Goal: Task Accomplishment & Management: Use online tool/utility

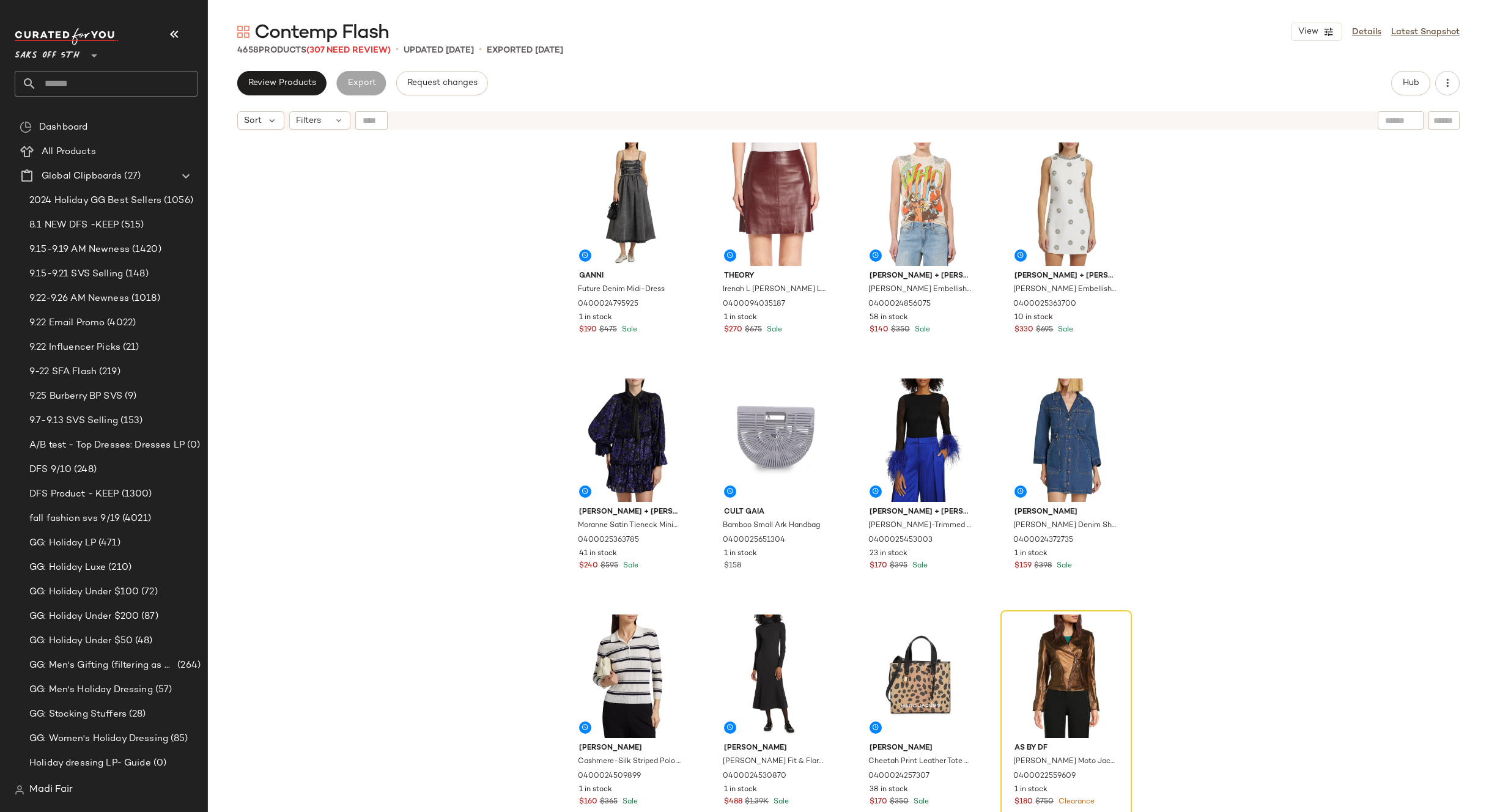
scroll to position [367, 0]
click at [83, 78] on input "text" at bounding box center [117, 83] width 161 height 26
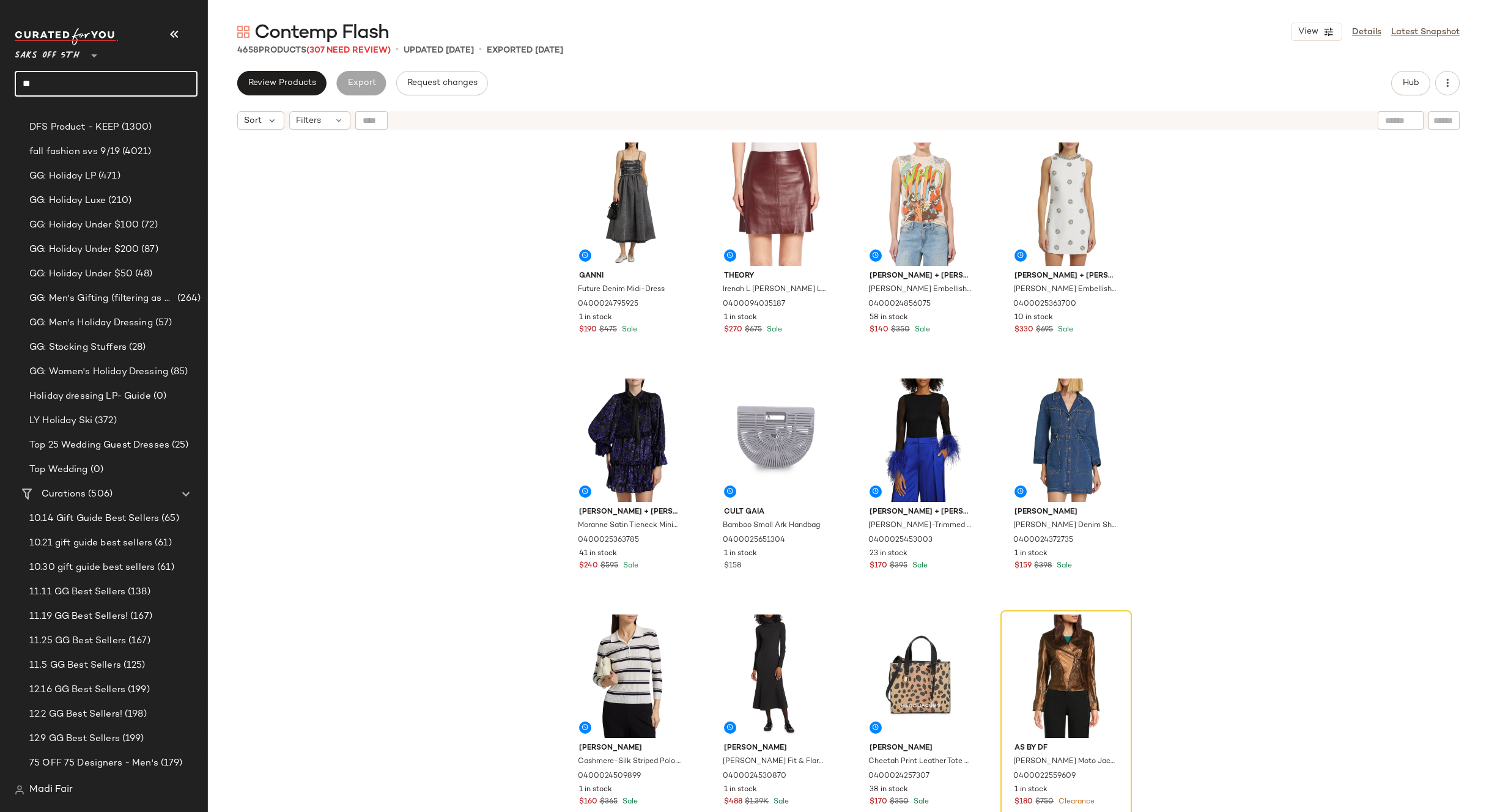
type input "*"
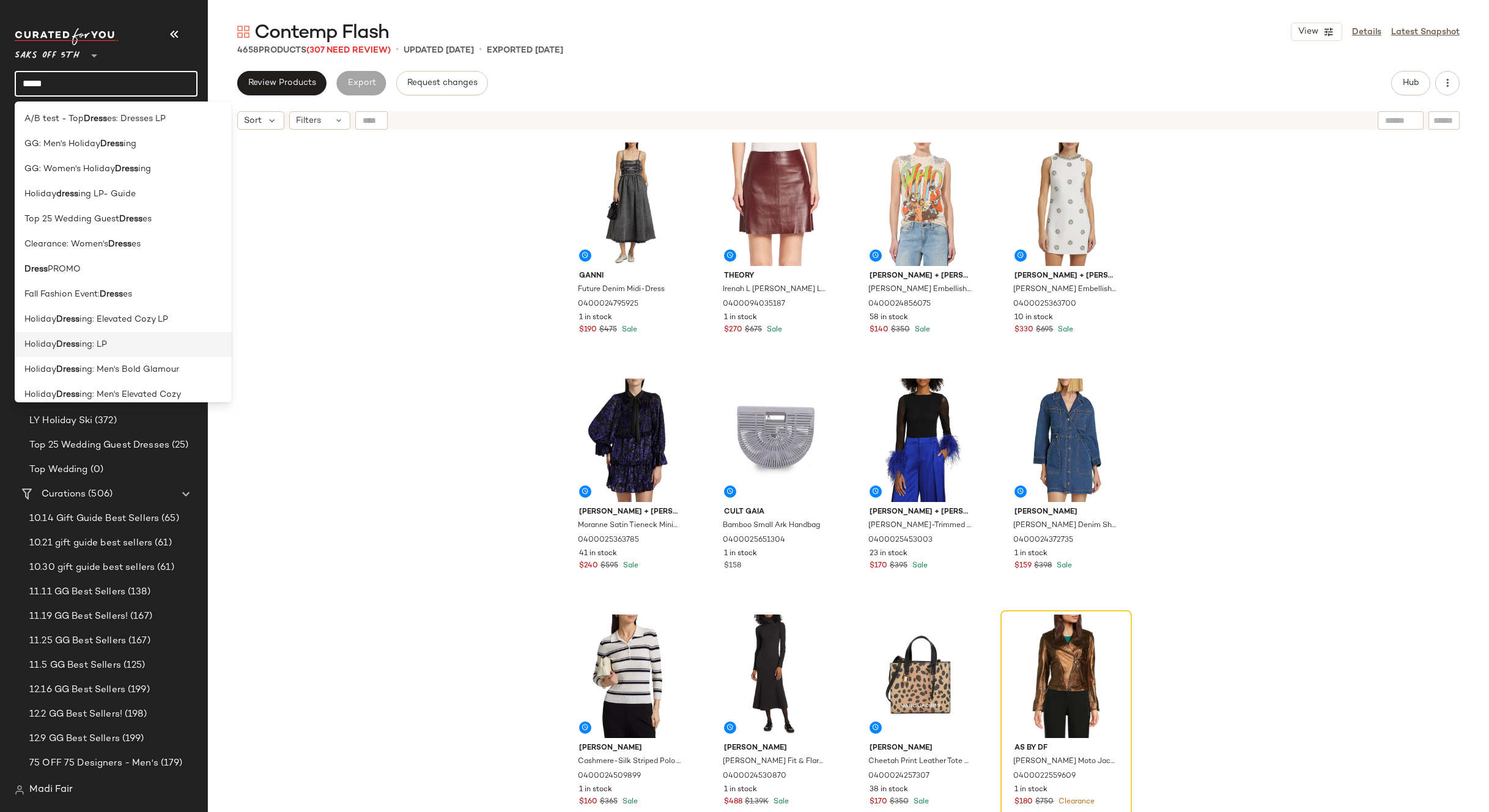
type input "*****"
click at [149, 341] on div "Holiday Dress ing: LP" at bounding box center [123, 344] width 197 height 13
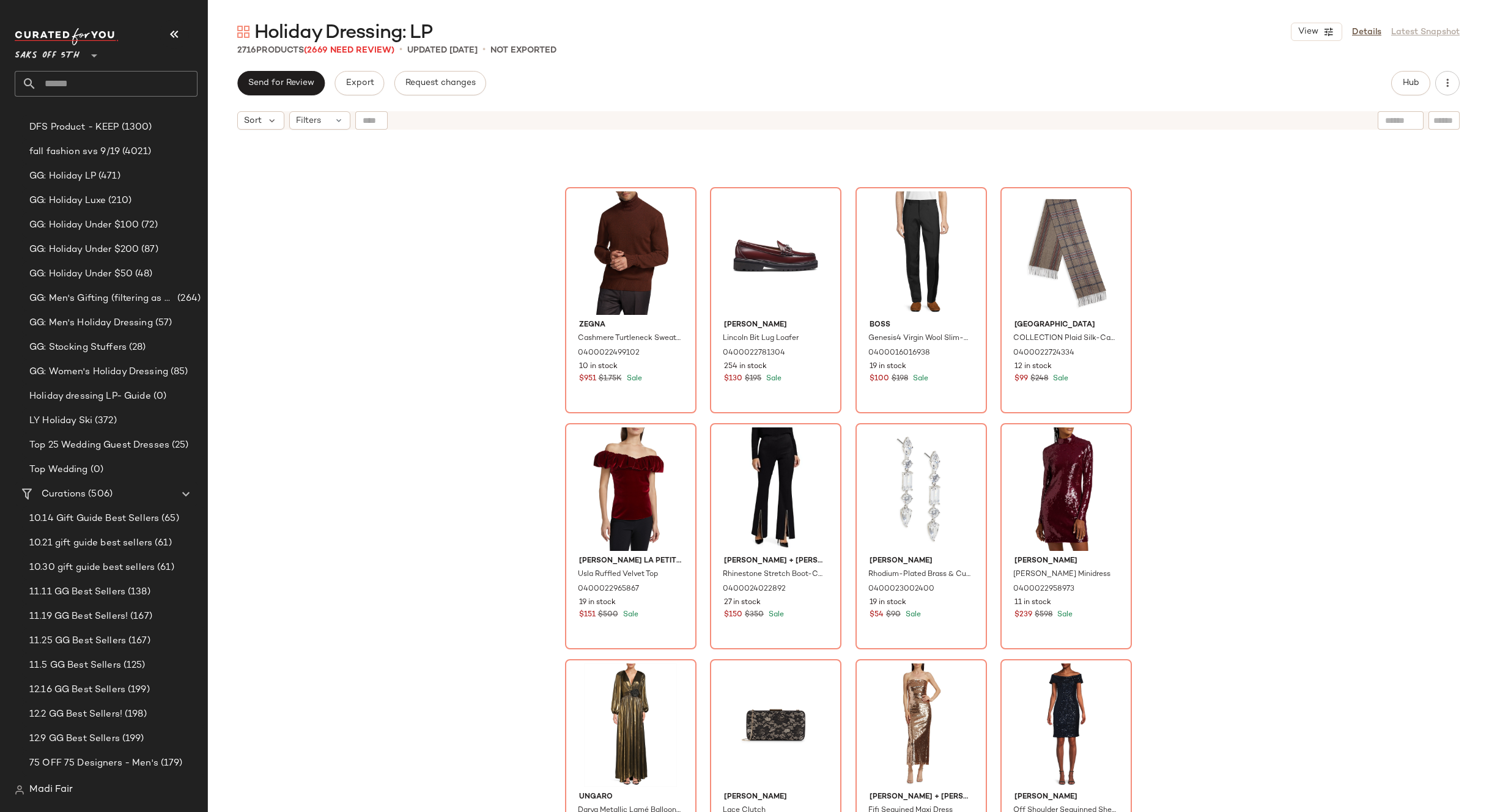
scroll to position [1110, 0]
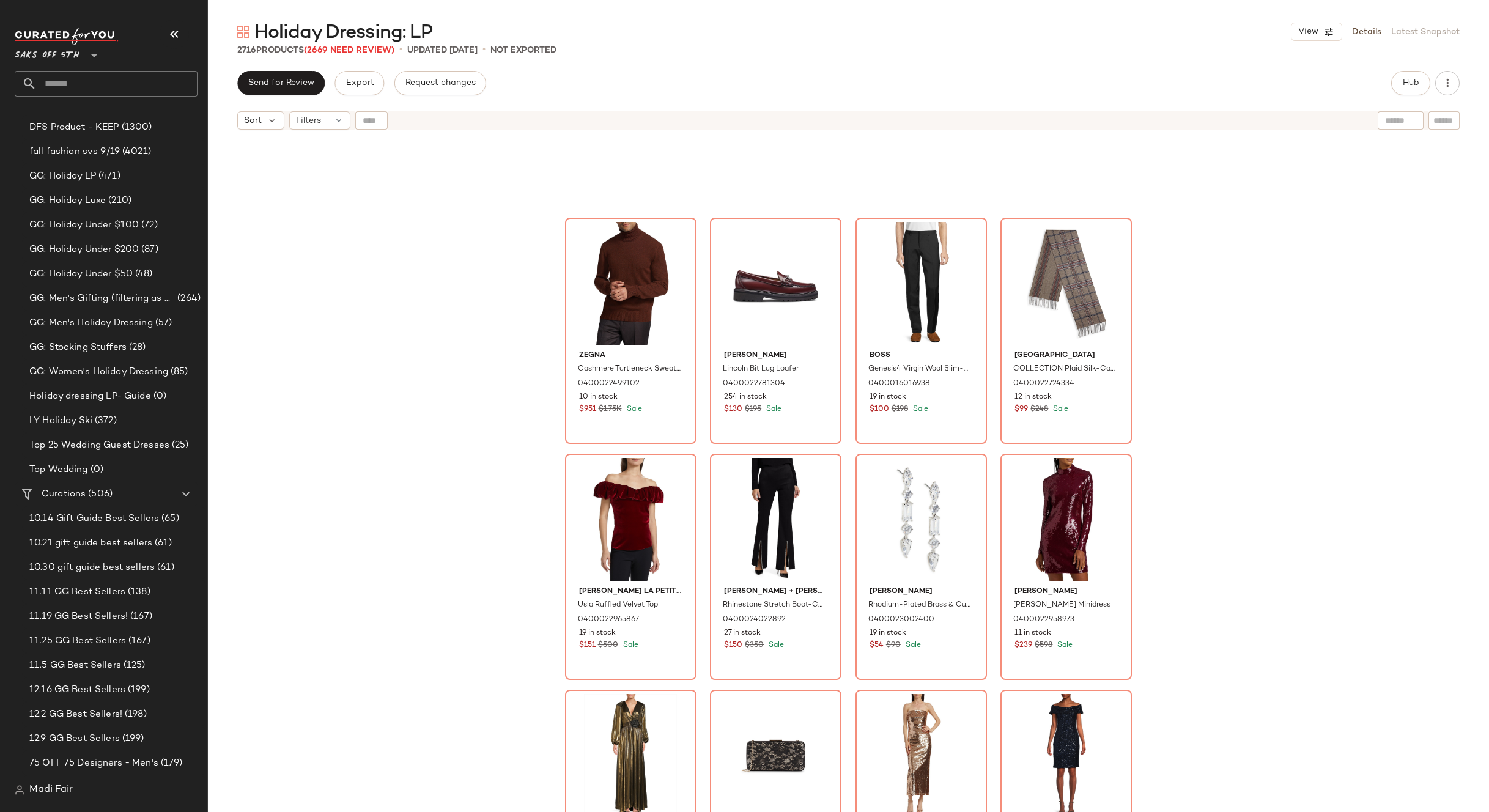
click at [334, 210] on div "Zegna Cashmere Turtleneck Sweater 0400022499102 10 in stock $951 $1.75K Sale GH…" at bounding box center [849, 489] width 1282 height 707
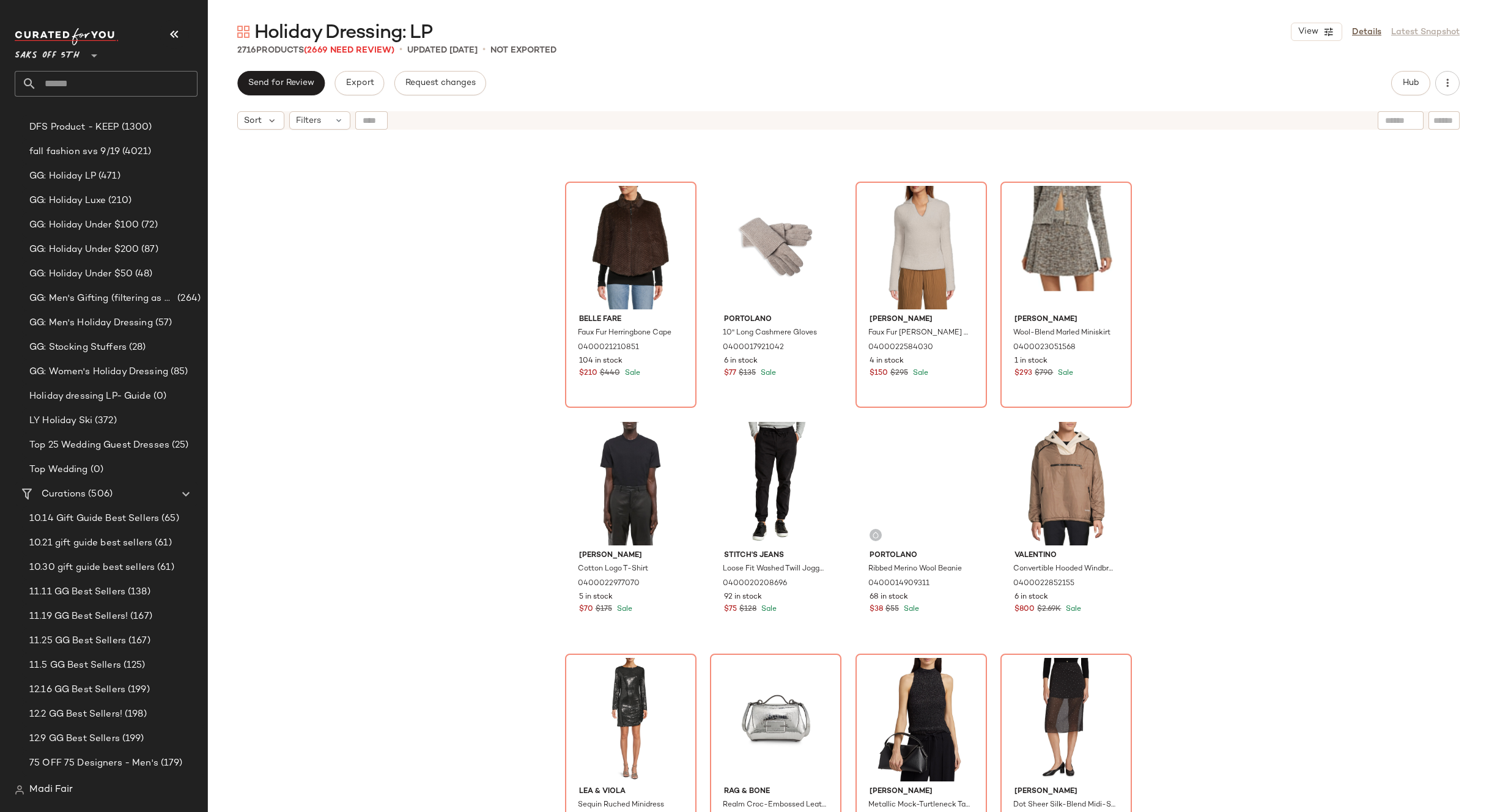
scroll to position [3189, 0]
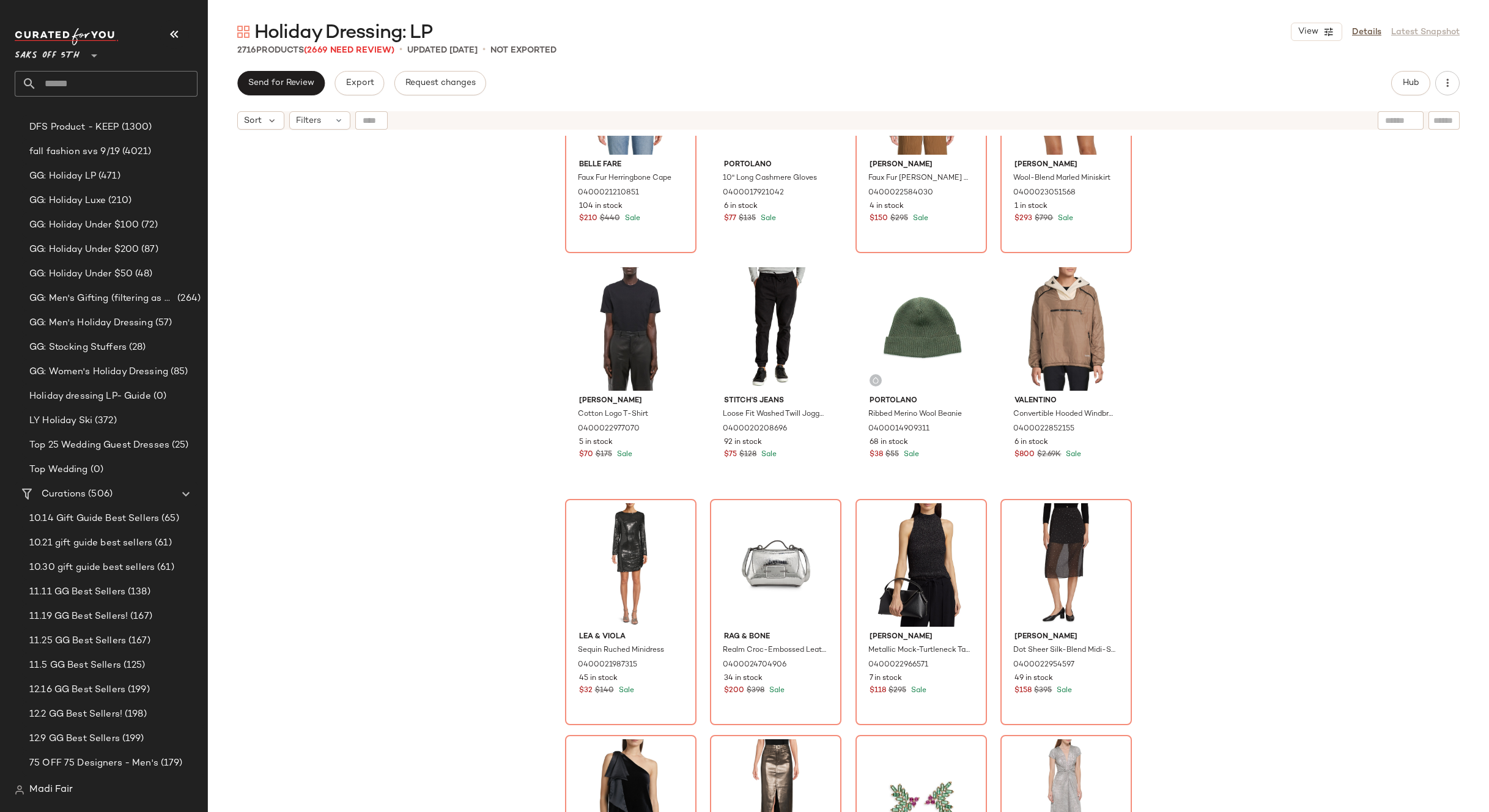
click at [466, 467] on div "Belle Fare Faux Fur Herringbone Cape 0400021210851 104 in stock $210 $440 Sale …" at bounding box center [849, 489] width 1282 height 707
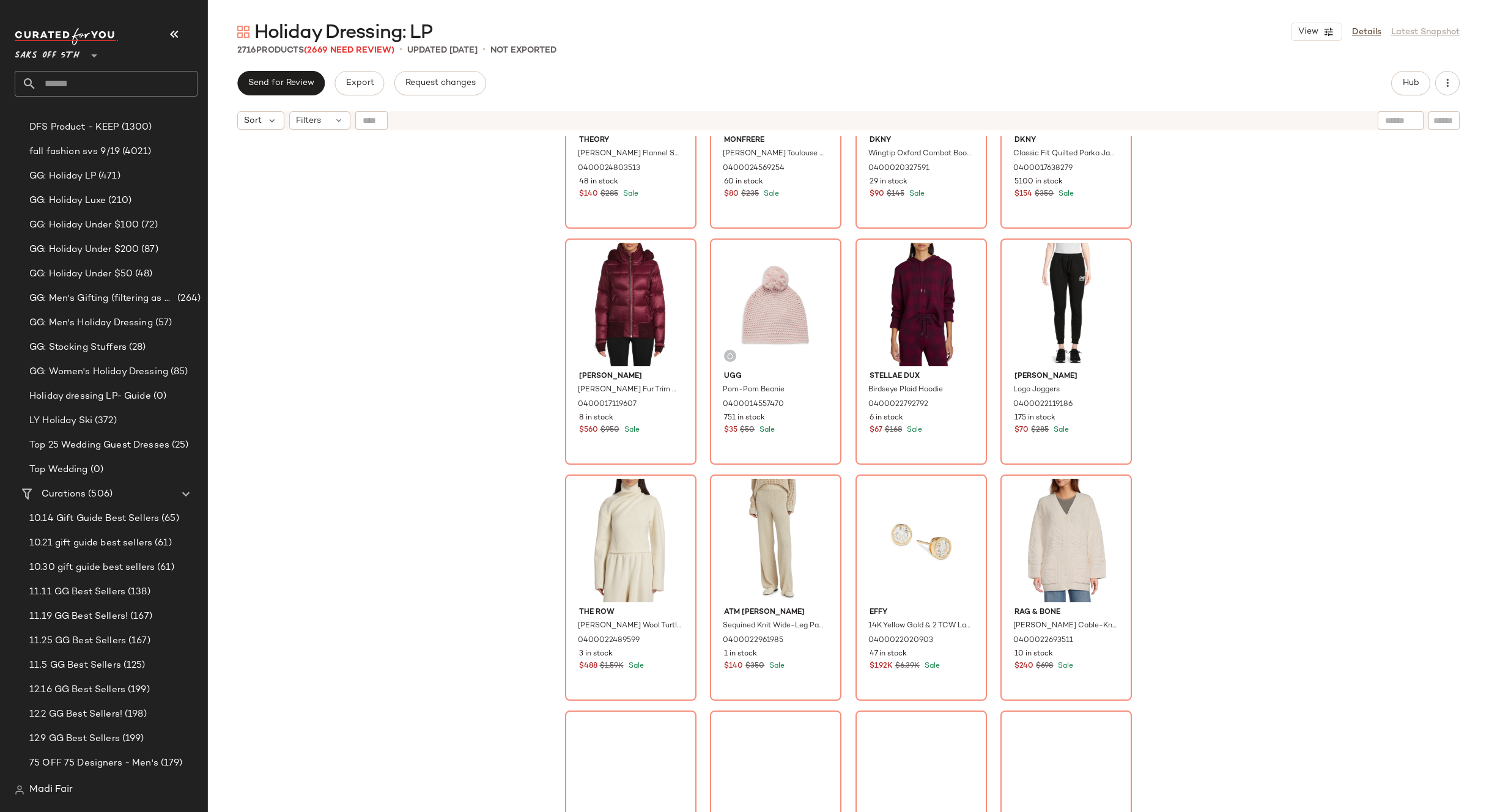
scroll to position [9118, 0]
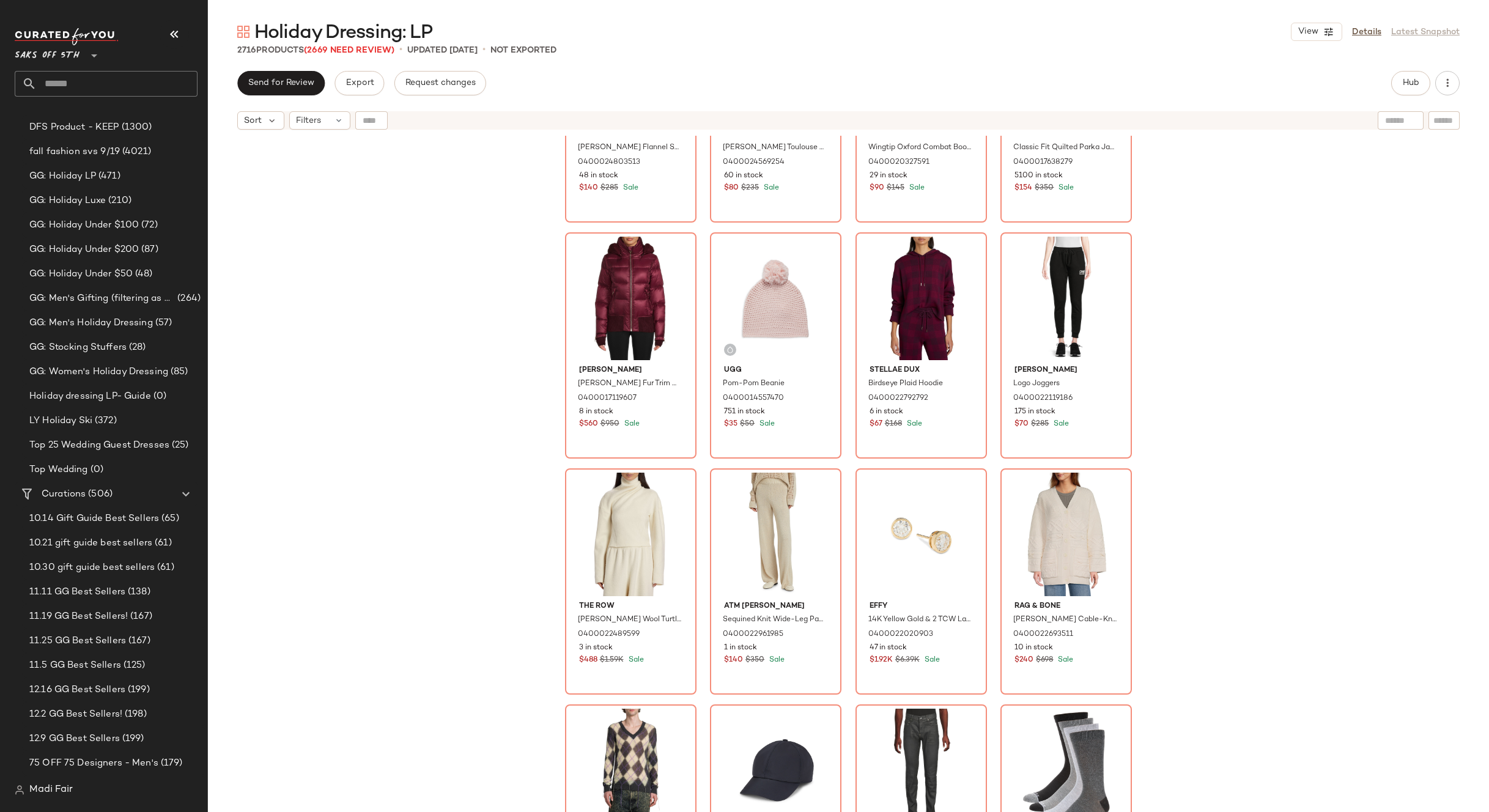
click at [502, 408] on div "Theory Irving Plaid Flannel Shirt 0400024803513 48 in stock $140 $285 Sale Monf…" at bounding box center [849, 489] width 1282 height 707
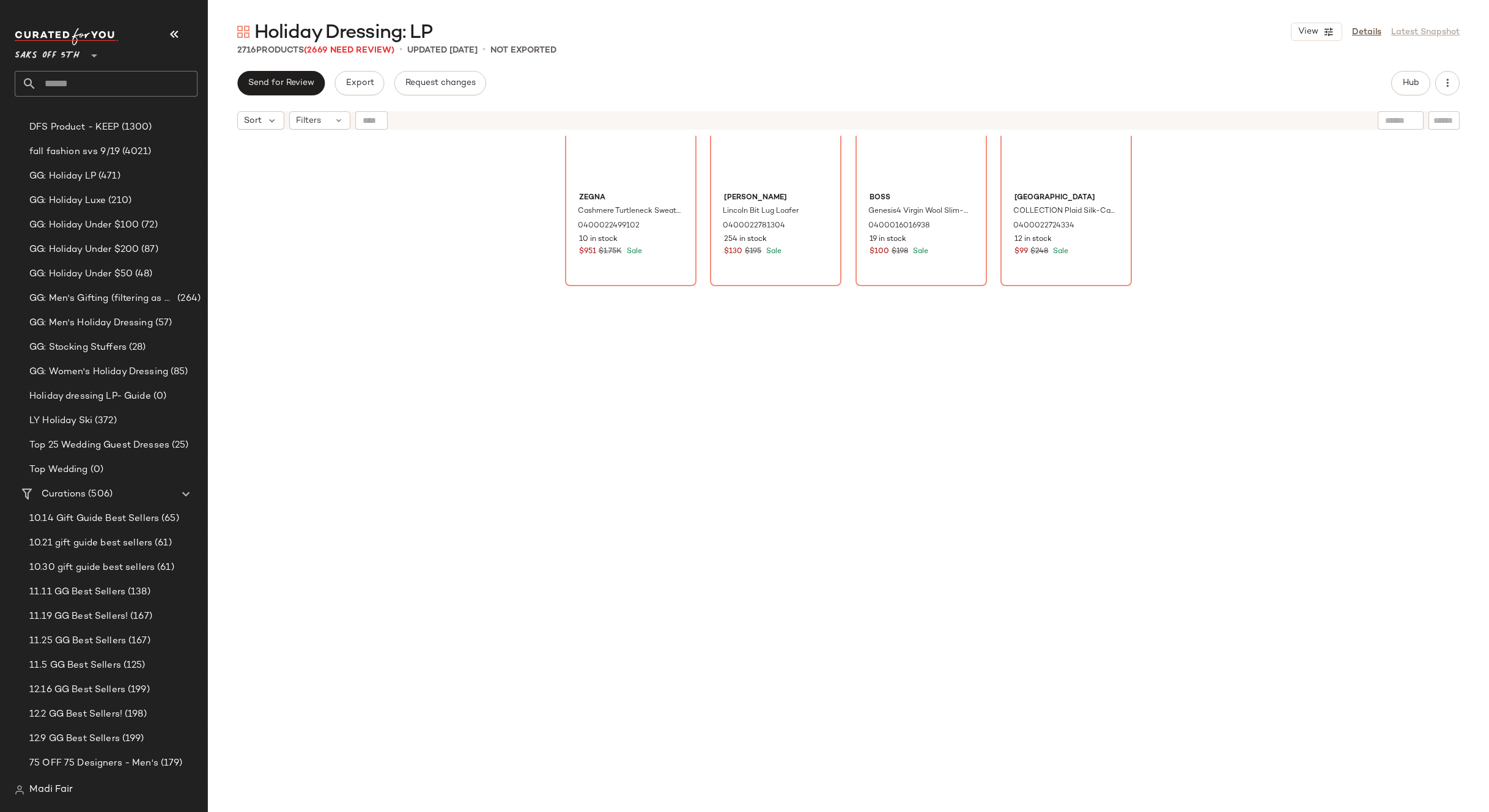
scroll to position [0, 0]
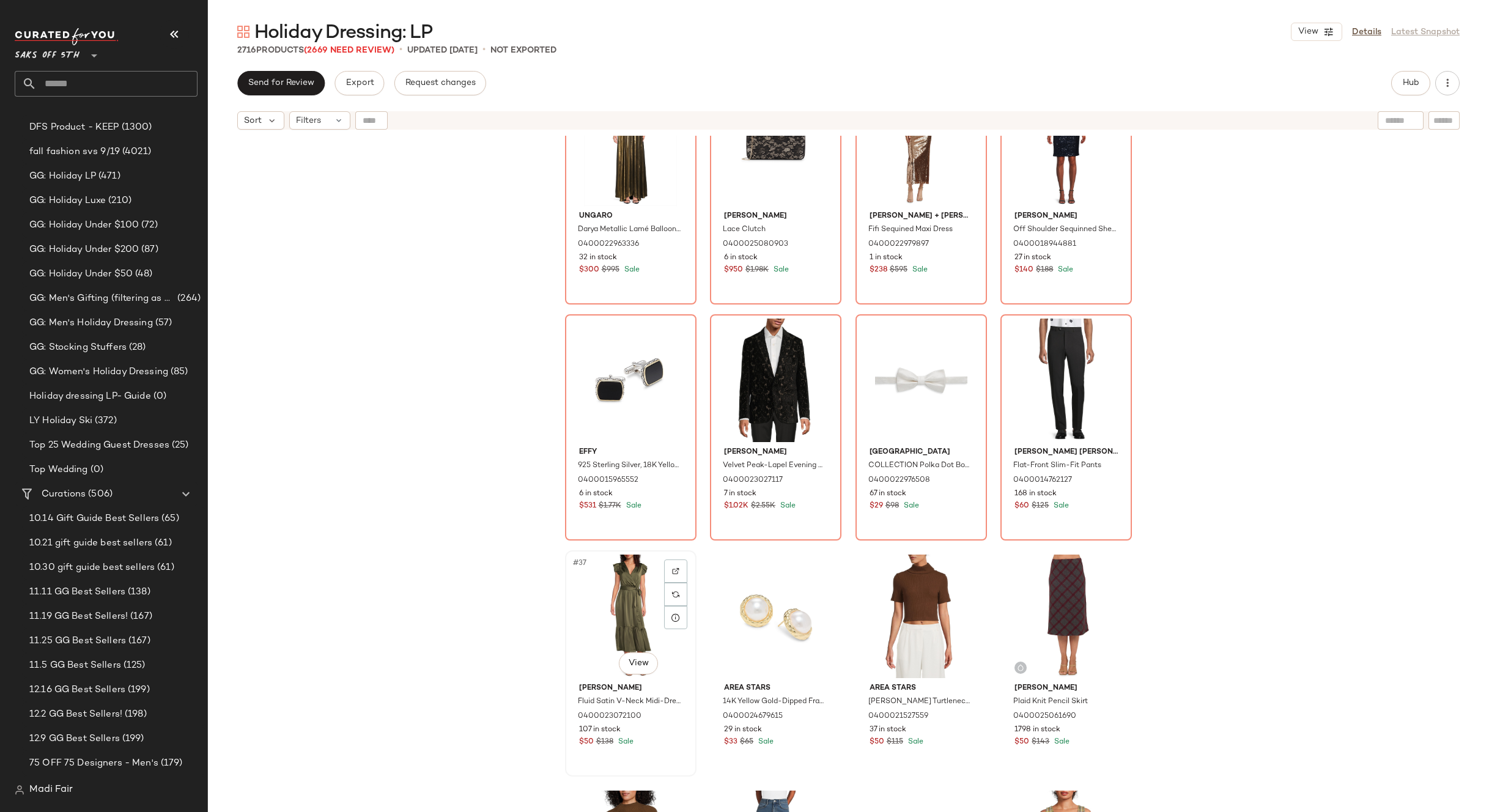
click at [616, 608] on div "#37 View" at bounding box center [631, 616] width 123 height 124
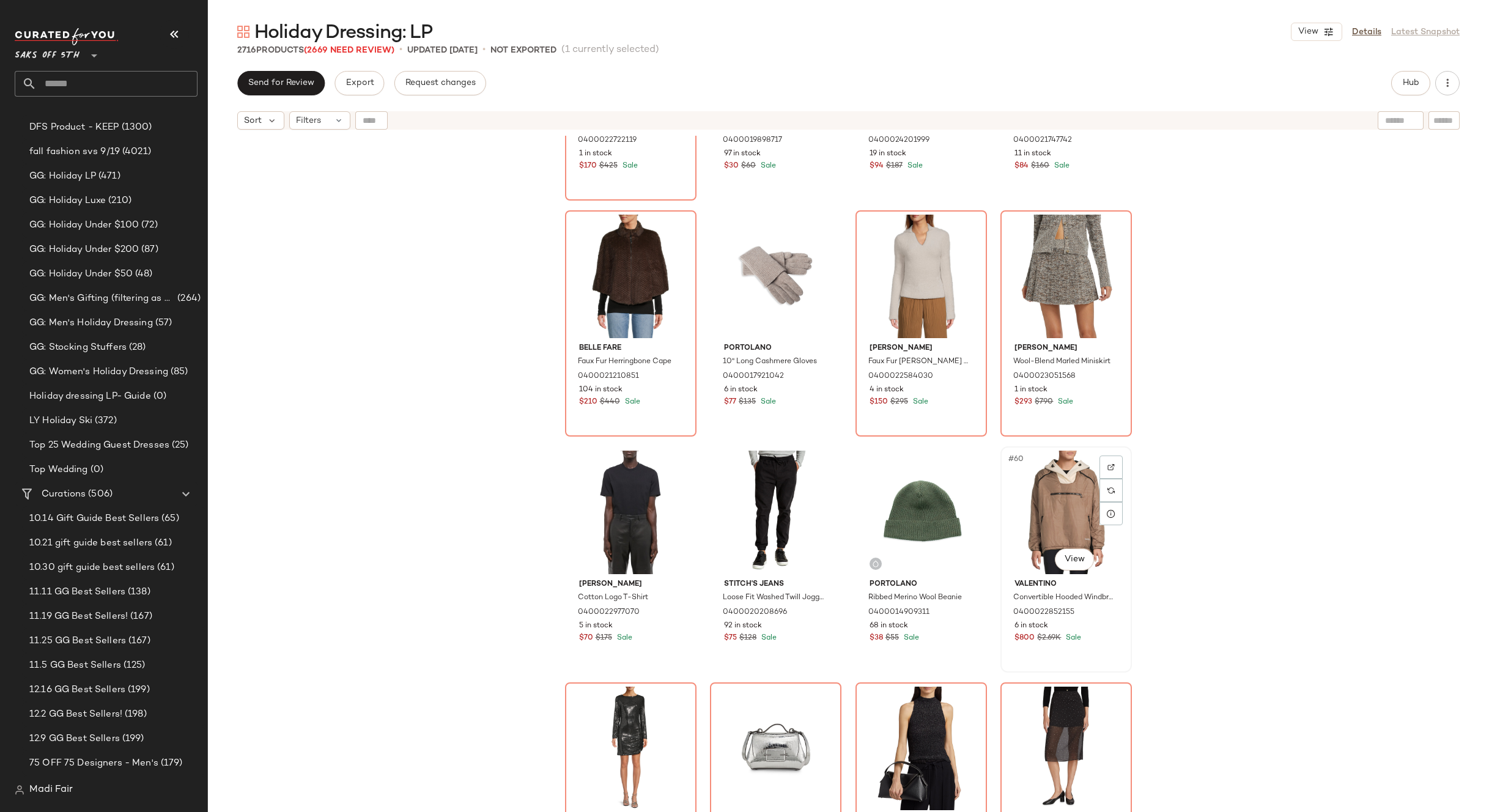
click at [1065, 511] on div "#60 View" at bounding box center [1066, 512] width 123 height 124
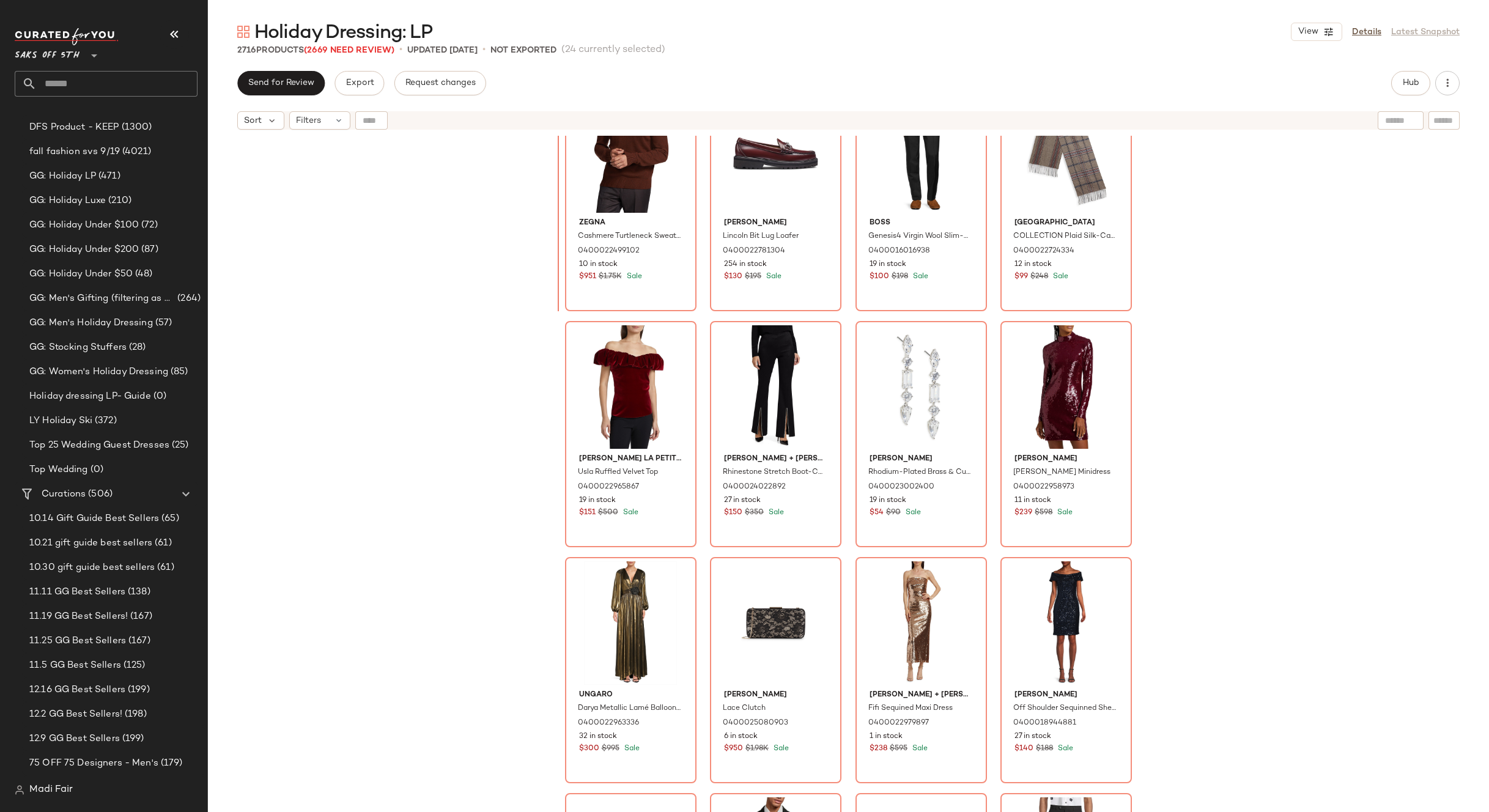
scroll to position [1203, 0]
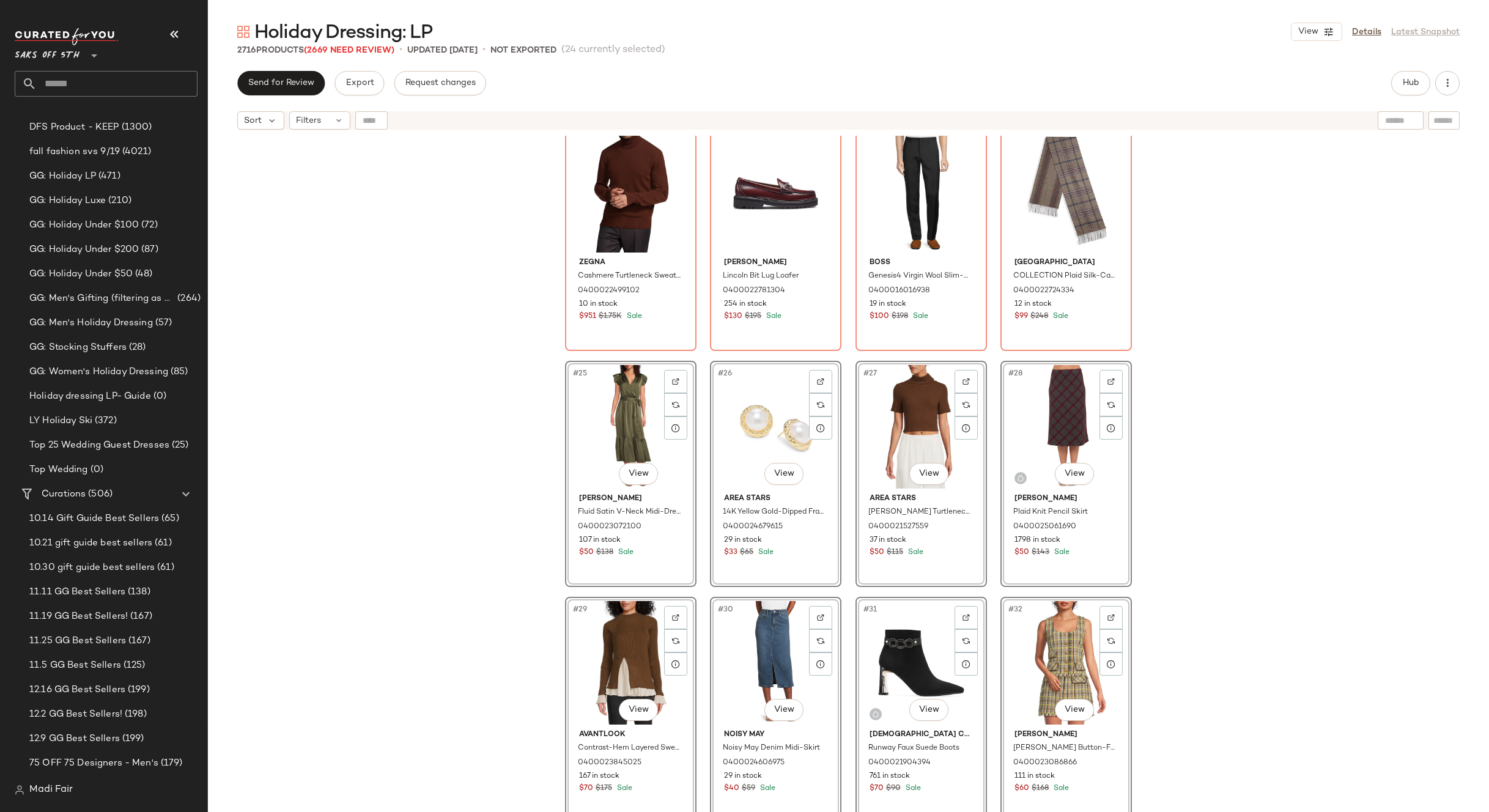
click at [1190, 457] on div "Zegna Cashmere Turtleneck Sweater 0400022499102 10 in stock $951 $1.75K Sale GH…" at bounding box center [849, 489] width 1282 height 707
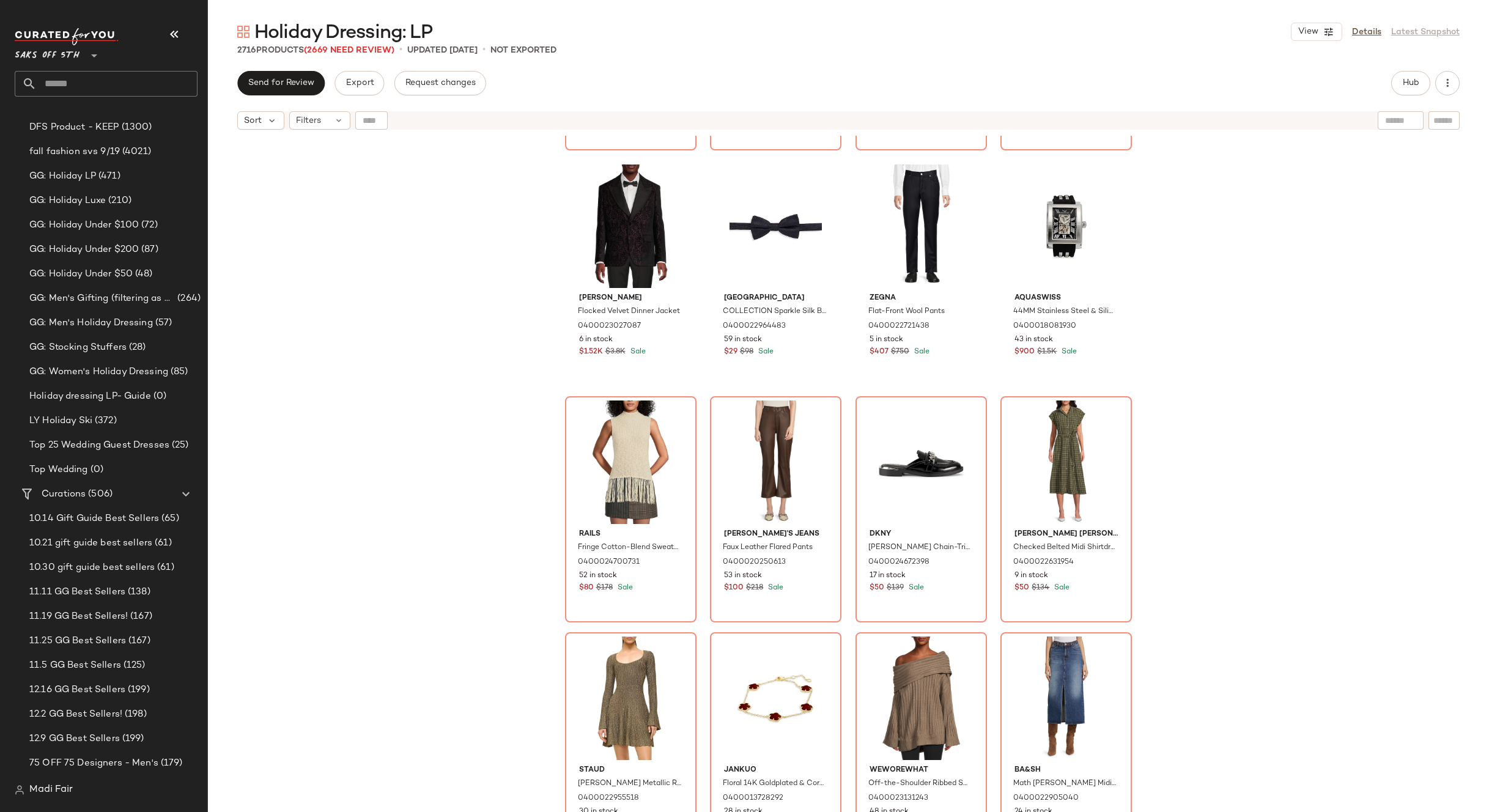
scroll to position [4015, 0]
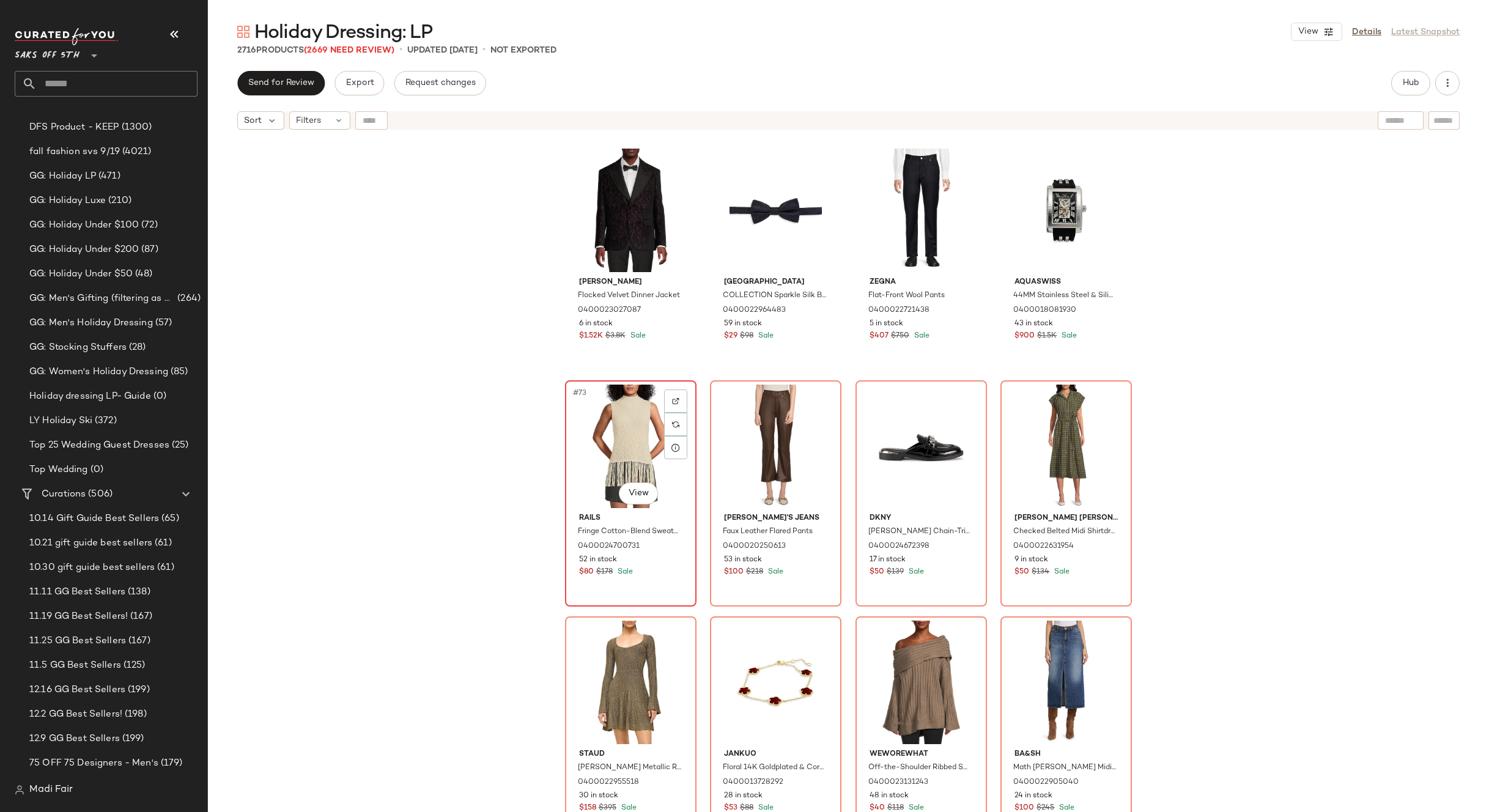
click at [621, 426] on div "#73 View" at bounding box center [631, 446] width 123 height 124
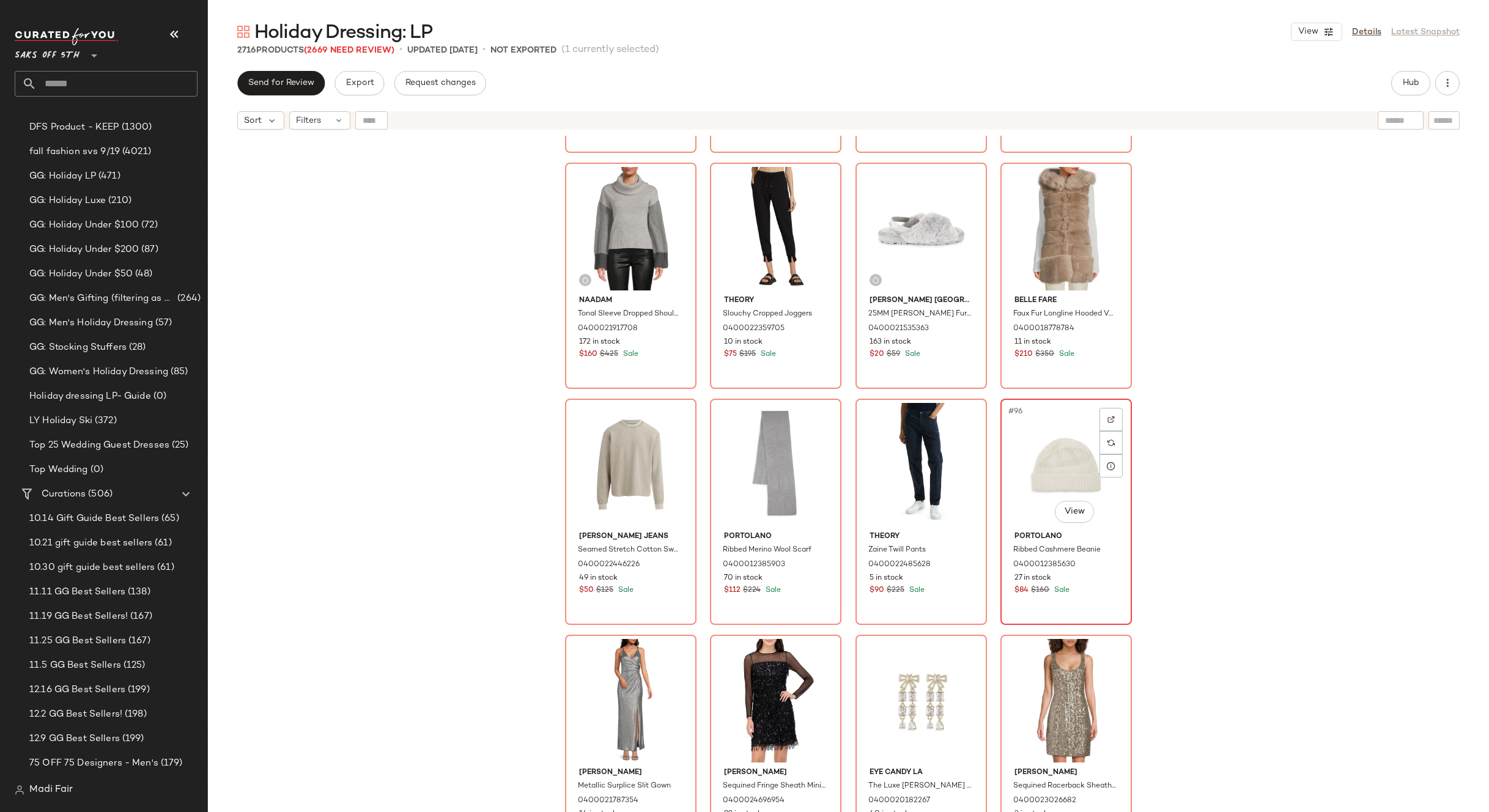
click at [1053, 478] on div "#96 View" at bounding box center [1066, 464] width 123 height 124
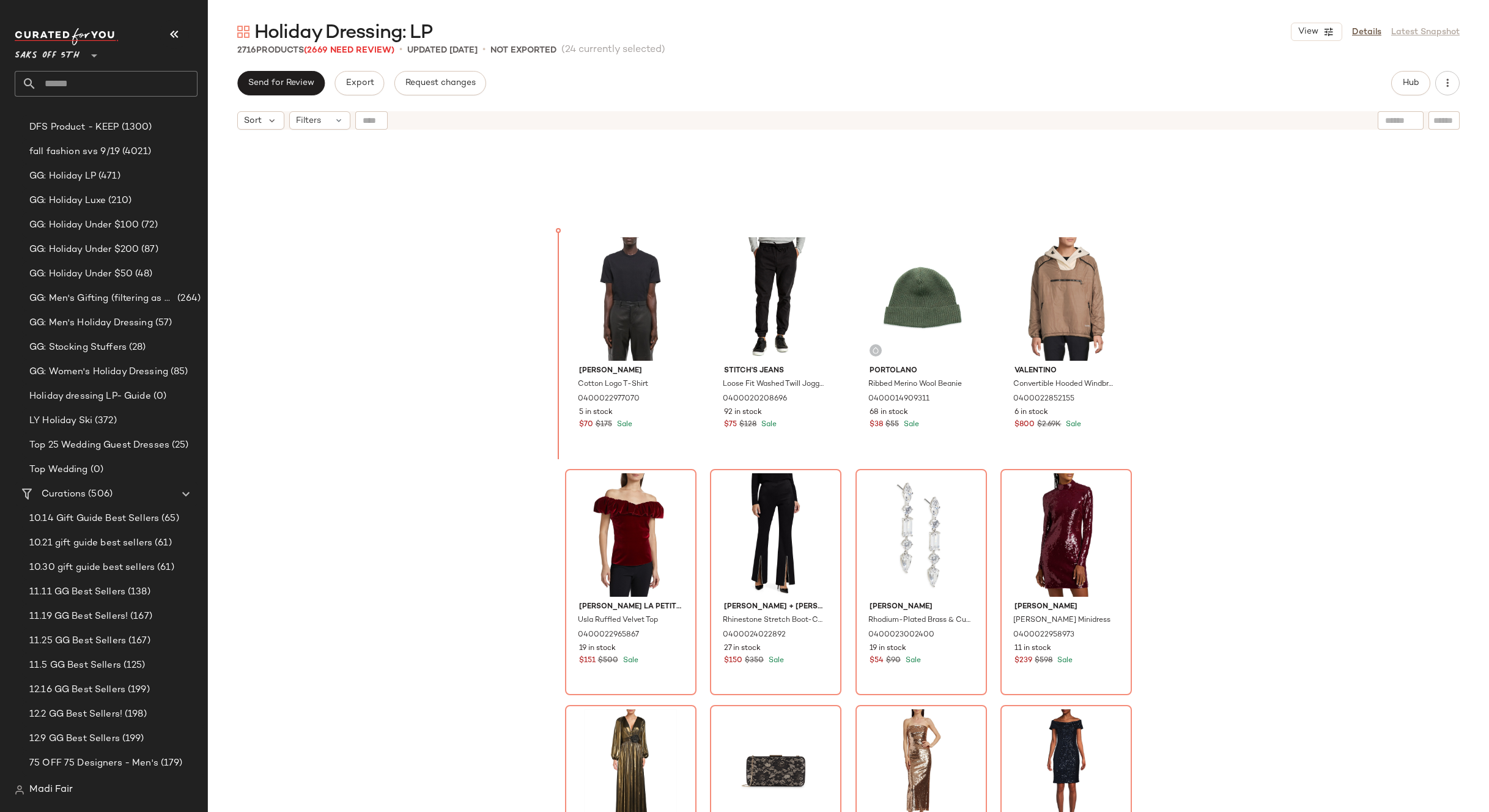
scroll to position [2491, 0]
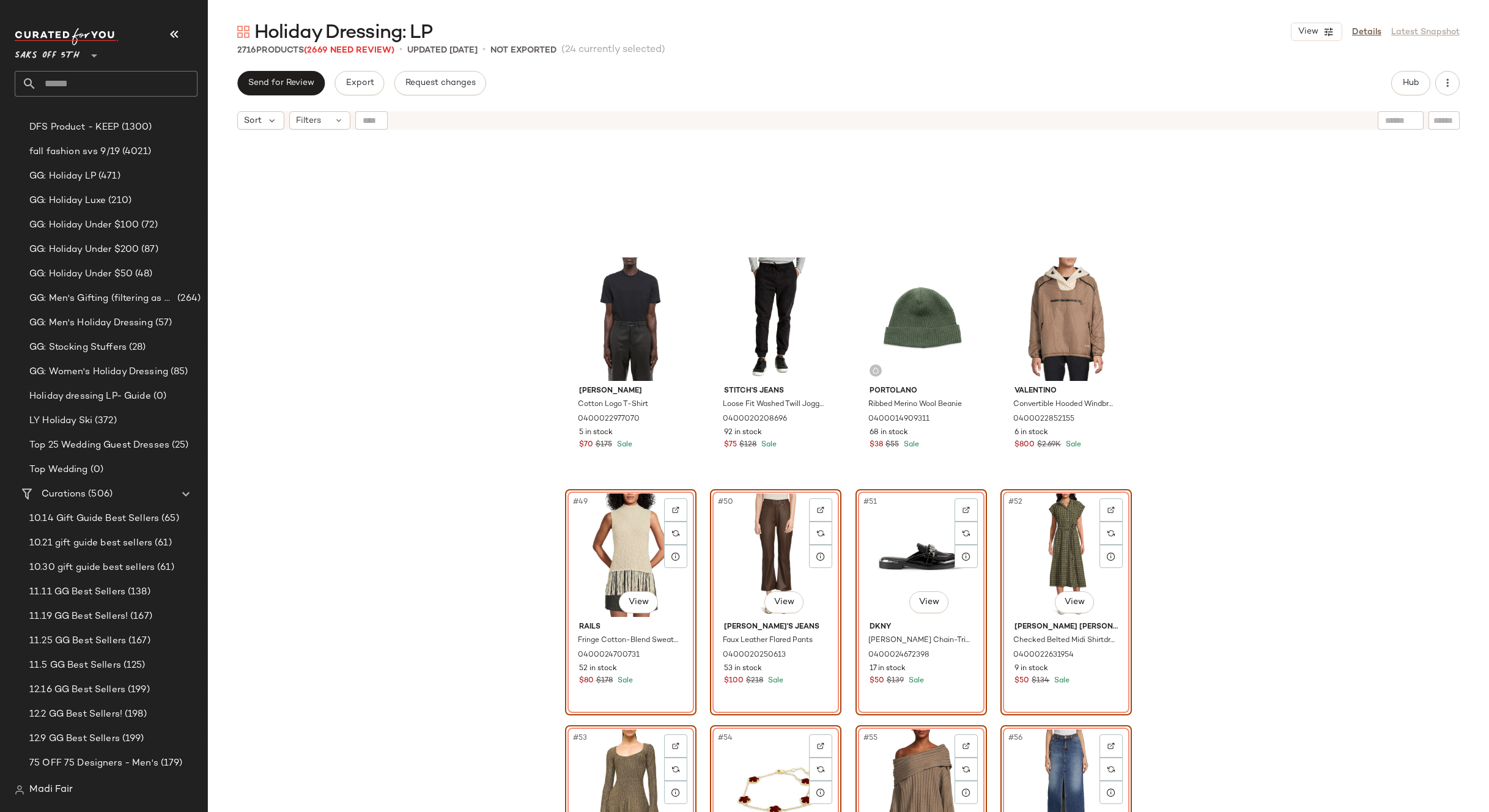
click at [1247, 473] on div "Helmut Lang Cotton Logo T-Shirt 0400022977070 5 in stock $70 $175 Sale Stitch's…" at bounding box center [849, 489] width 1282 height 707
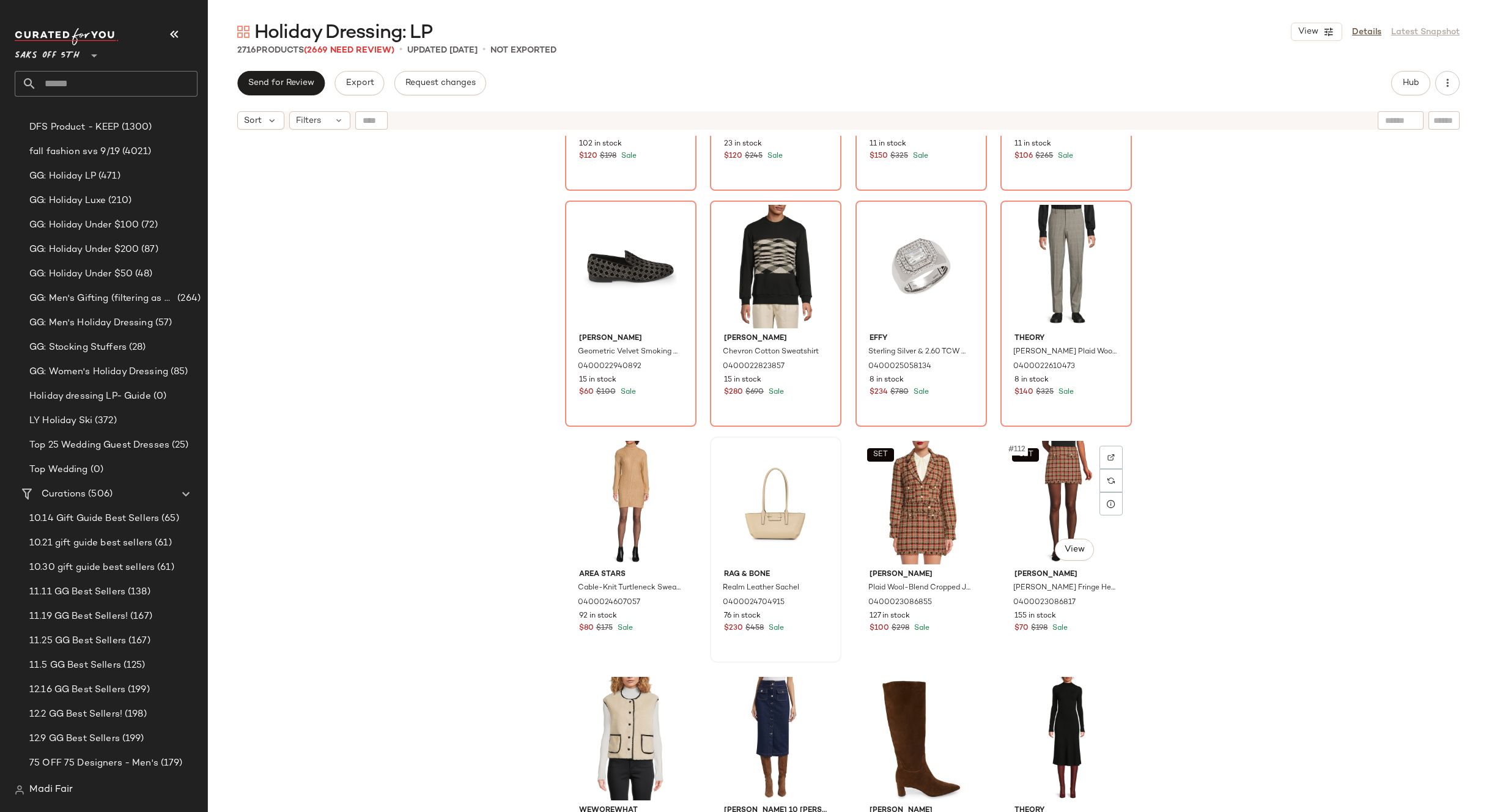
scroll to position [6097, 0]
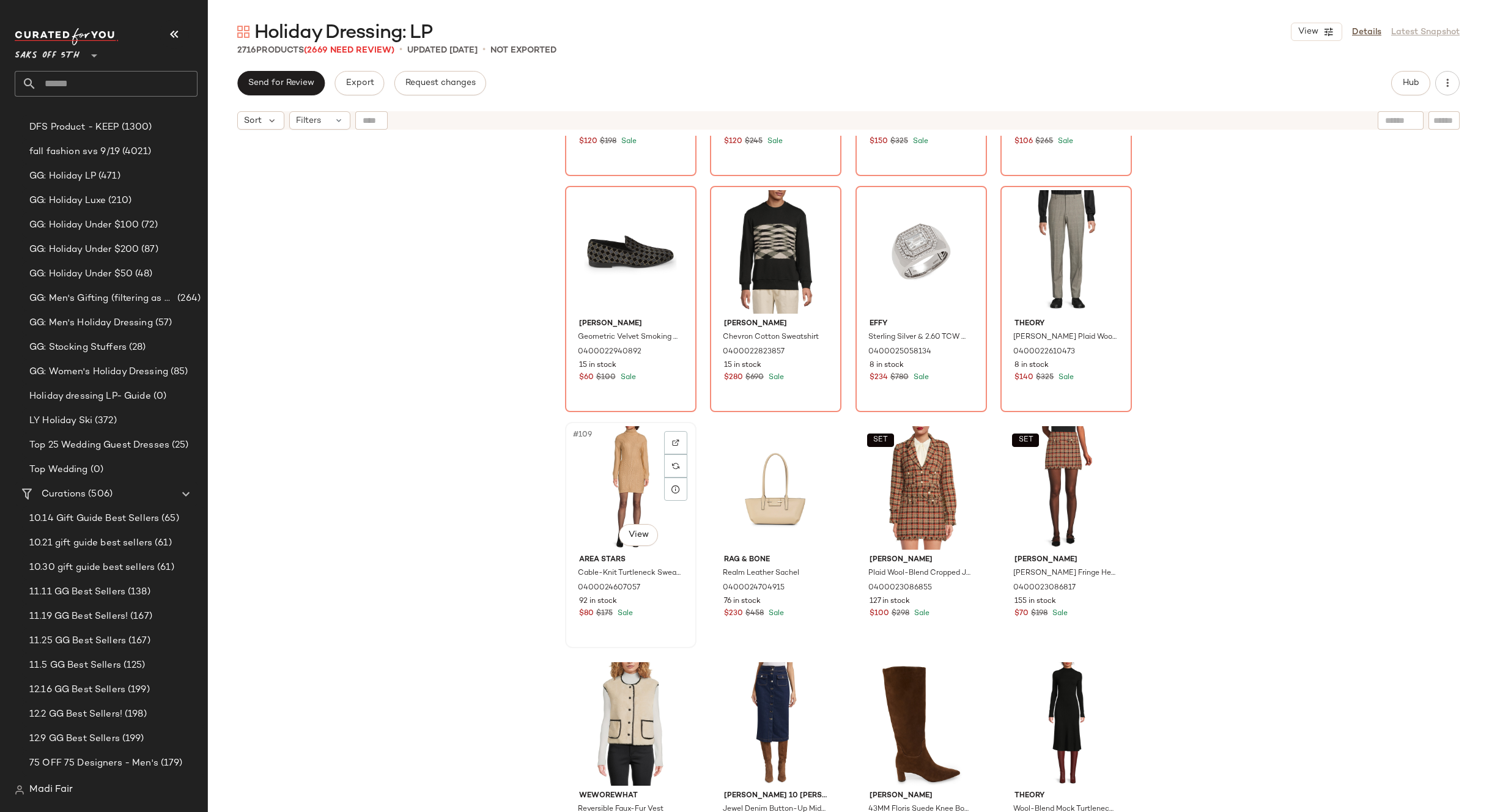
click at [601, 454] on div "#109 View" at bounding box center [631, 487] width 123 height 124
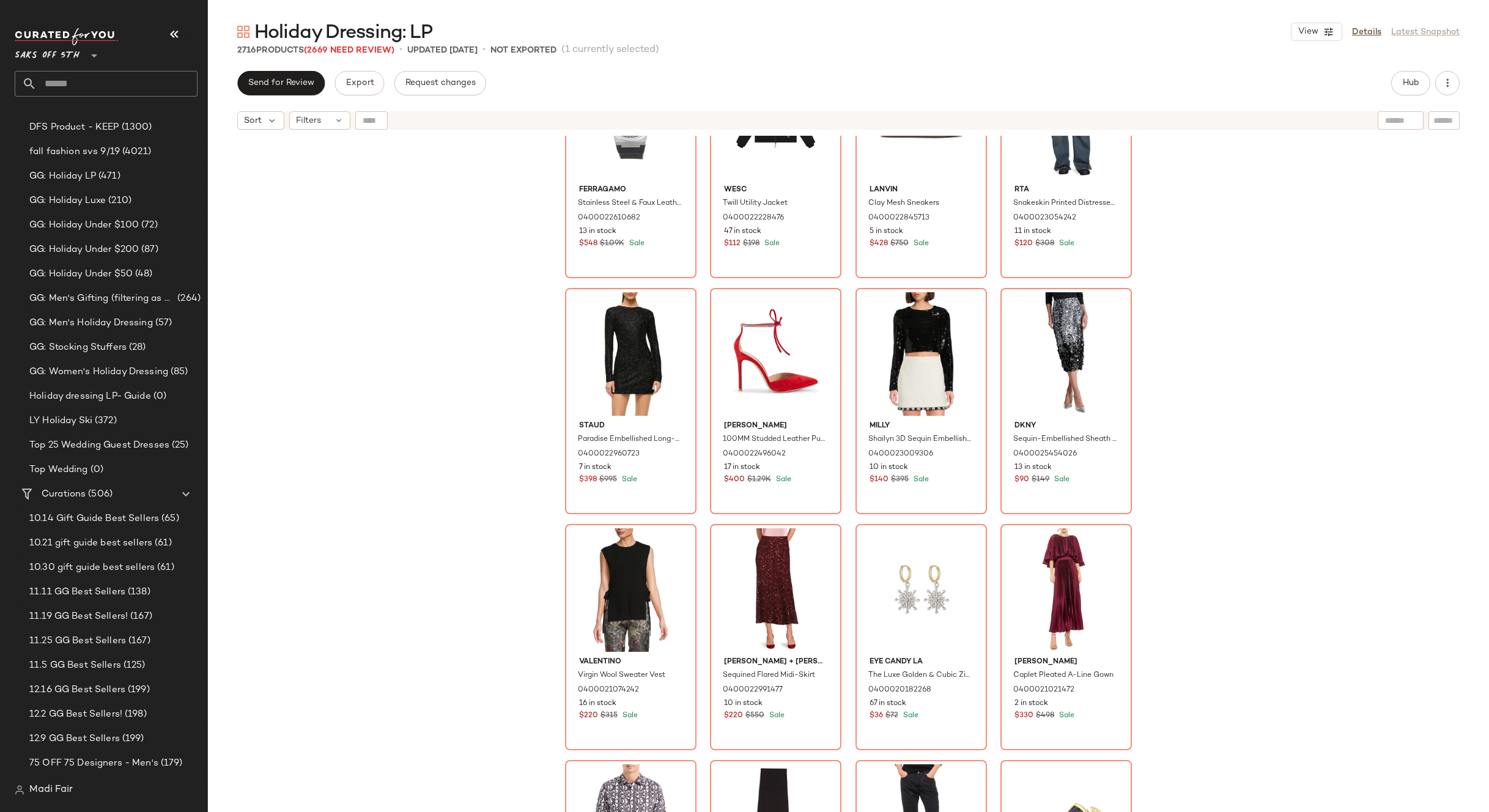
scroll to position [7381, 0]
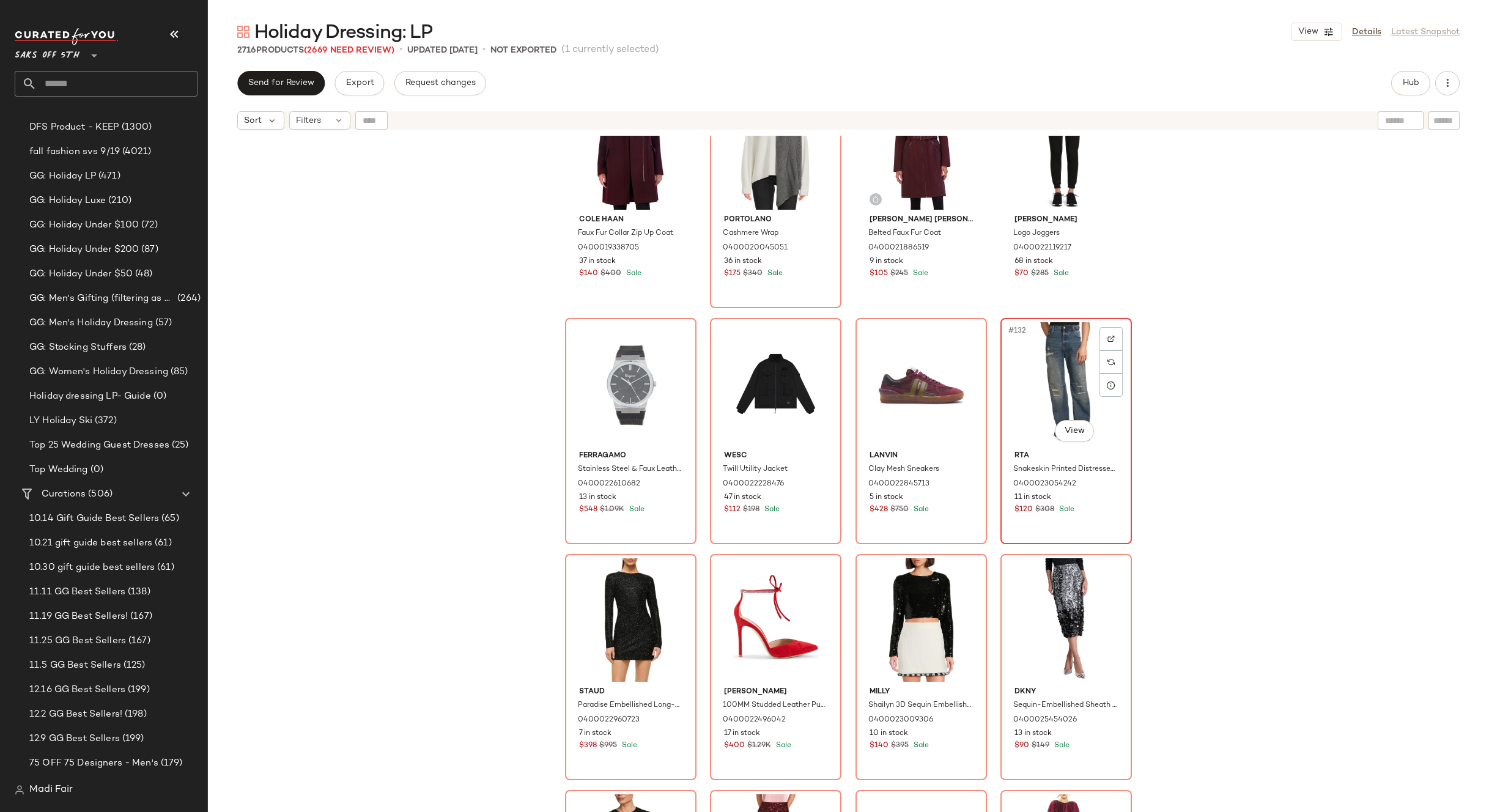
click at [1042, 379] on div "#132 View" at bounding box center [1066, 384] width 123 height 124
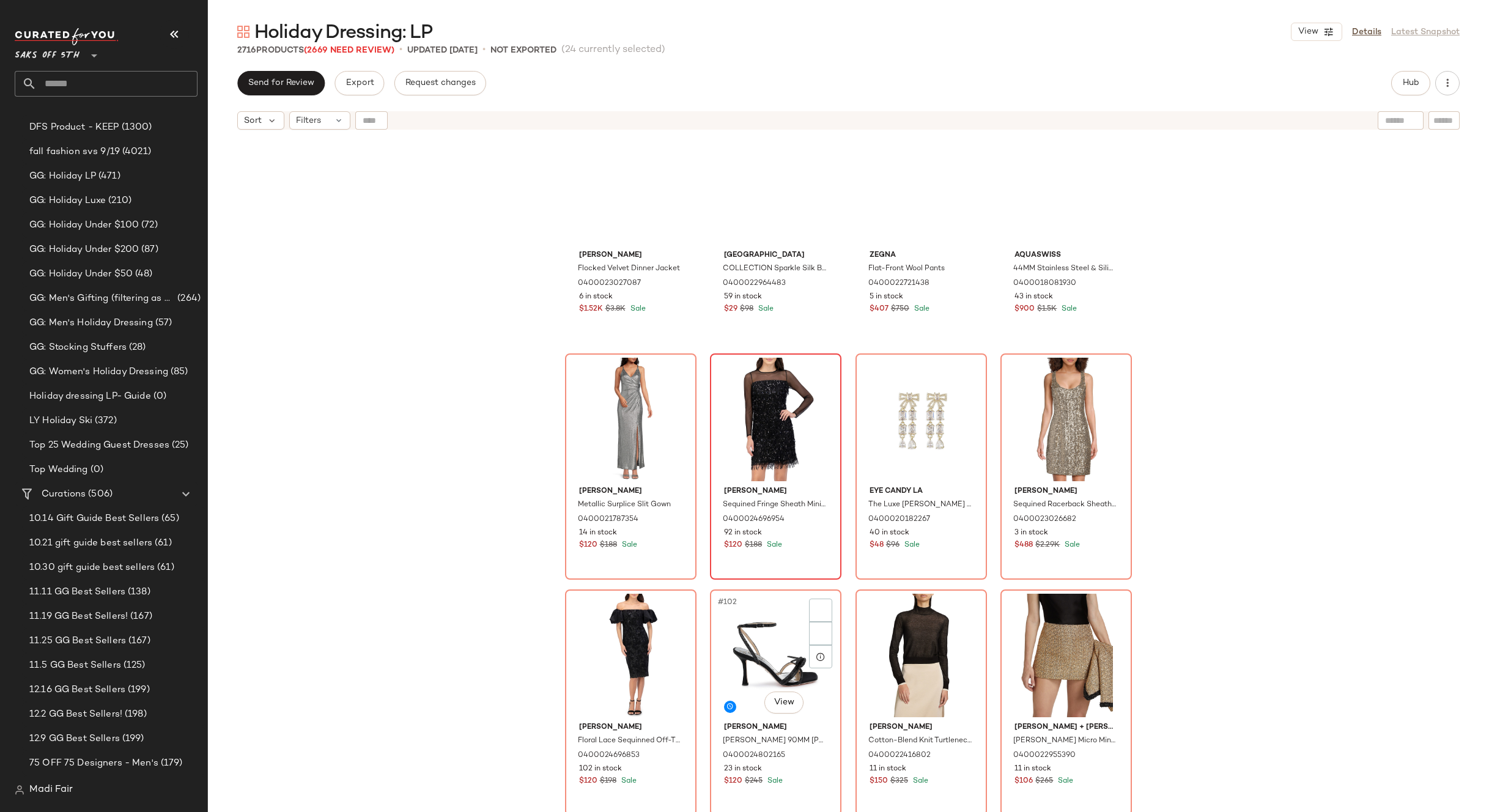
scroll to position [5302, 0]
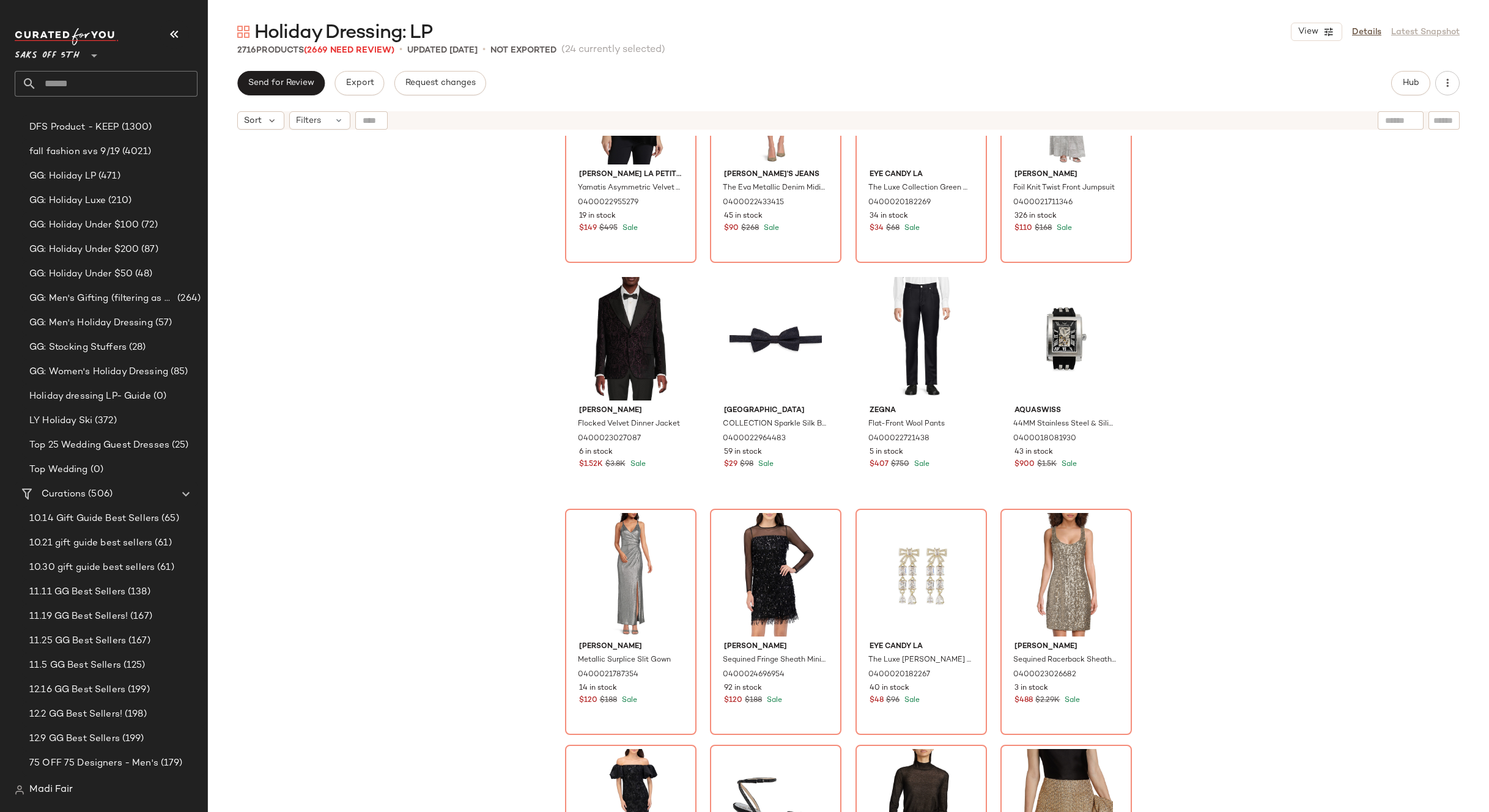
click at [477, 489] on div "Chiara Boni La Petite Robe Yamatis Asymmetric Velvet Top 0400022955279 19 in st…" at bounding box center [849, 489] width 1282 height 707
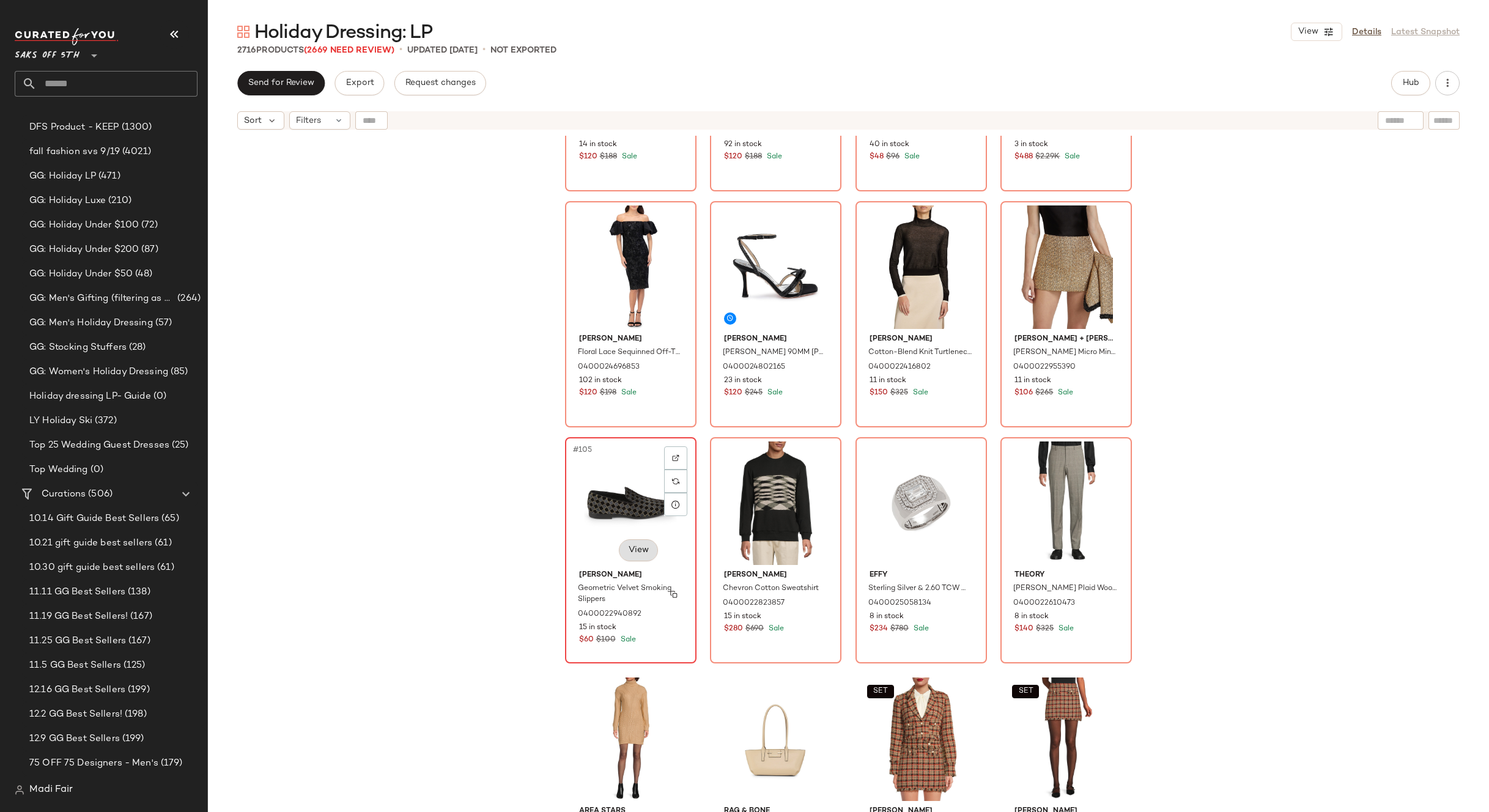
scroll to position [5914, 0]
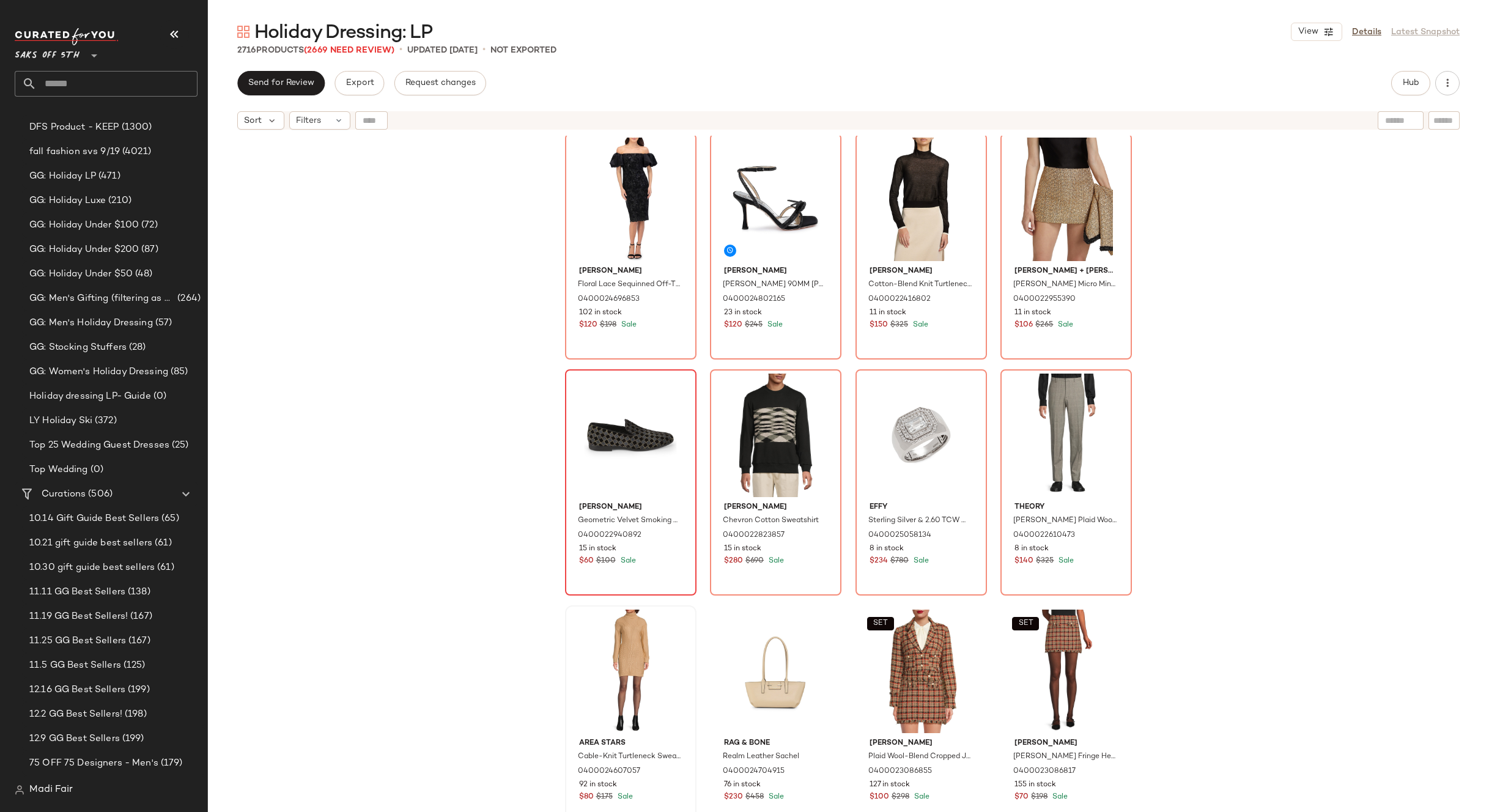
click at [616, 644] on div at bounding box center [631, 671] width 123 height 124
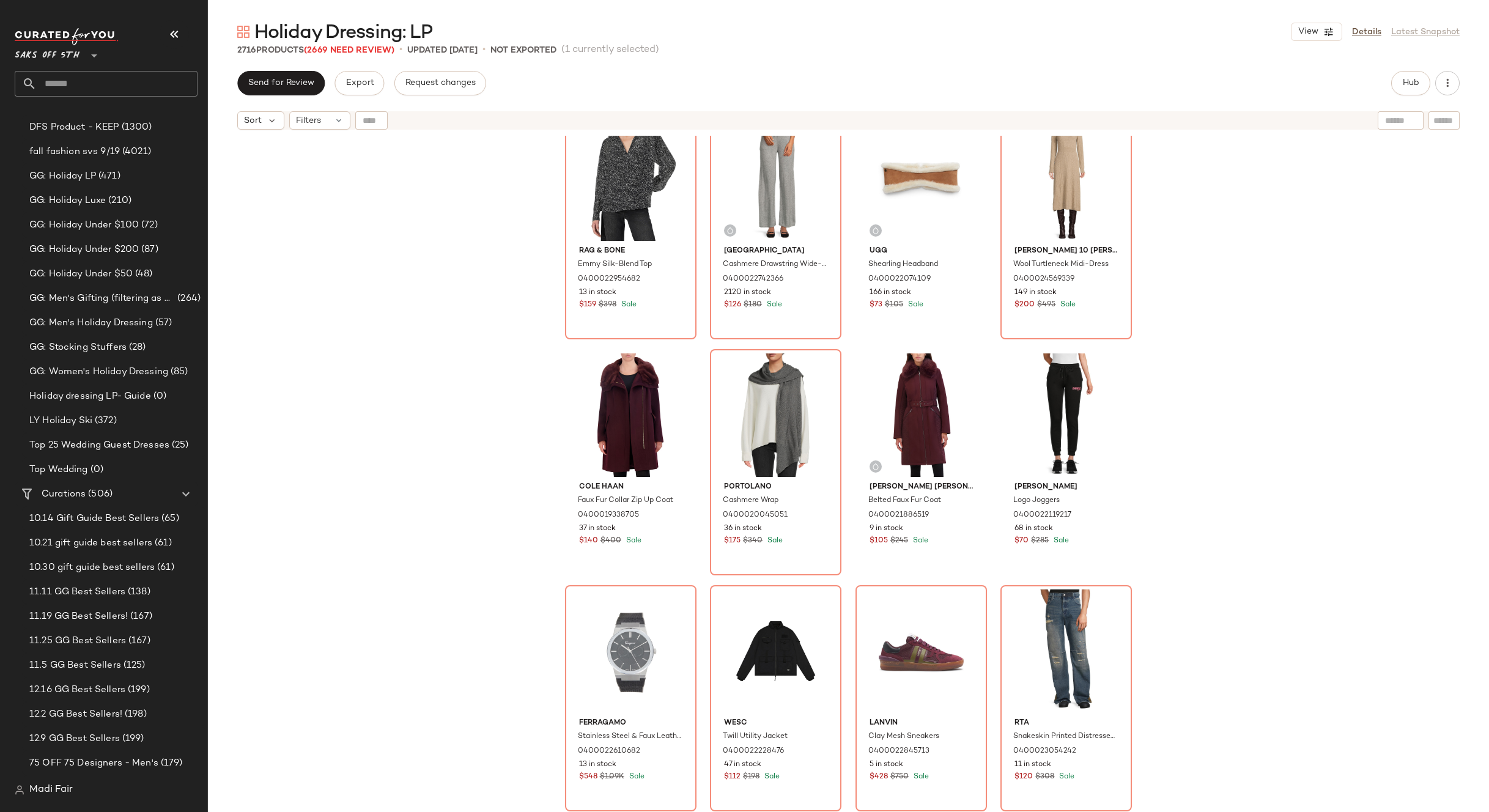
scroll to position [7319, 0]
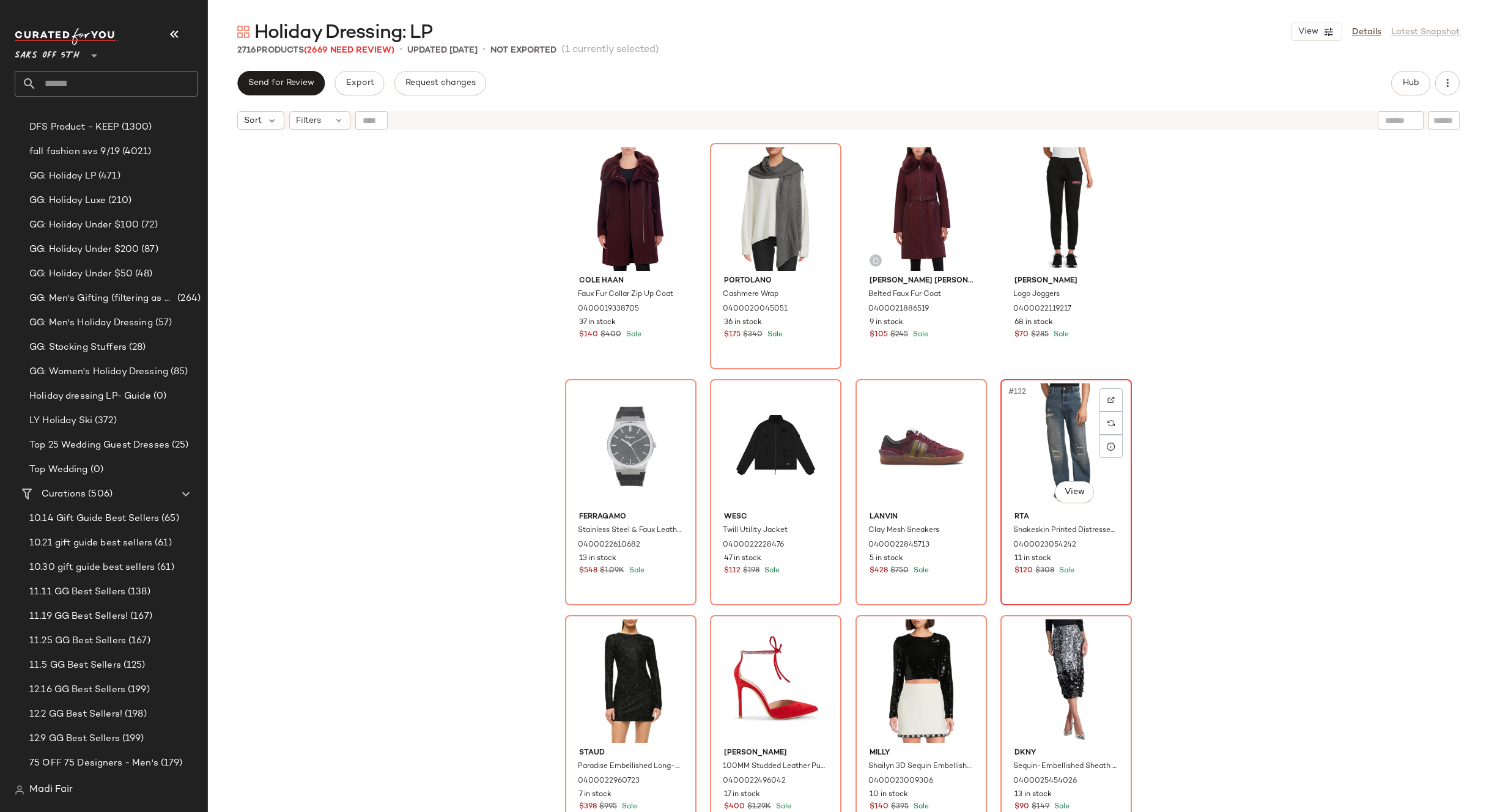
click at [1049, 427] on div "#132 View" at bounding box center [1066, 445] width 123 height 124
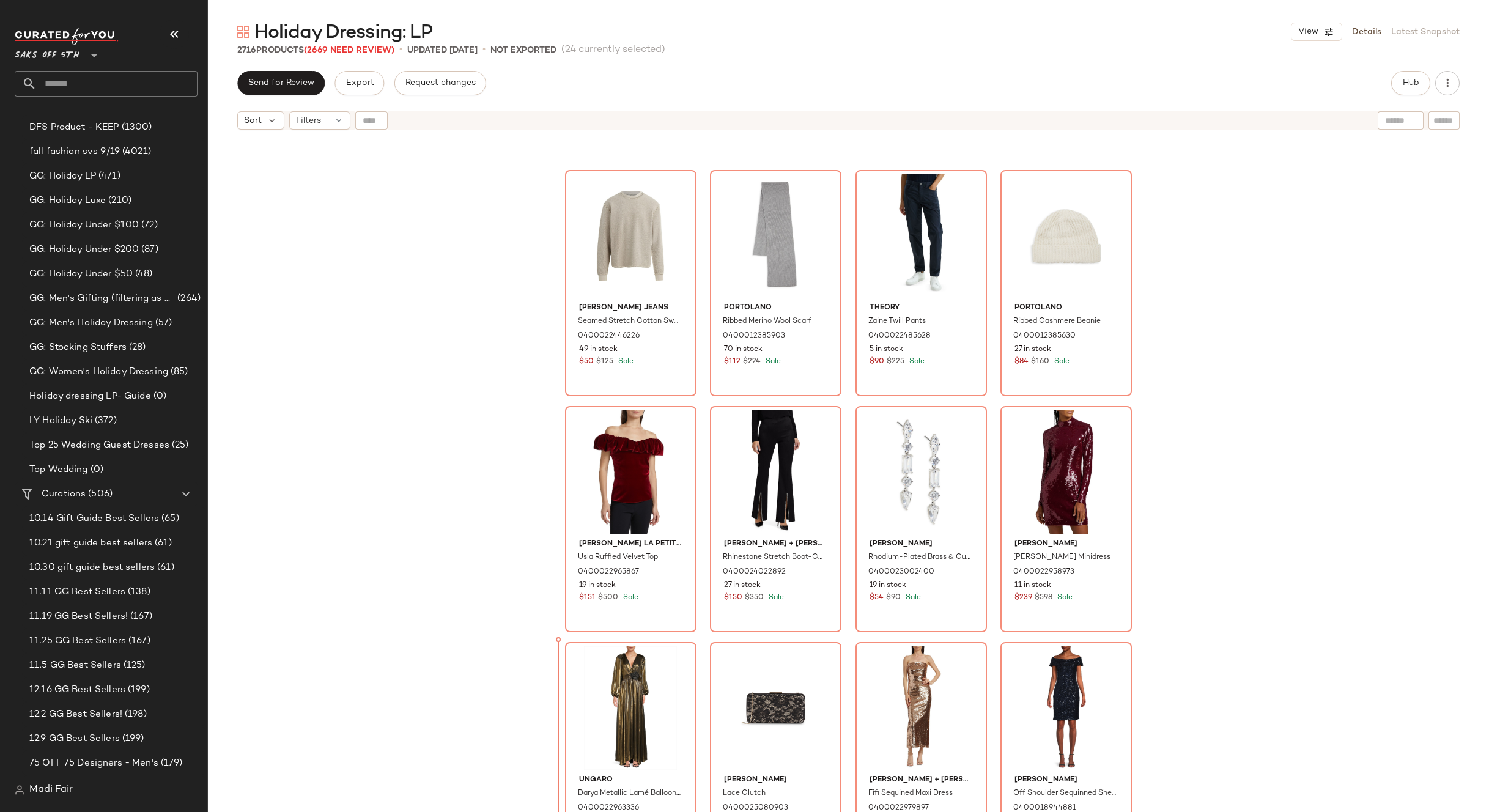
scroll to position [3907, 0]
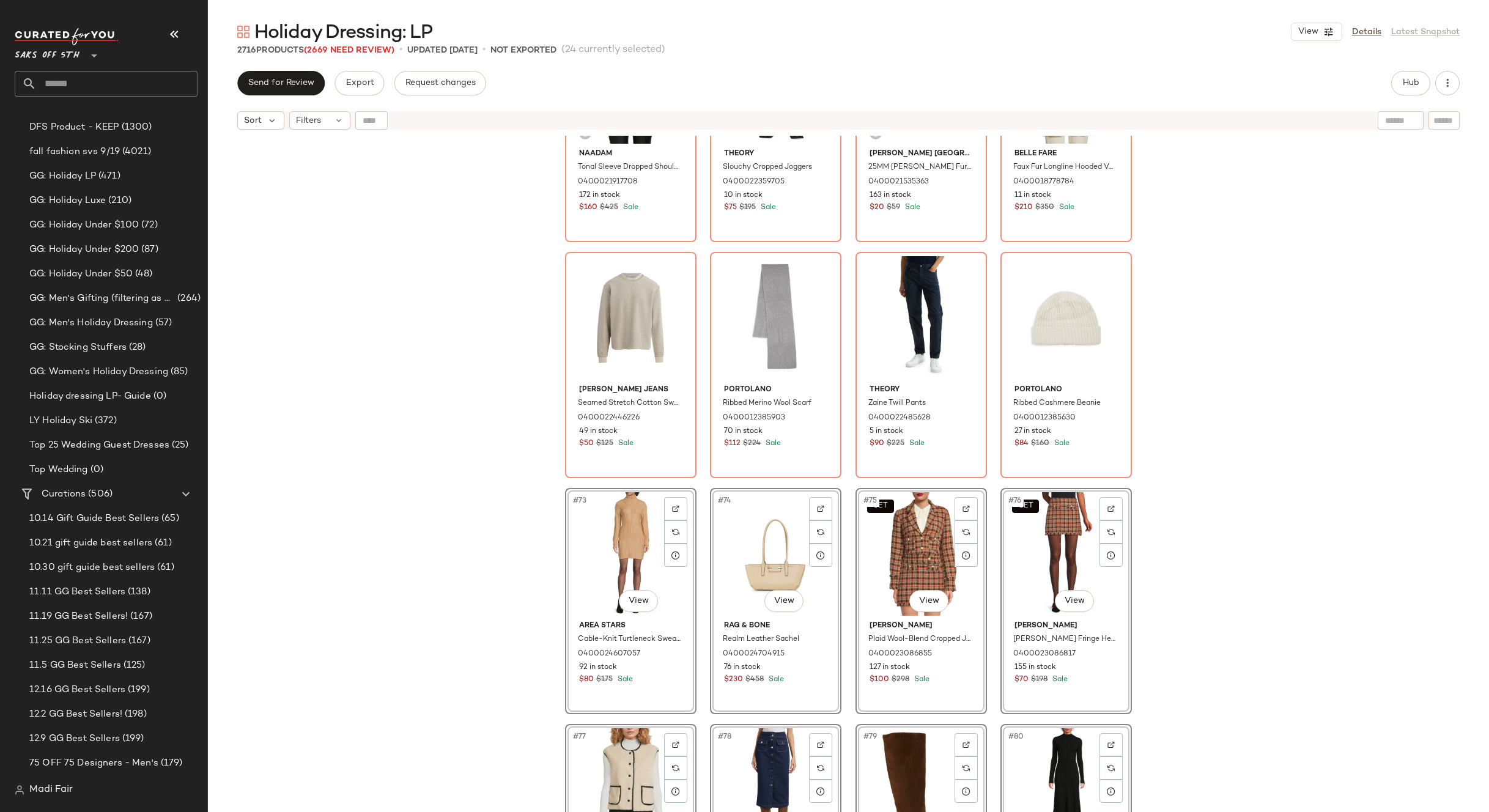
click at [1215, 486] on div "Naadam Tonal Sleeve Dropped Shoulder Sweater 0400021917708 172 in stock $160 $4…" at bounding box center [849, 489] width 1282 height 707
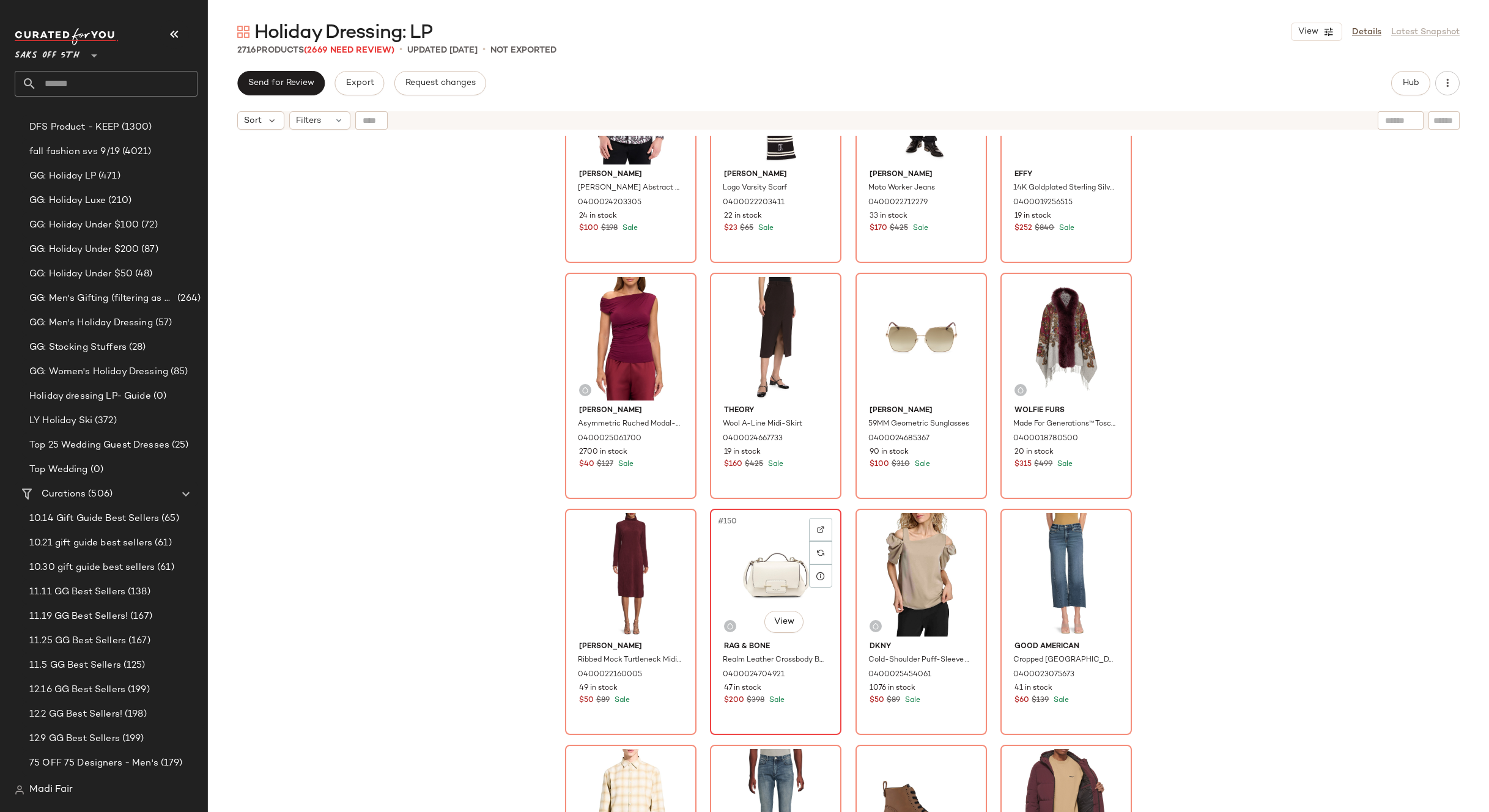
scroll to position [8492, 0]
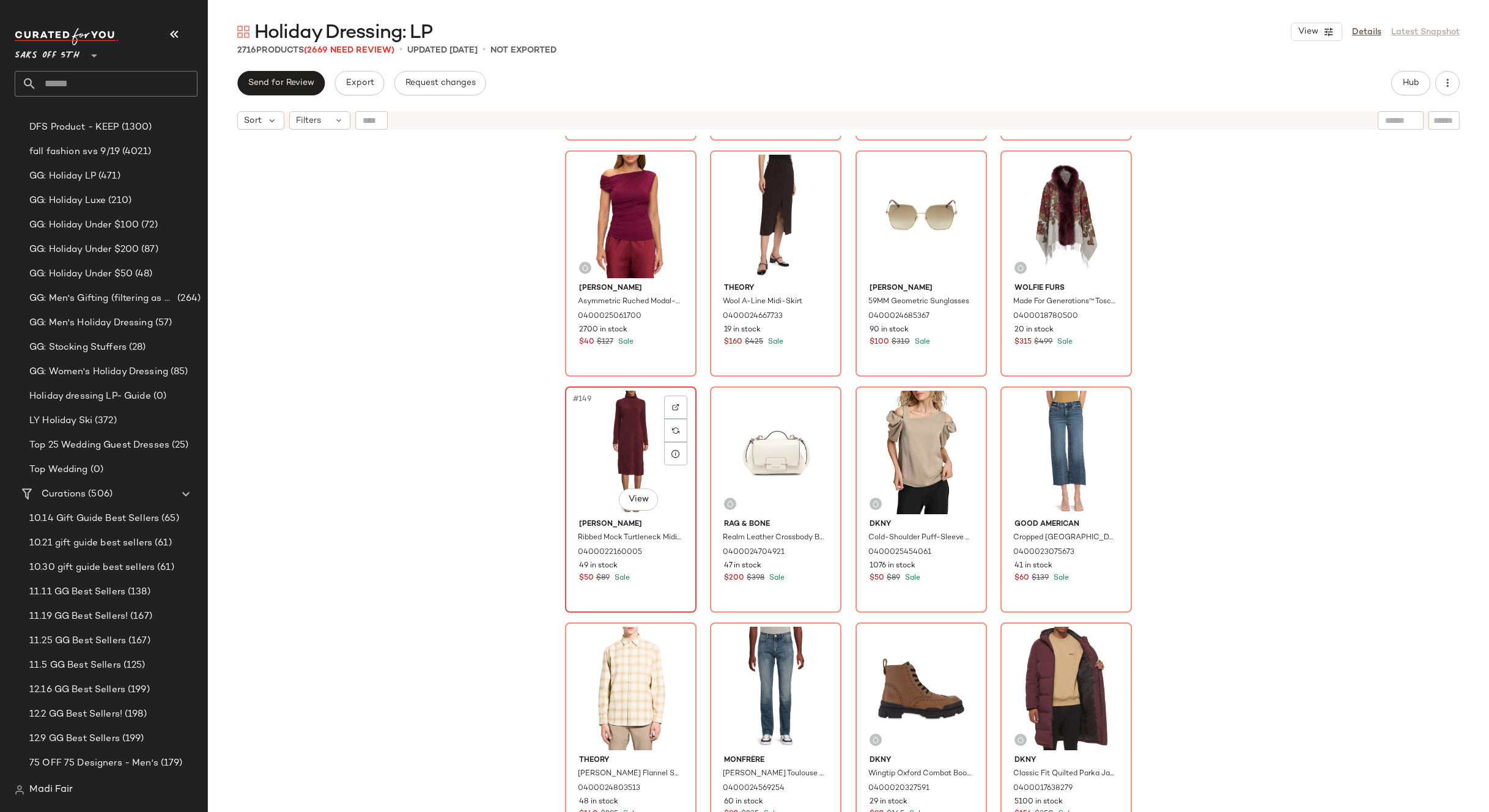
click at [620, 451] on div "#149 View" at bounding box center [631, 452] width 123 height 124
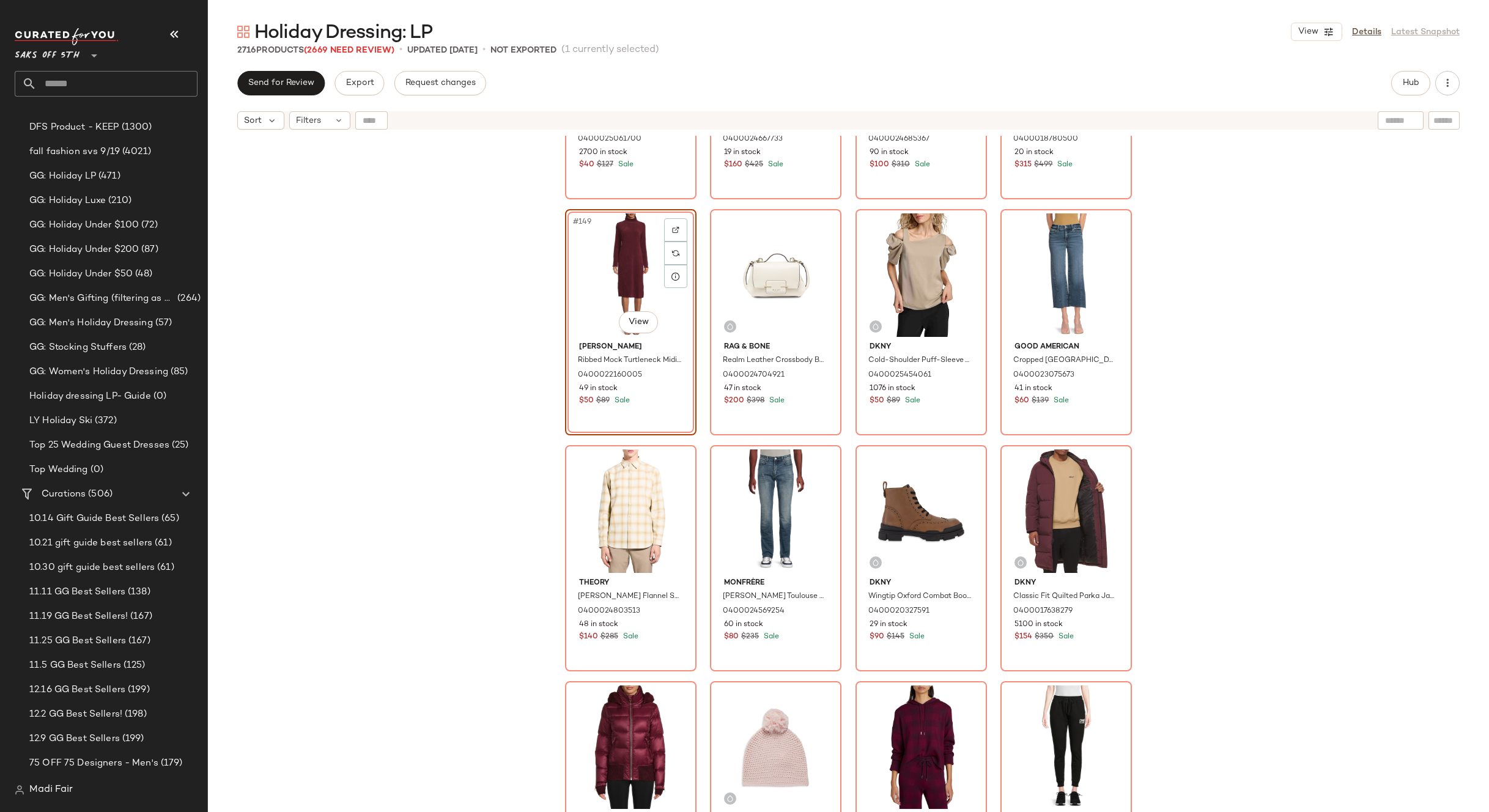
scroll to position [8431, 0]
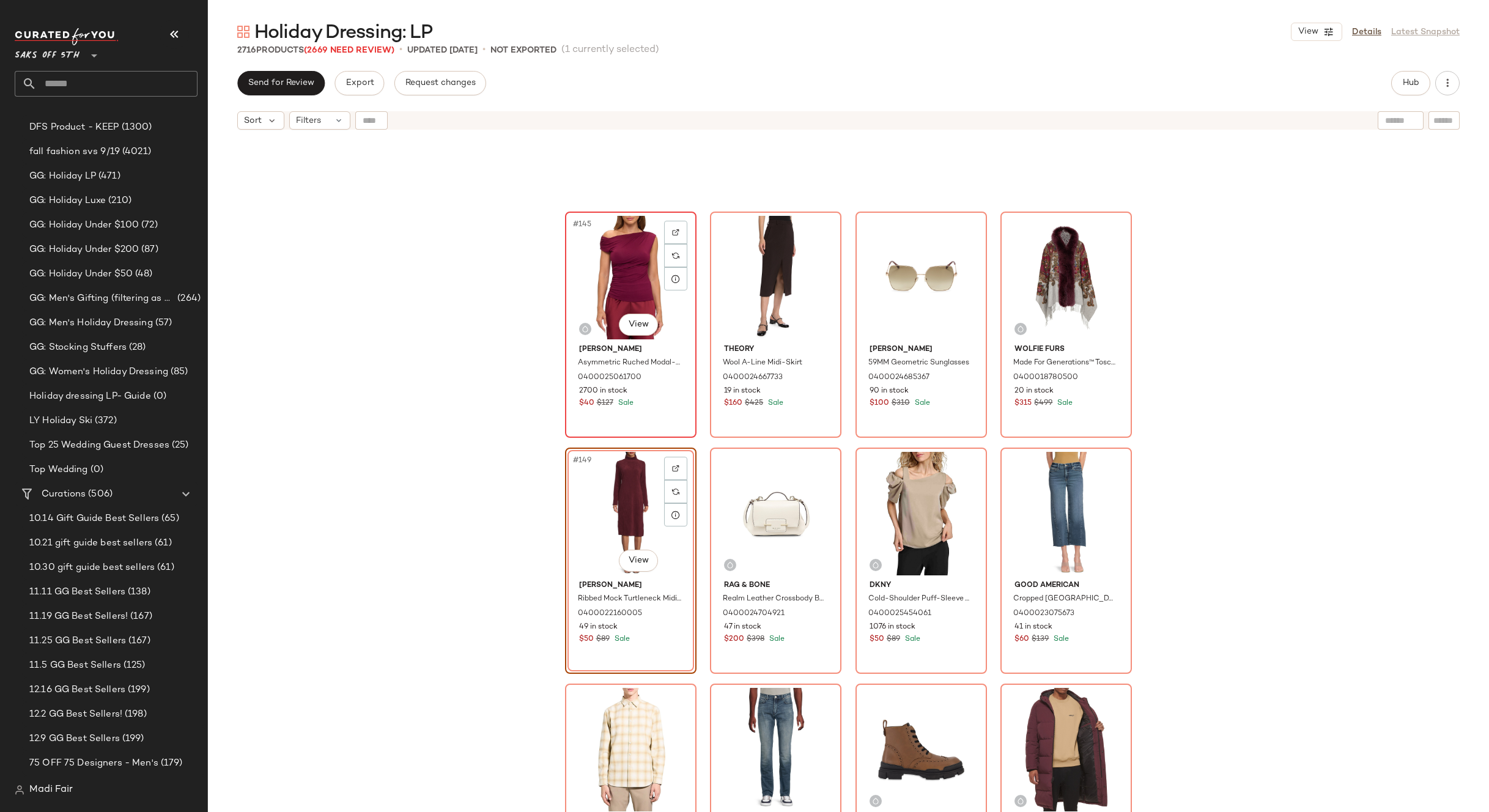
click at [627, 275] on div "#145 View" at bounding box center [631, 277] width 123 height 124
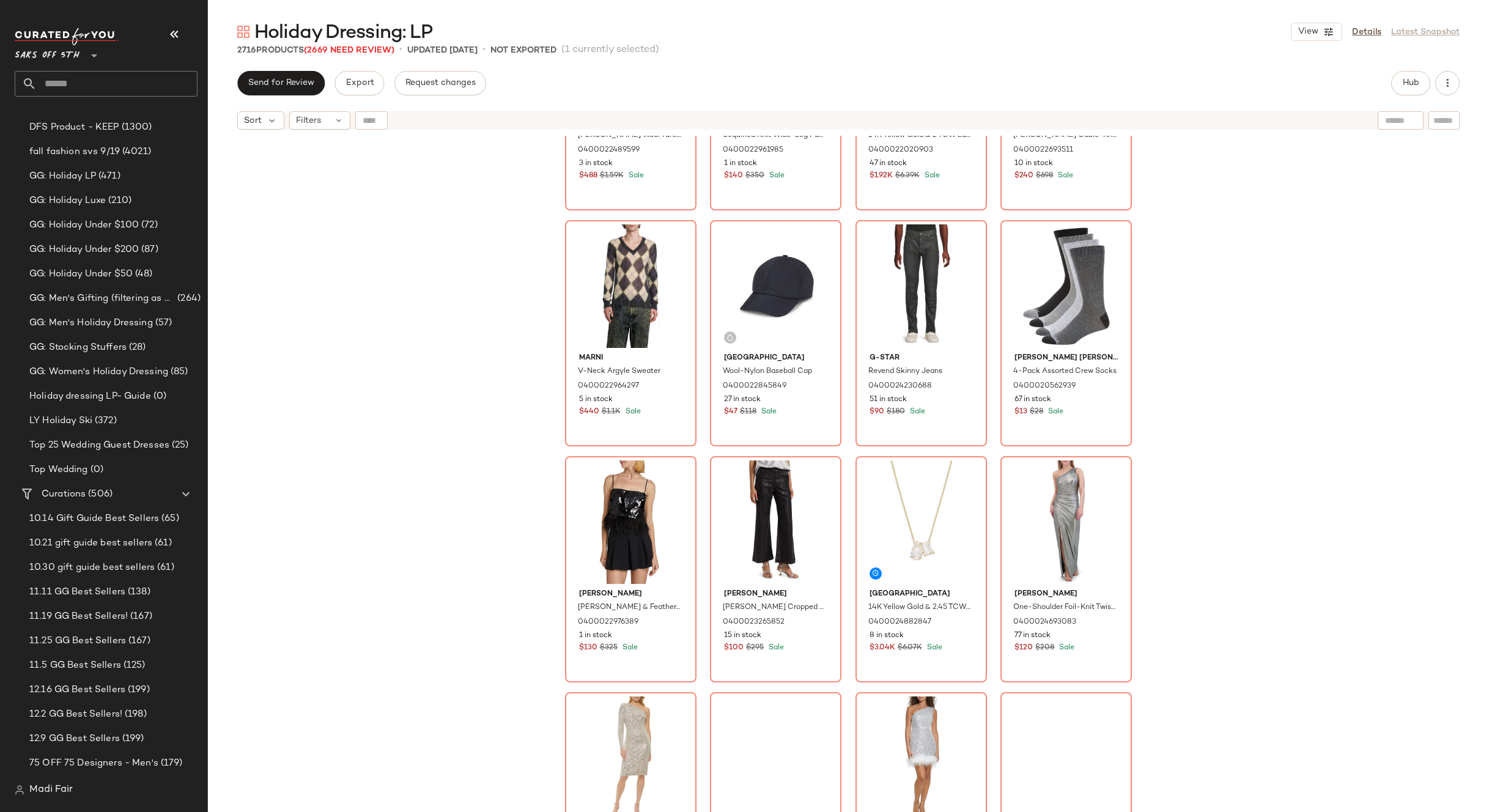
scroll to position [9470, 0]
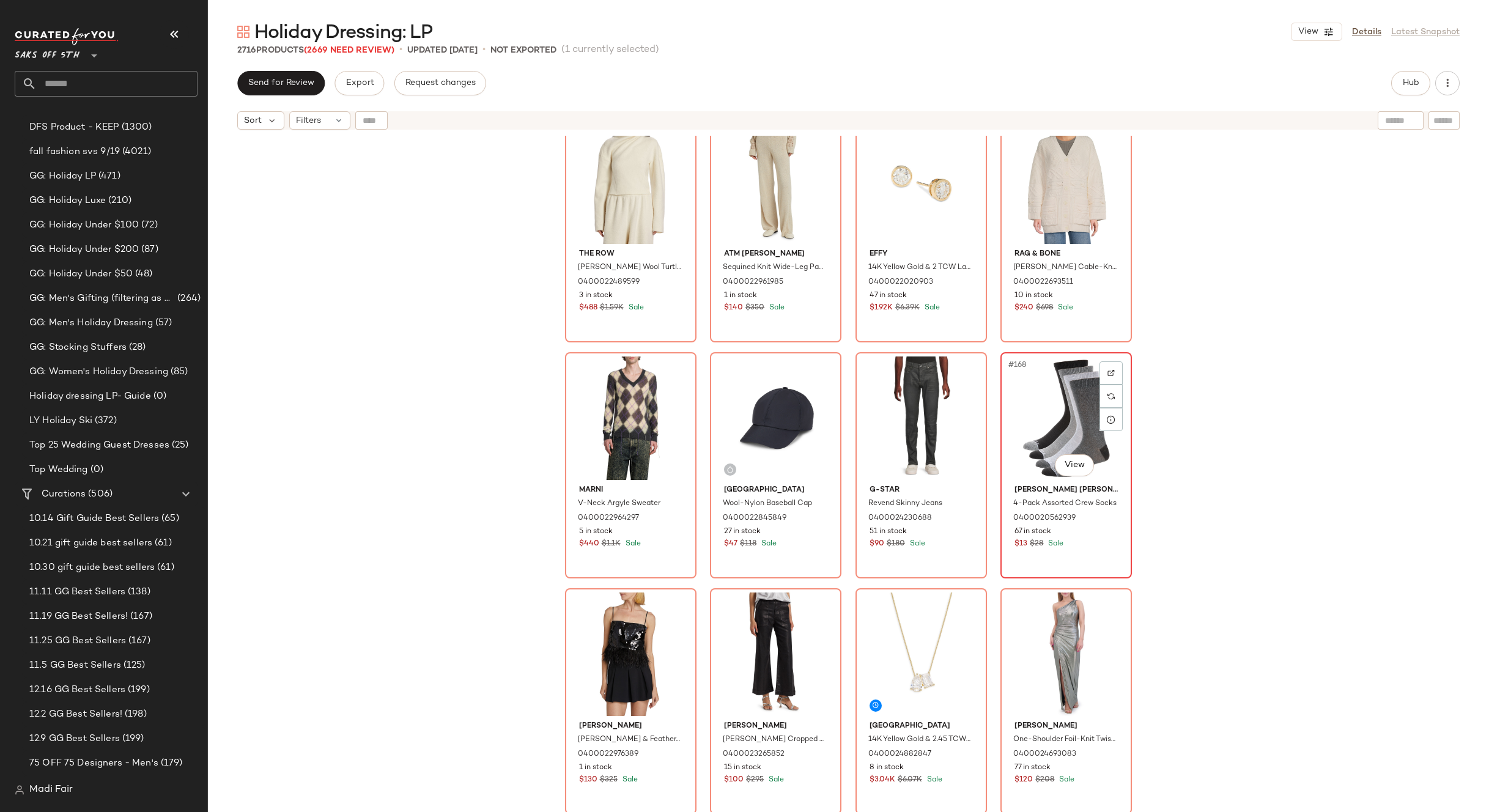
click at [1054, 416] on div "#168 View" at bounding box center [1066, 418] width 123 height 124
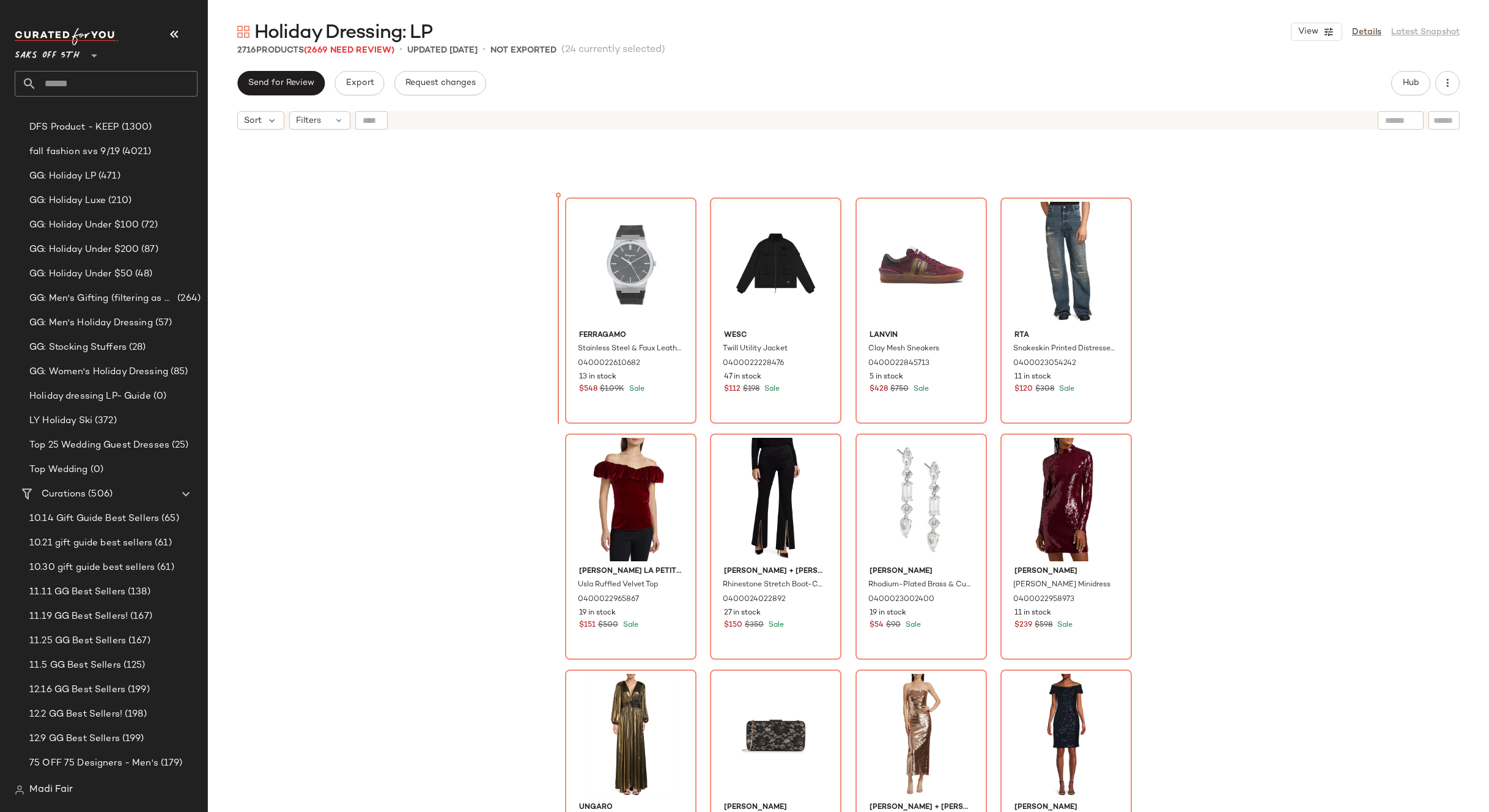
scroll to position [5349, 0]
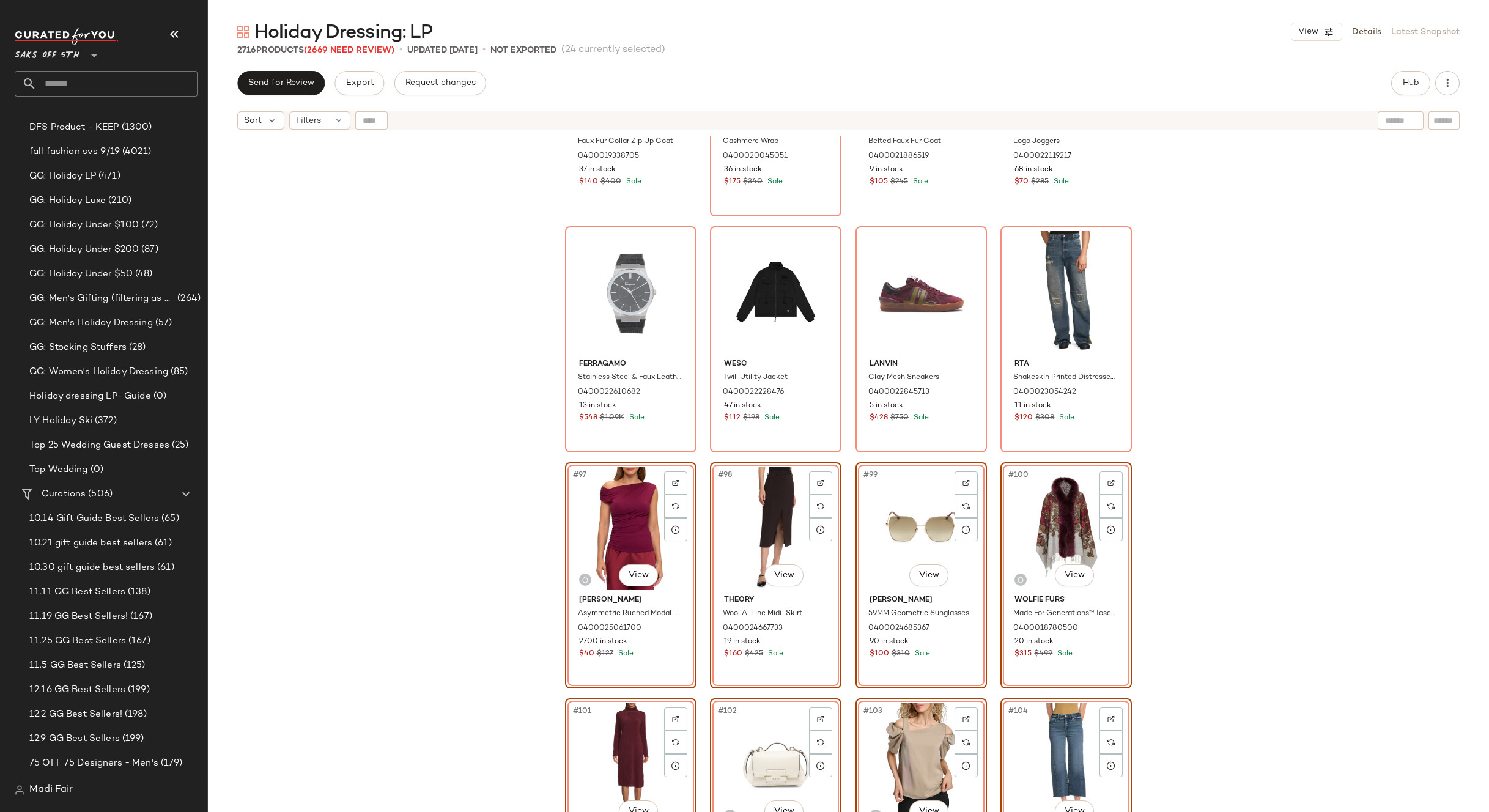
click at [1266, 504] on div "Cole Haan Faux Fur Collar Zip Up Coat 0400019338705 37 in stock $140 $400 Sale …" at bounding box center [849, 489] width 1282 height 707
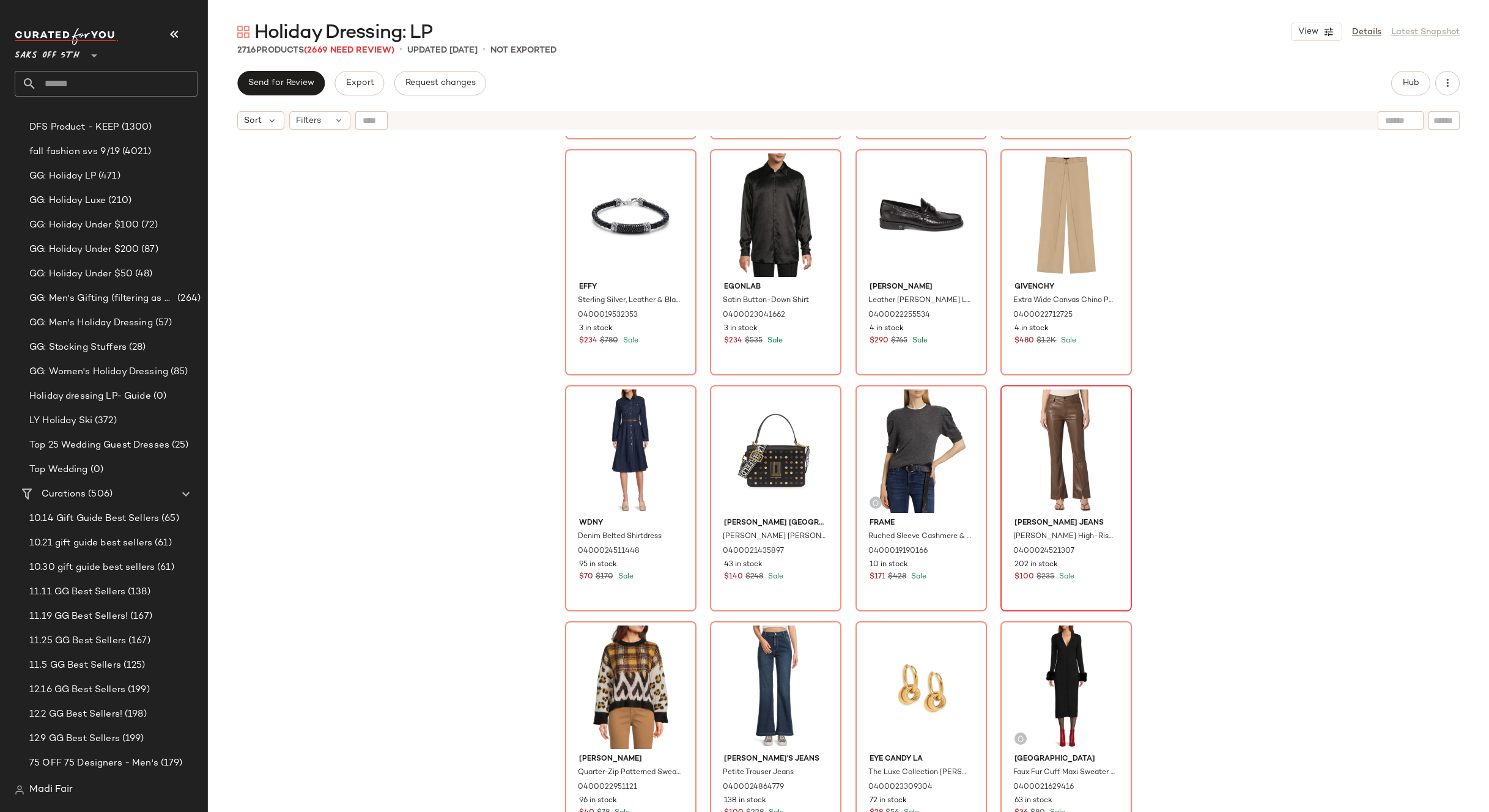
scroll to position [10422, 0]
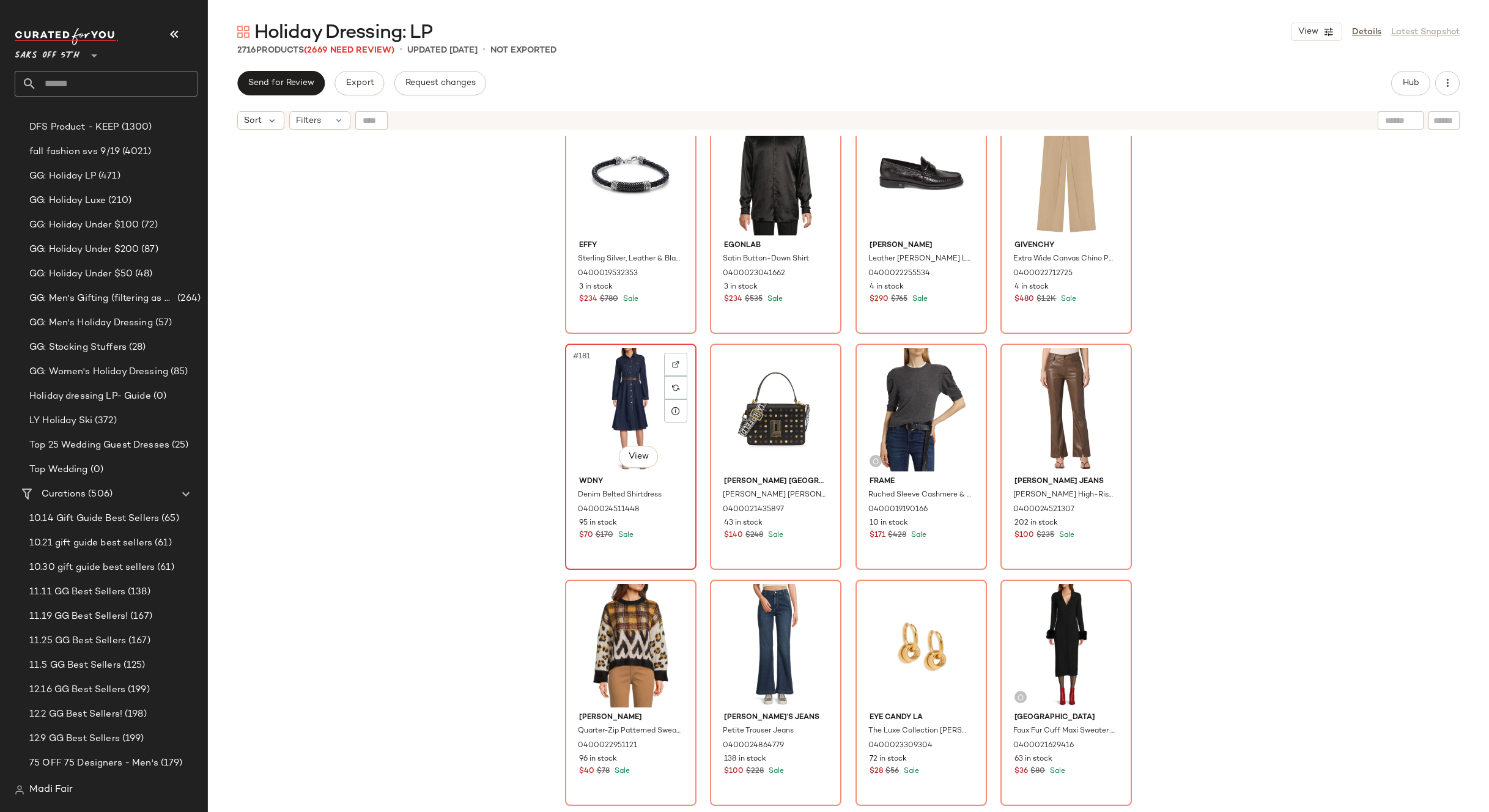
click at [601, 401] on div "#181 View" at bounding box center [631, 409] width 123 height 124
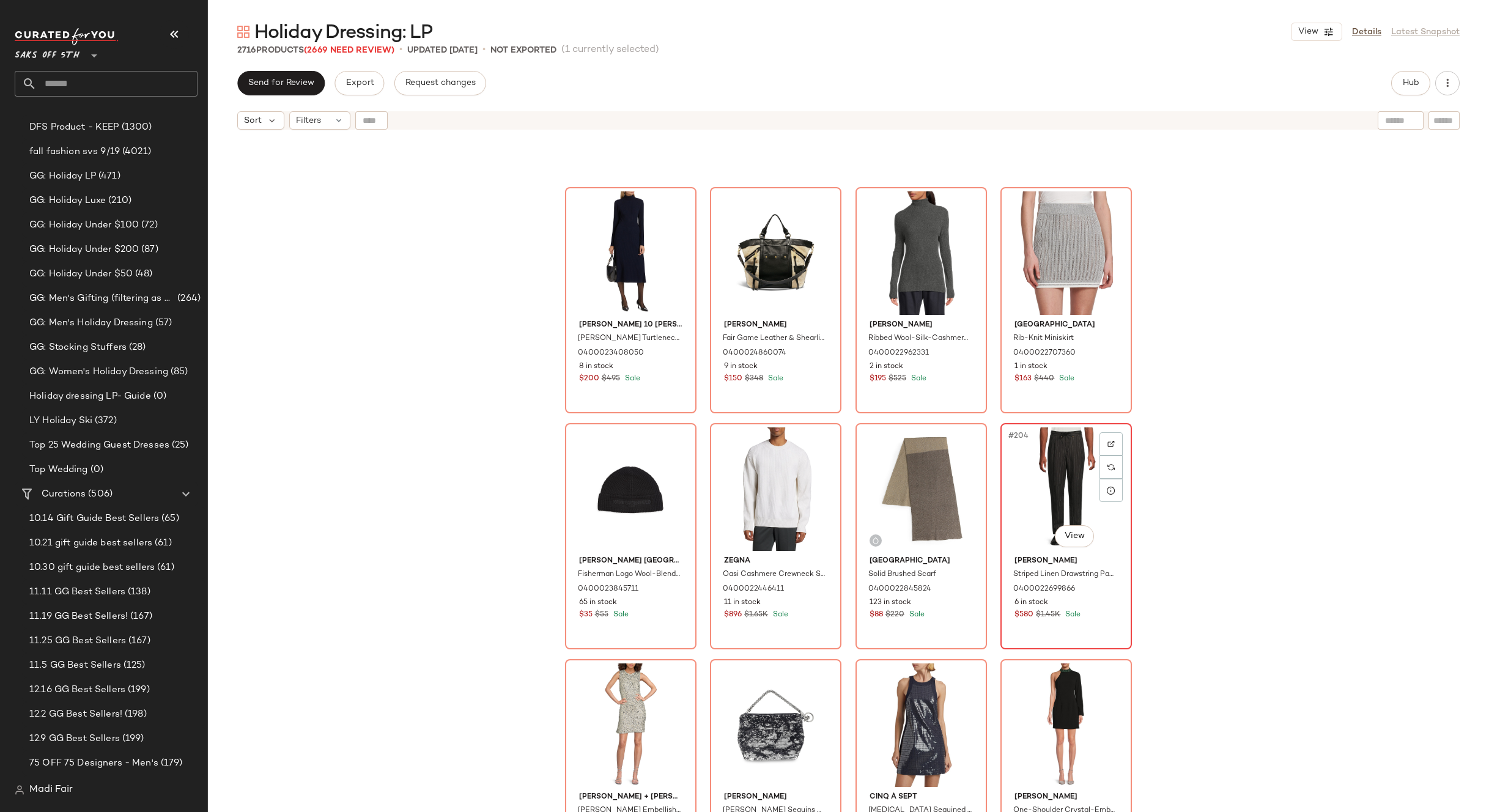
click at [1065, 462] on div "#204 View" at bounding box center [1066, 489] width 123 height 124
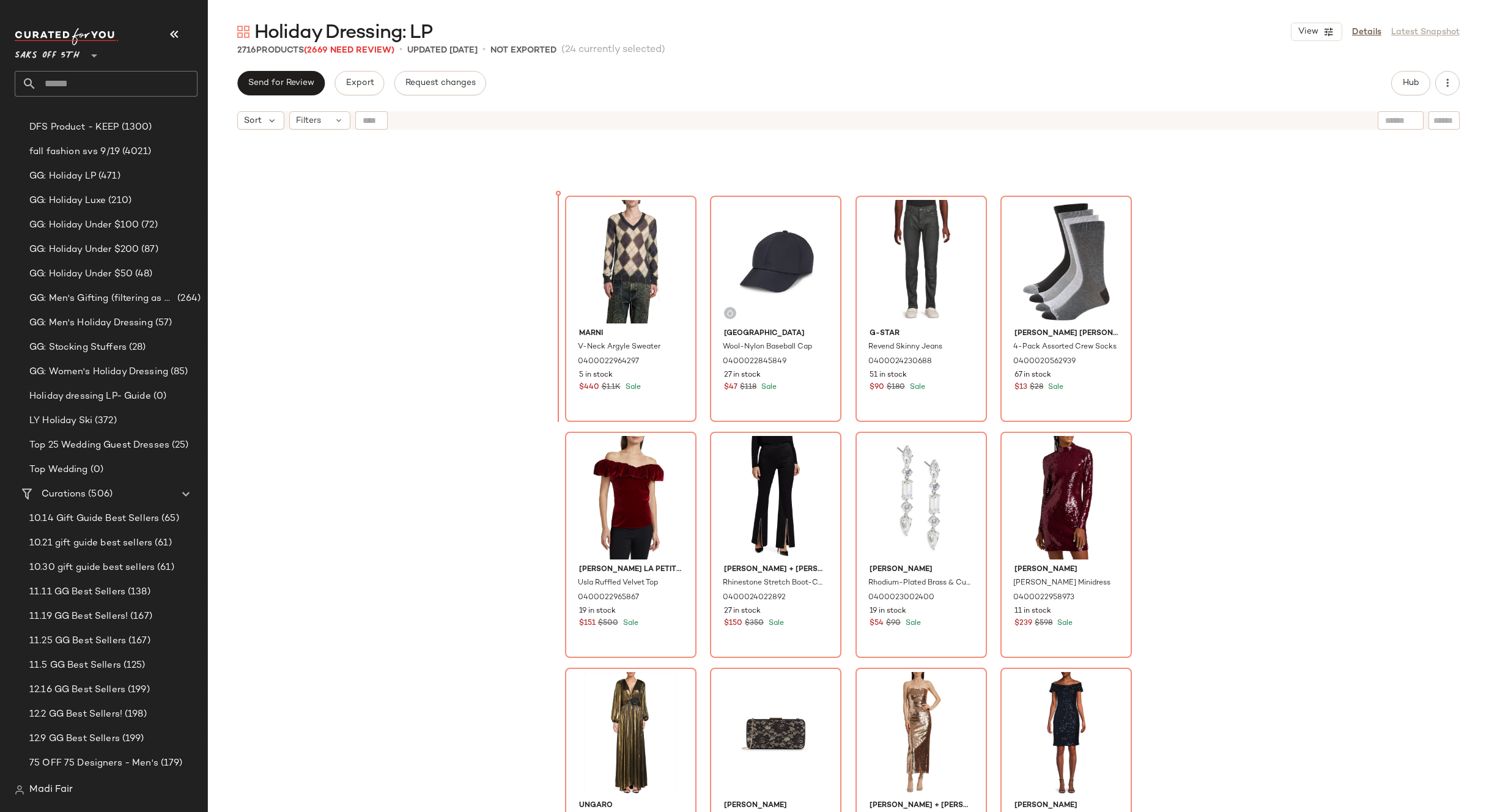
scroll to position [6795, 0]
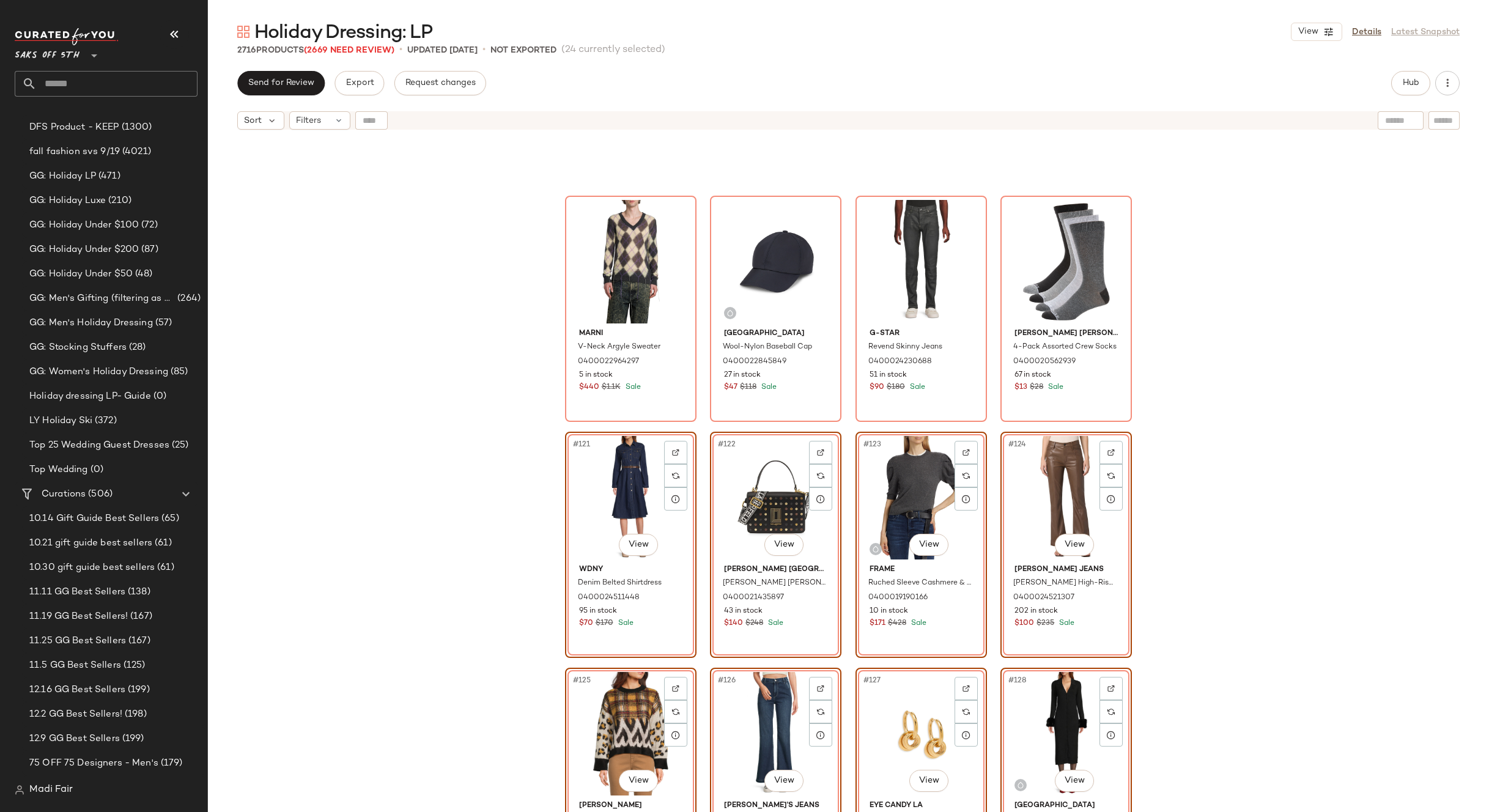
click at [1236, 494] on div "Marni V-Neck Argyle Sweater 0400022964297 5 in stock $440 $1.1K Sale Saks Fifth…" at bounding box center [849, 489] width 1282 height 707
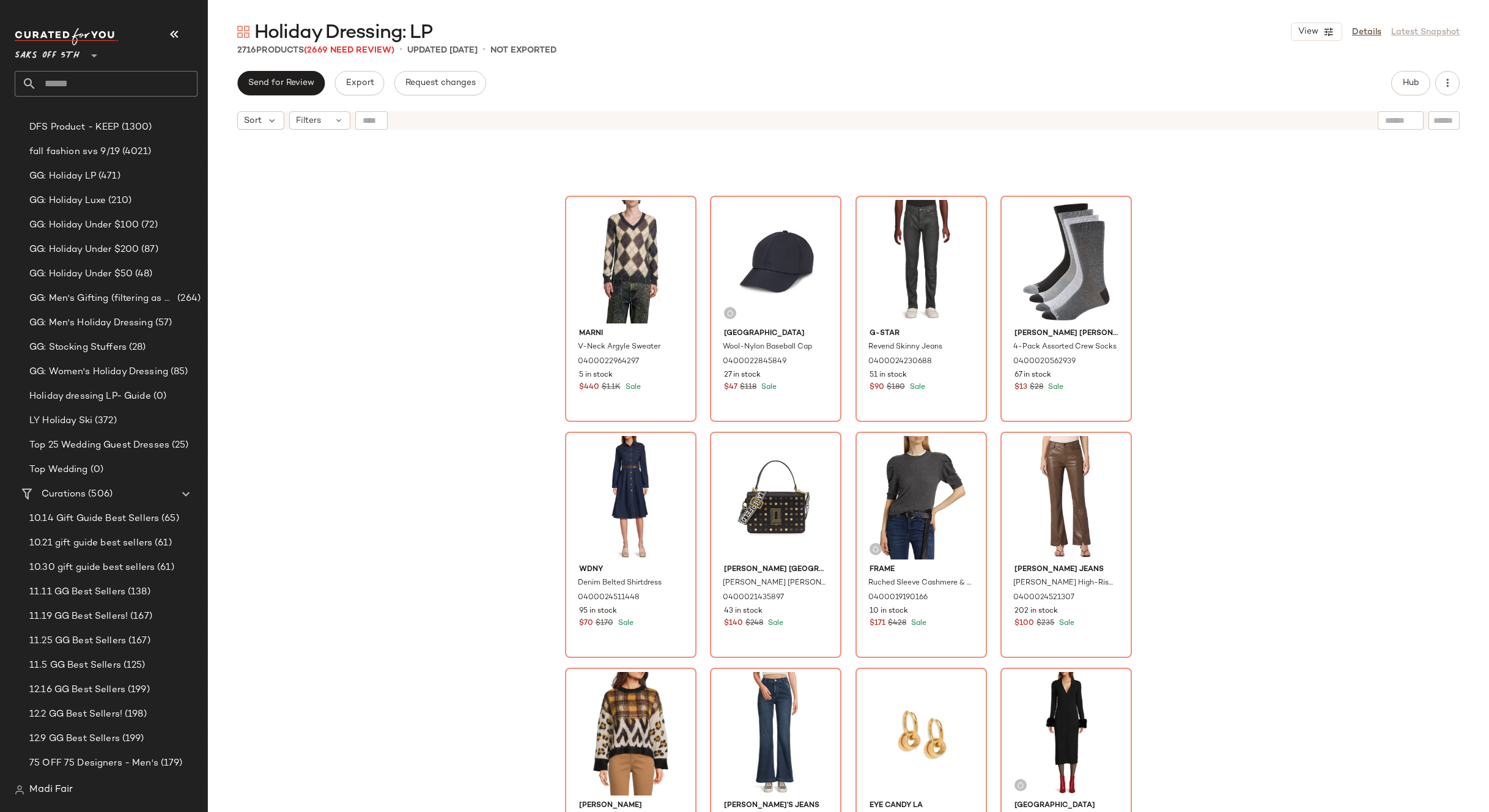
click at [1236, 470] on div "Marni V-Neck Argyle Sweater 0400022964297 5 in stock $440 $1.1K Sale Saks Fifth…" at bounding box center [849, 489] width 1282 height 707
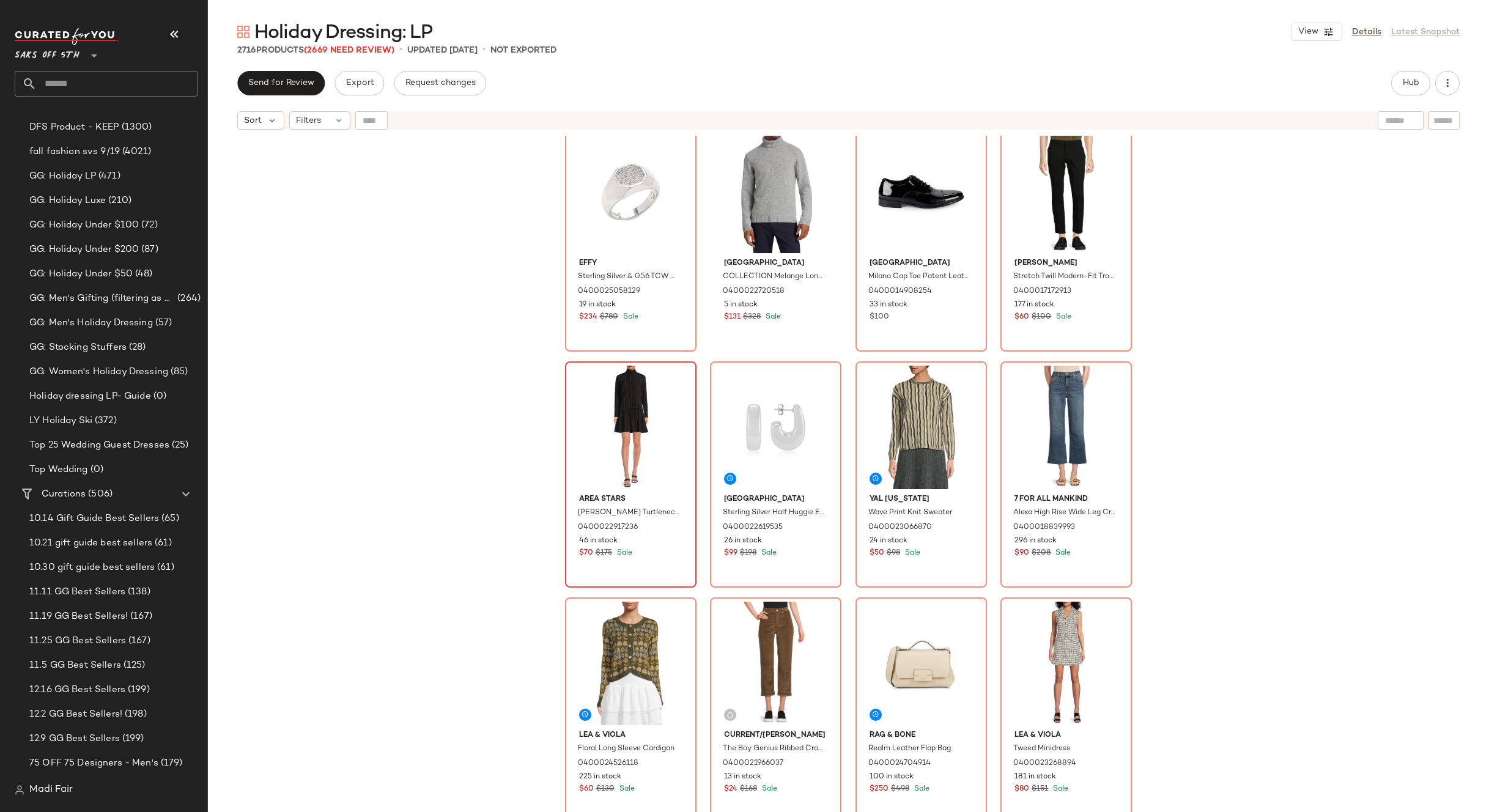
scroll to position [12541, 0]
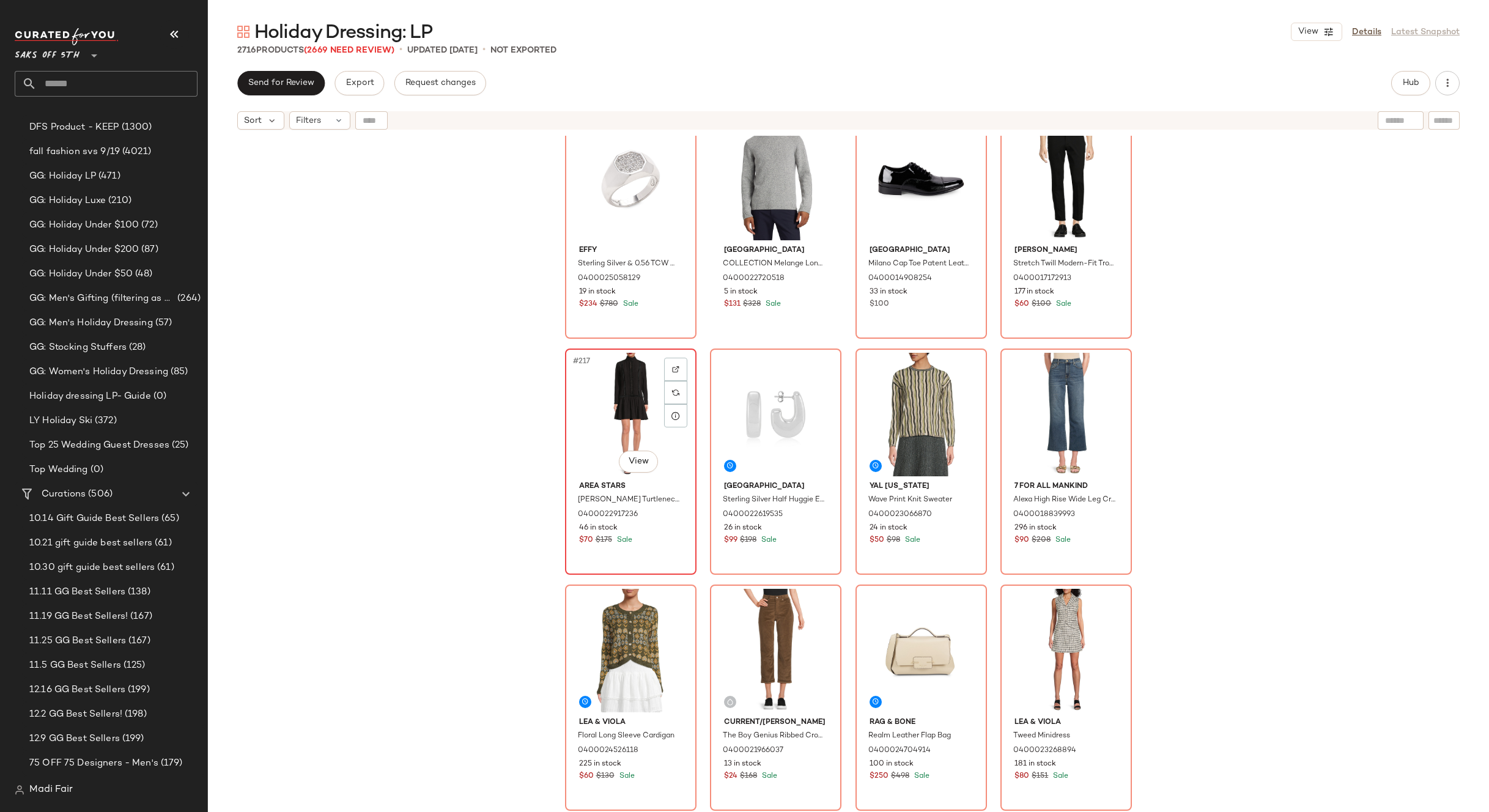
click at [608, 417] on div "#217 View" at bounding box center [631, 414] width 123 height 124
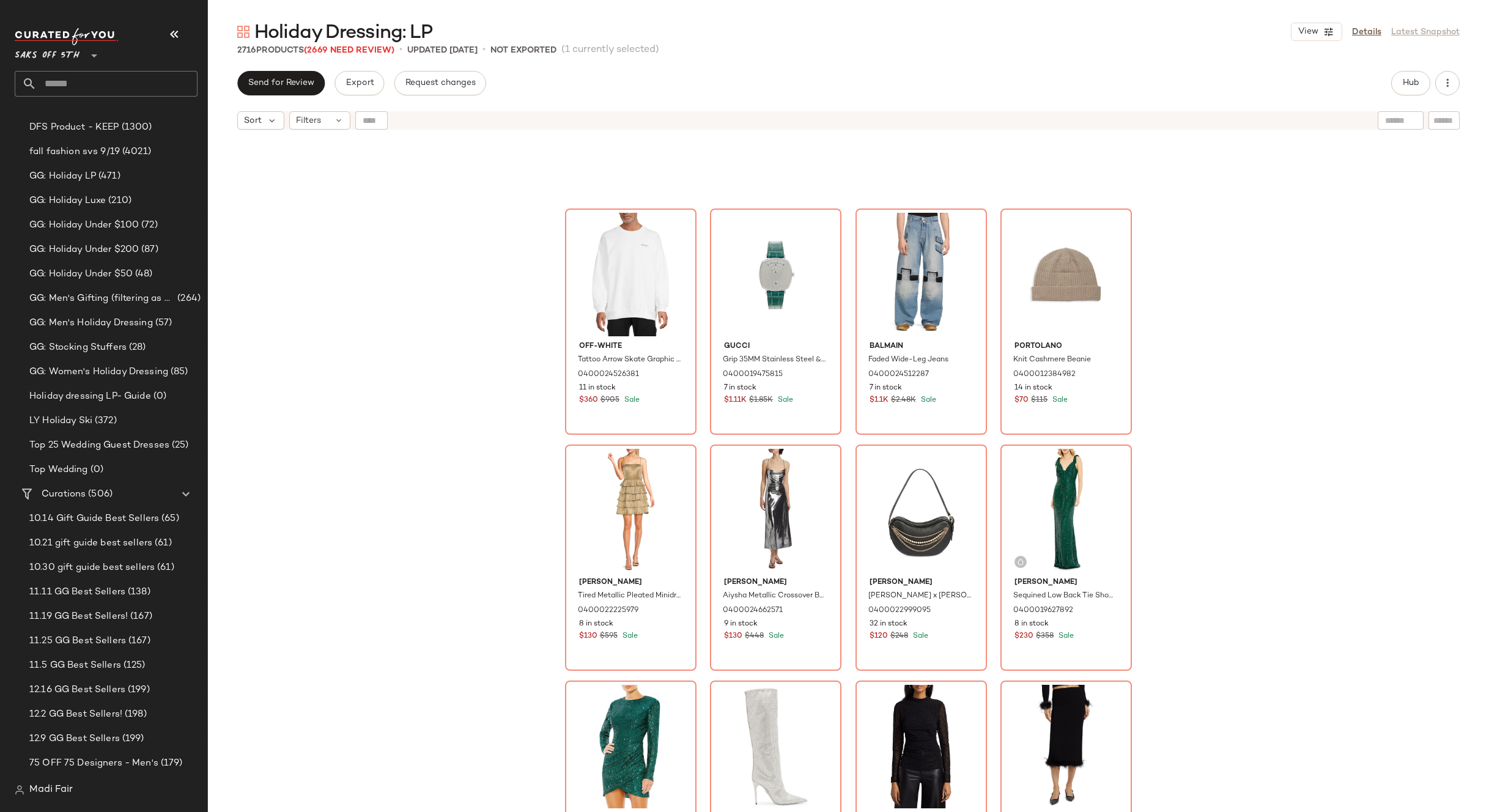
scroll to position [13703, 0]
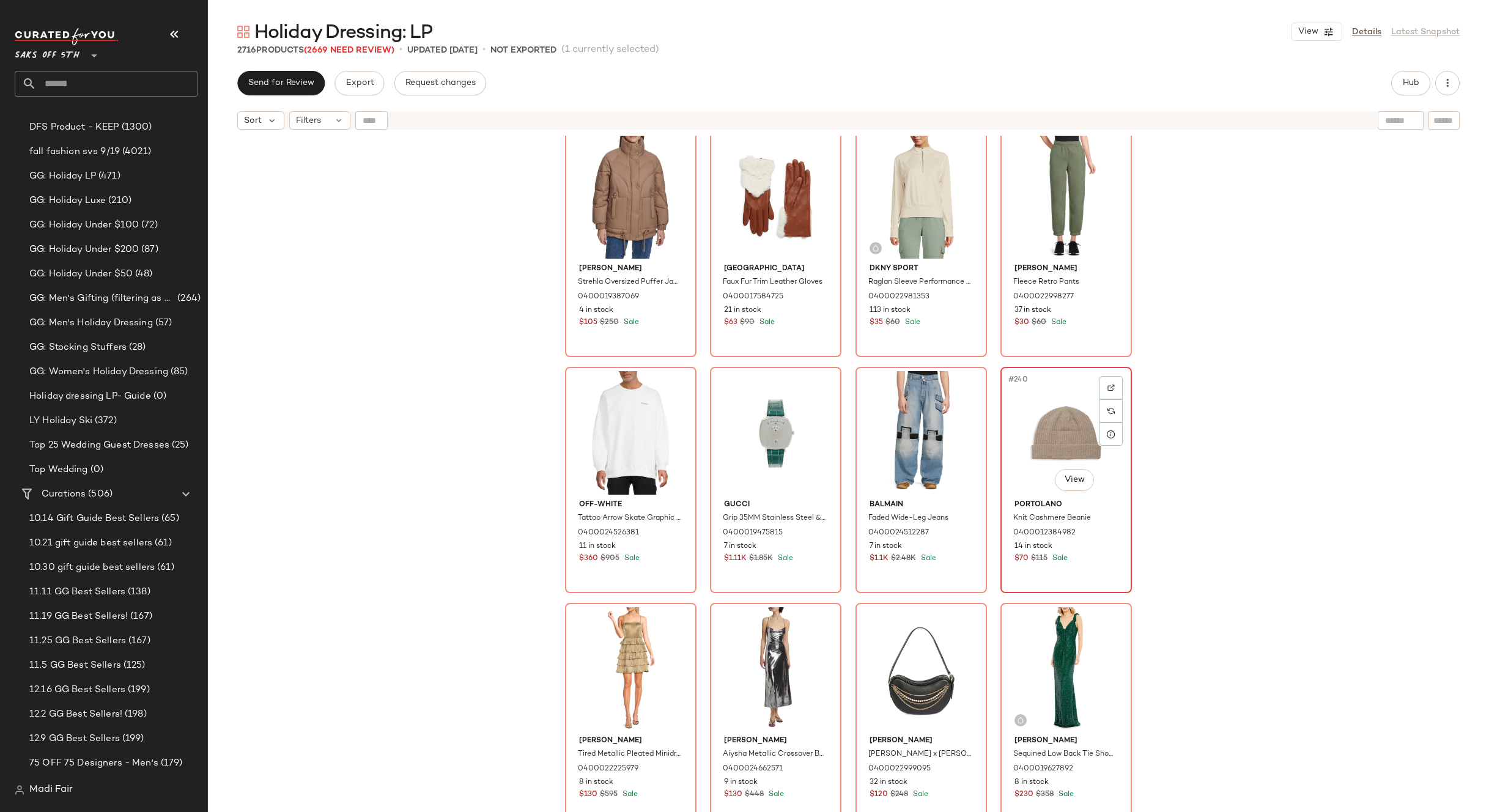
click at [1052, 435] on div "#240 View" at bounding box center [1066, 433] width 123 height 124
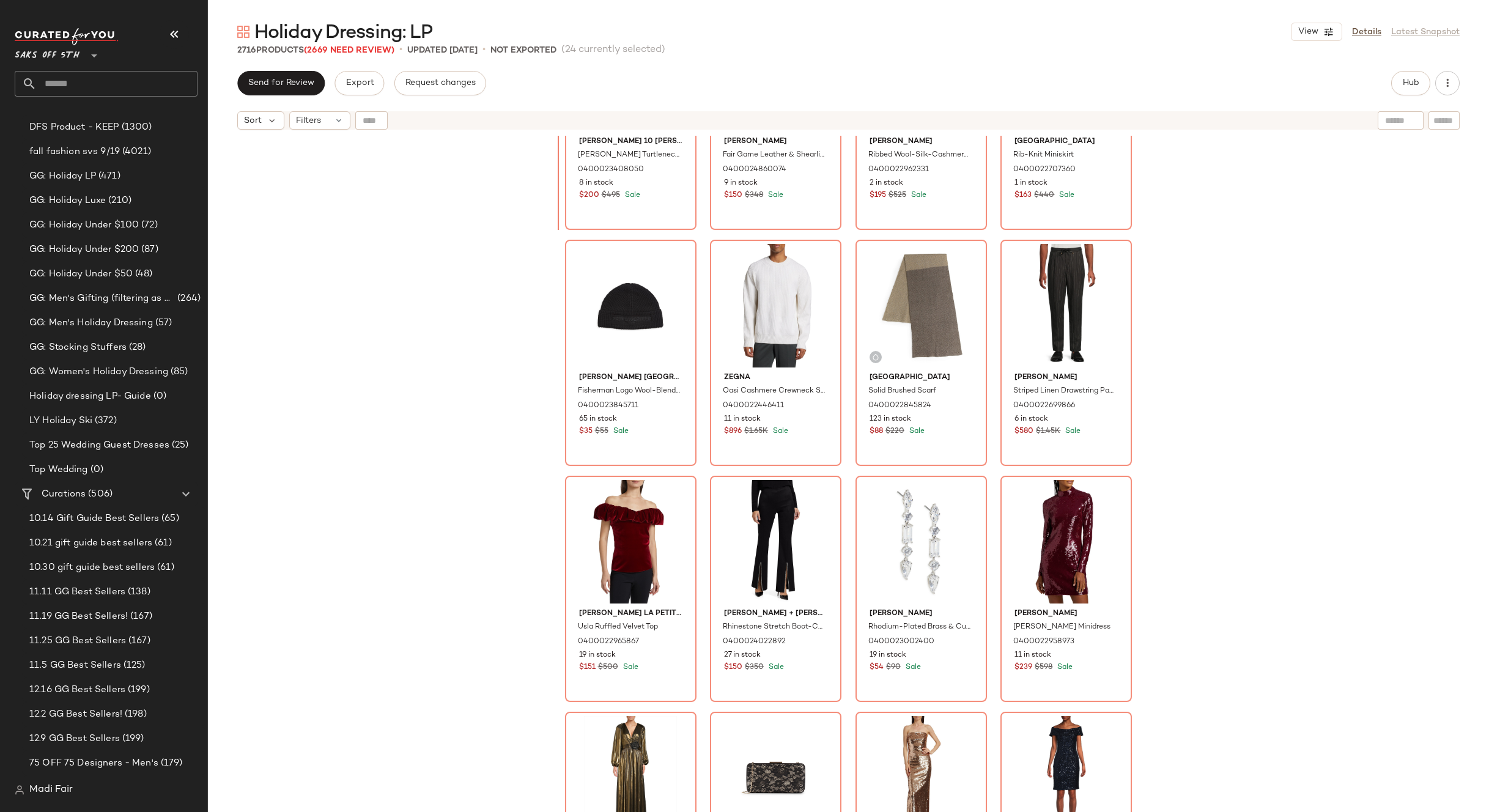
scroll to position [8116, 0]
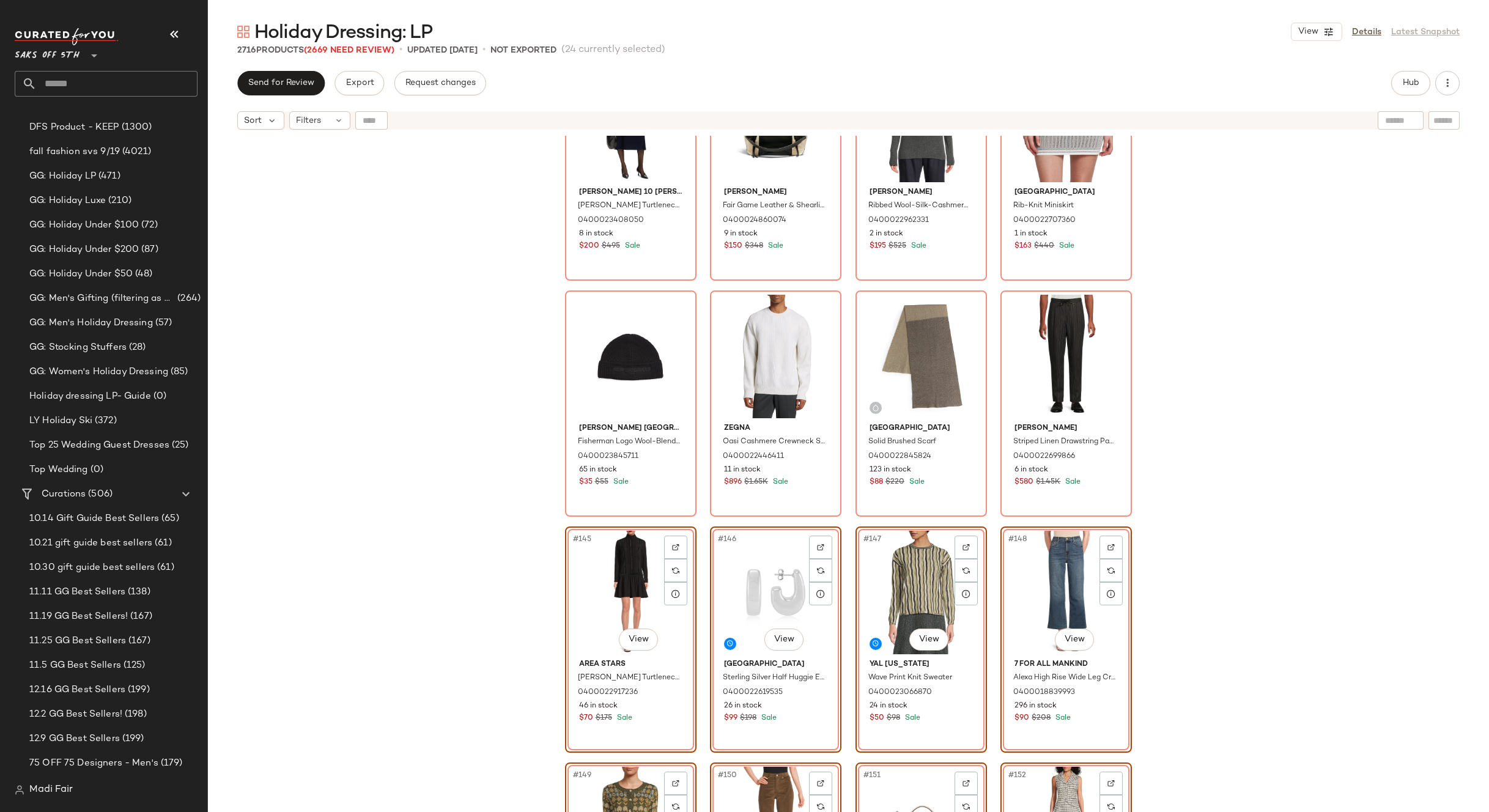
click at [1229, 538] on div "Derek Lam 10 Crosby Diana Wool Turtleneck Midi-Dress 0400023408050 8 in stock $…" at bounding box center [849, 489] width 1282 height 707
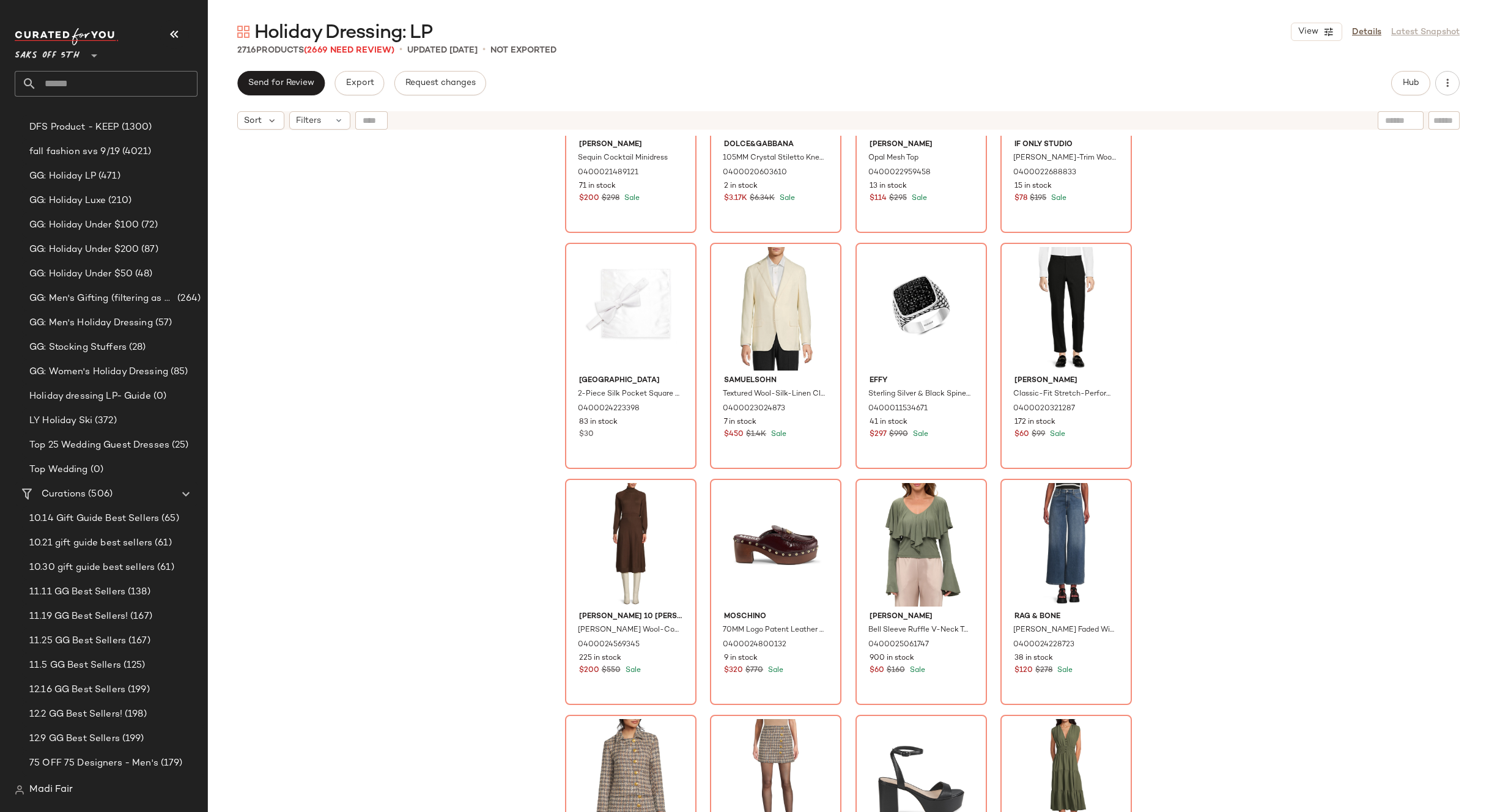
scroll to position [14718, 0]
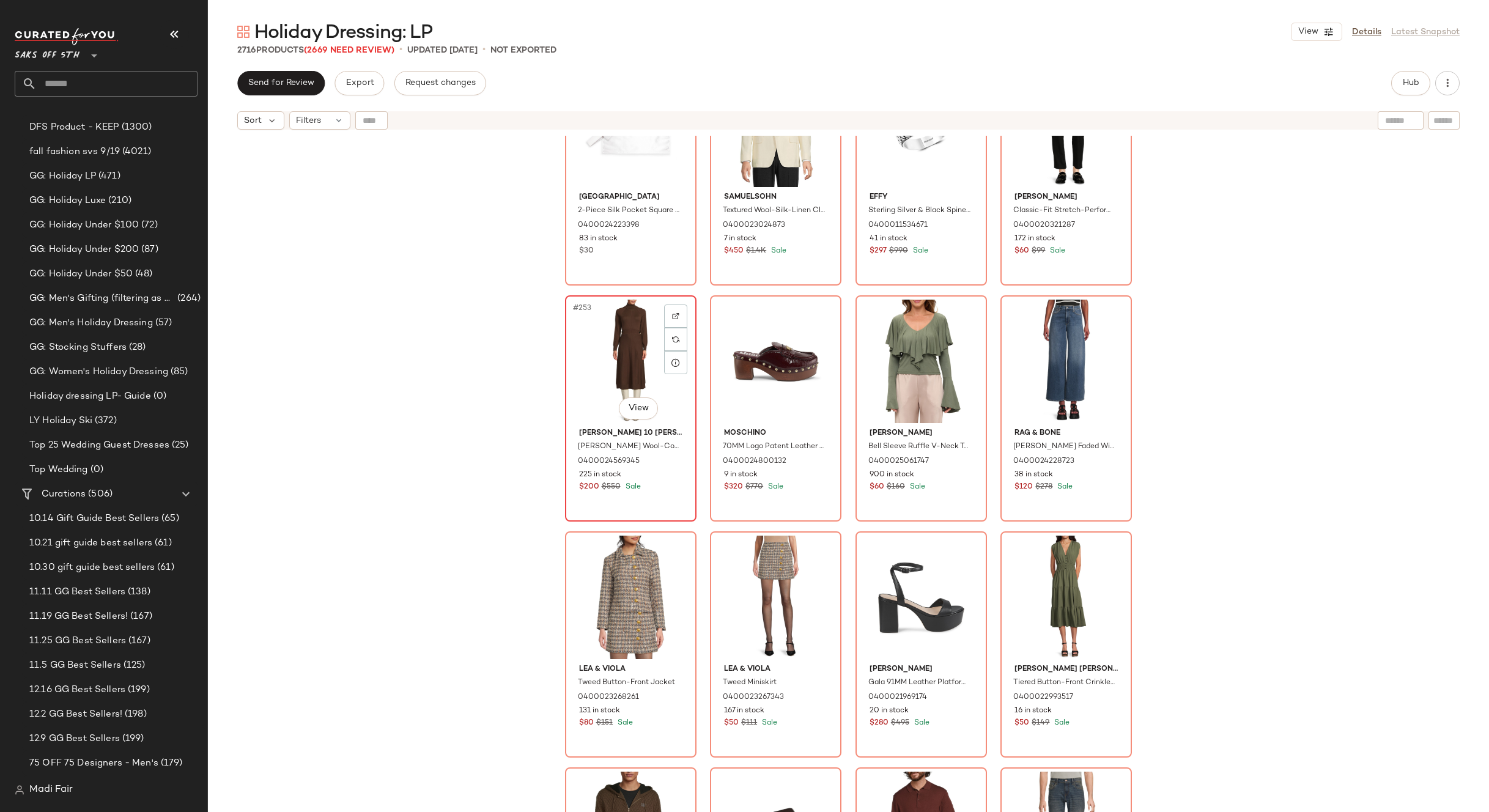
click at [624, 366] on div "#253 View" at bounding box center [631, 361] width 123 height 124
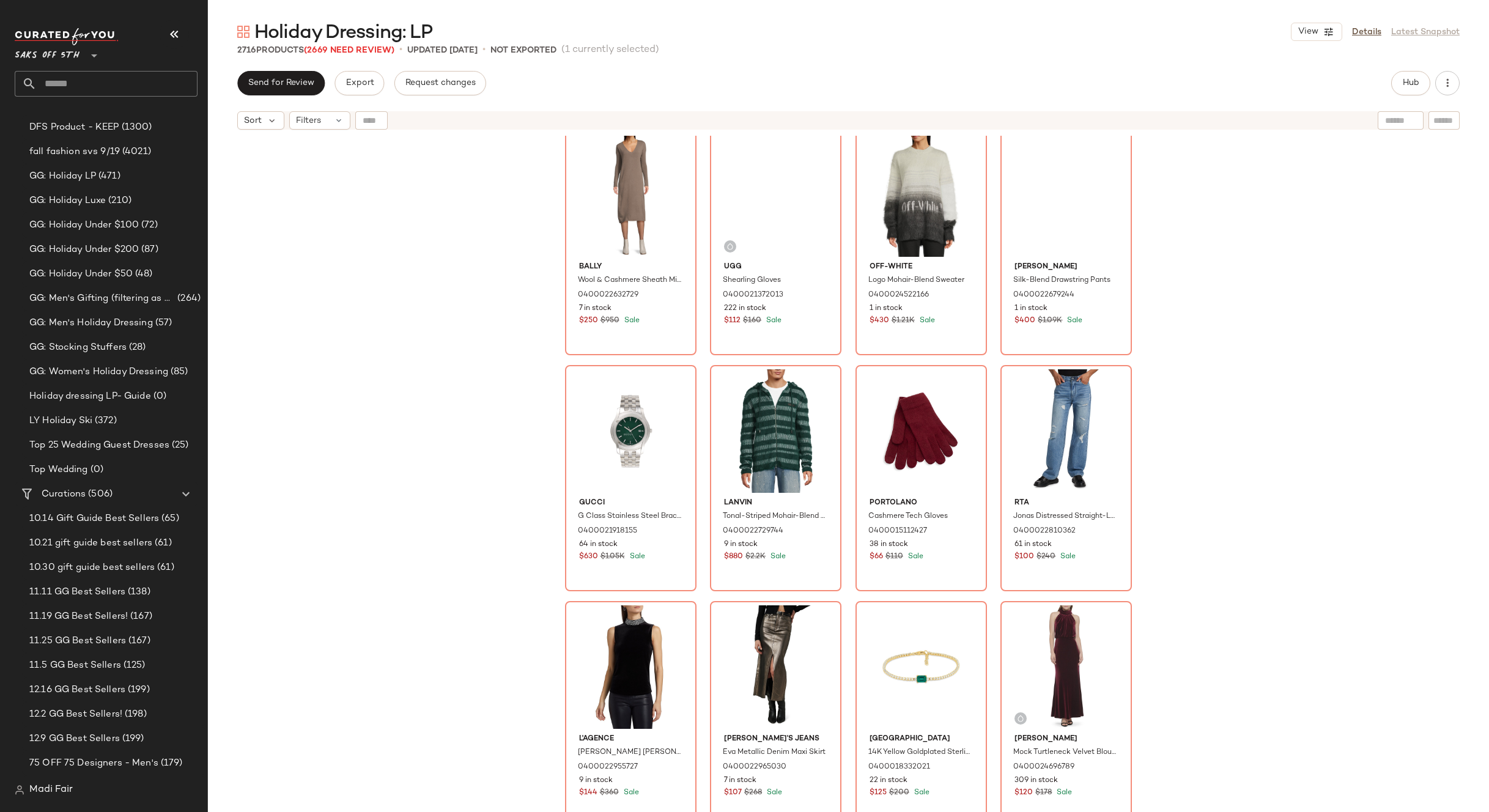
scroll to position [15941, 0]
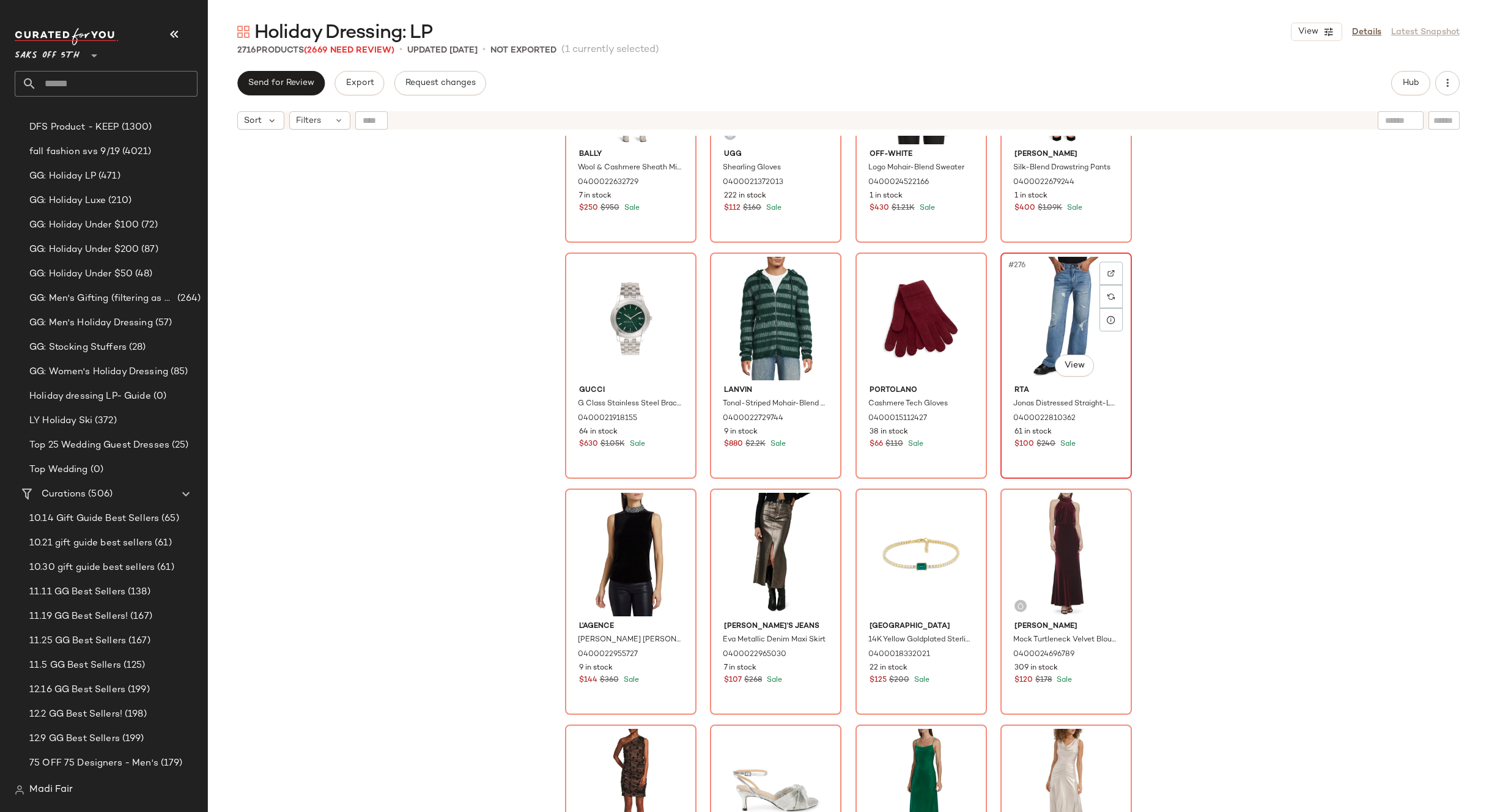
click at [1062, 301] on div "#276 View" at bounding box center [1066, 318] width 123 height 124
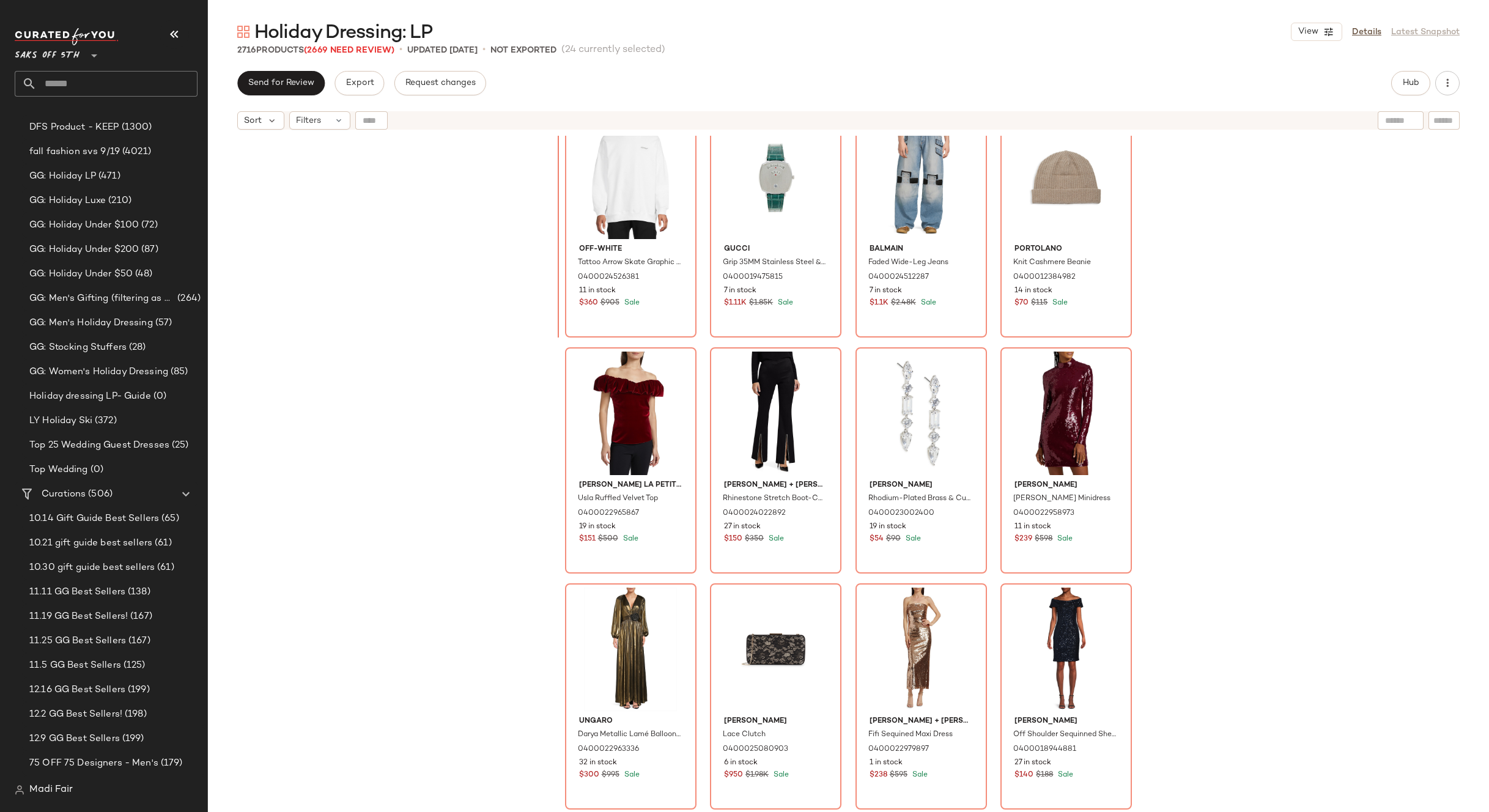
scroll to position [9691, 0]
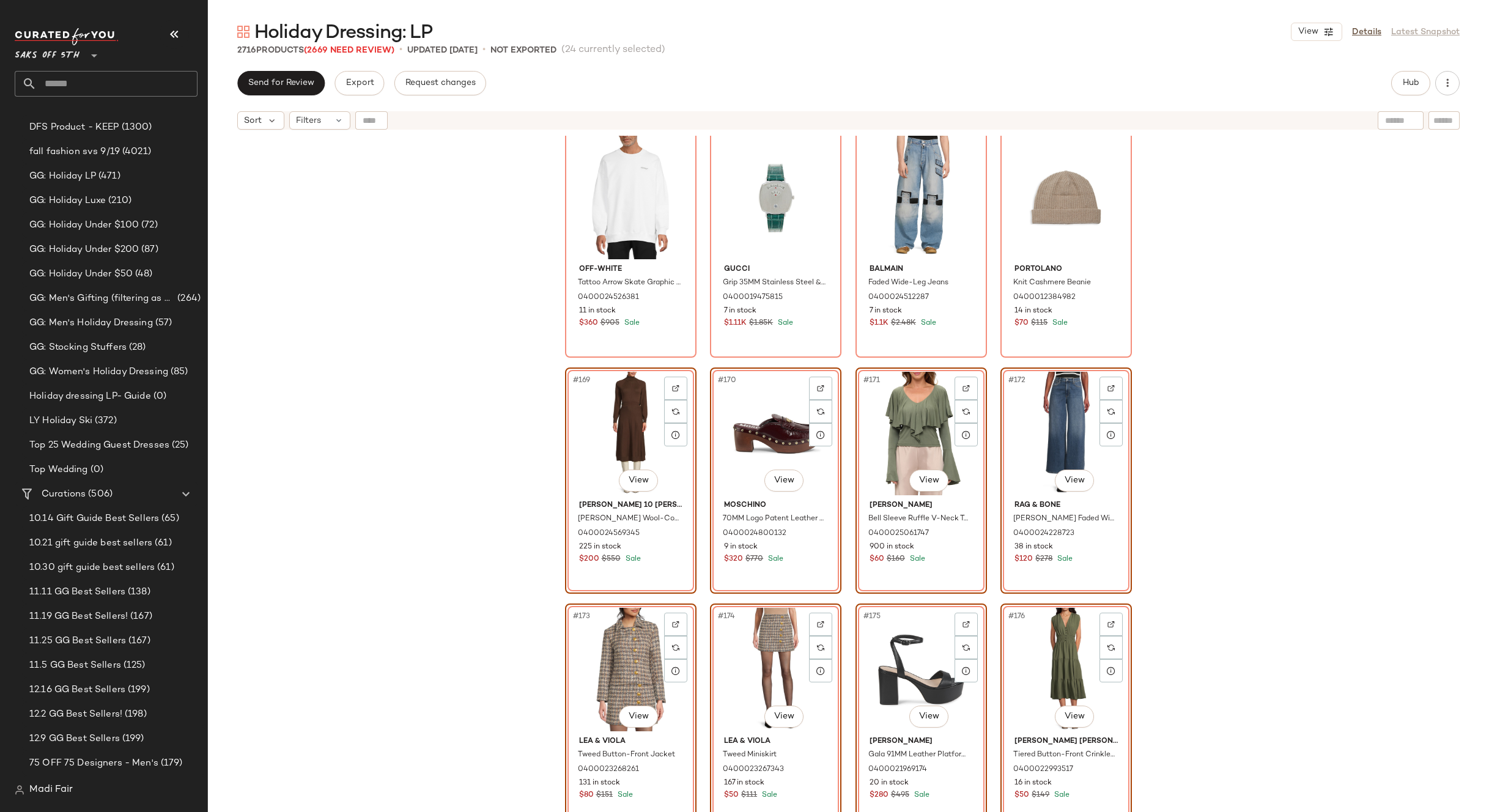
click at [1242, 461] on div "Off-White Tattoo Arrow Skate Graphic Cotton Sweatshirt 0400024526381 11 in stoc…" at bounding box center [849, 489] width 1282 height 707
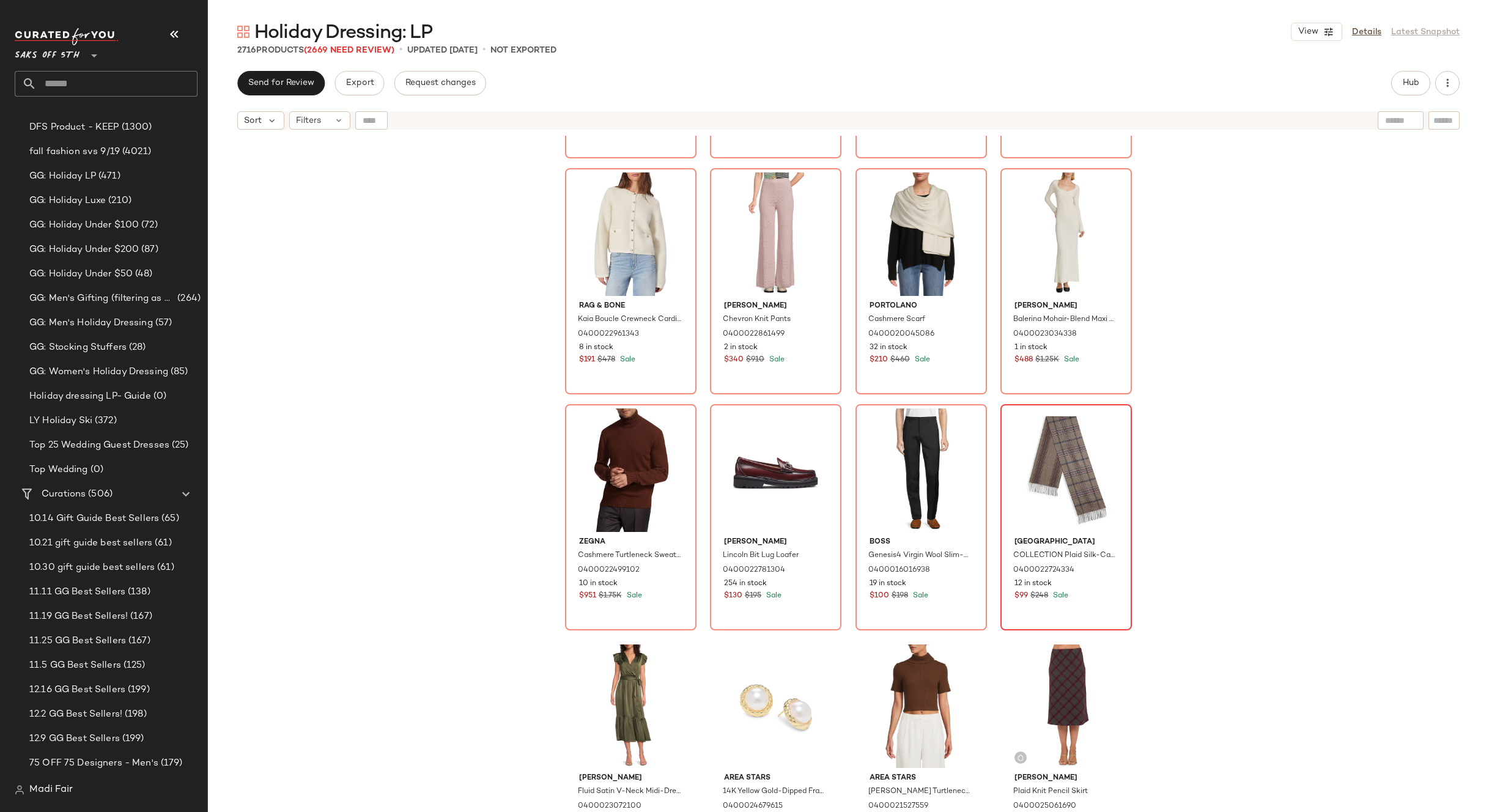
scroll to position [927, 0]
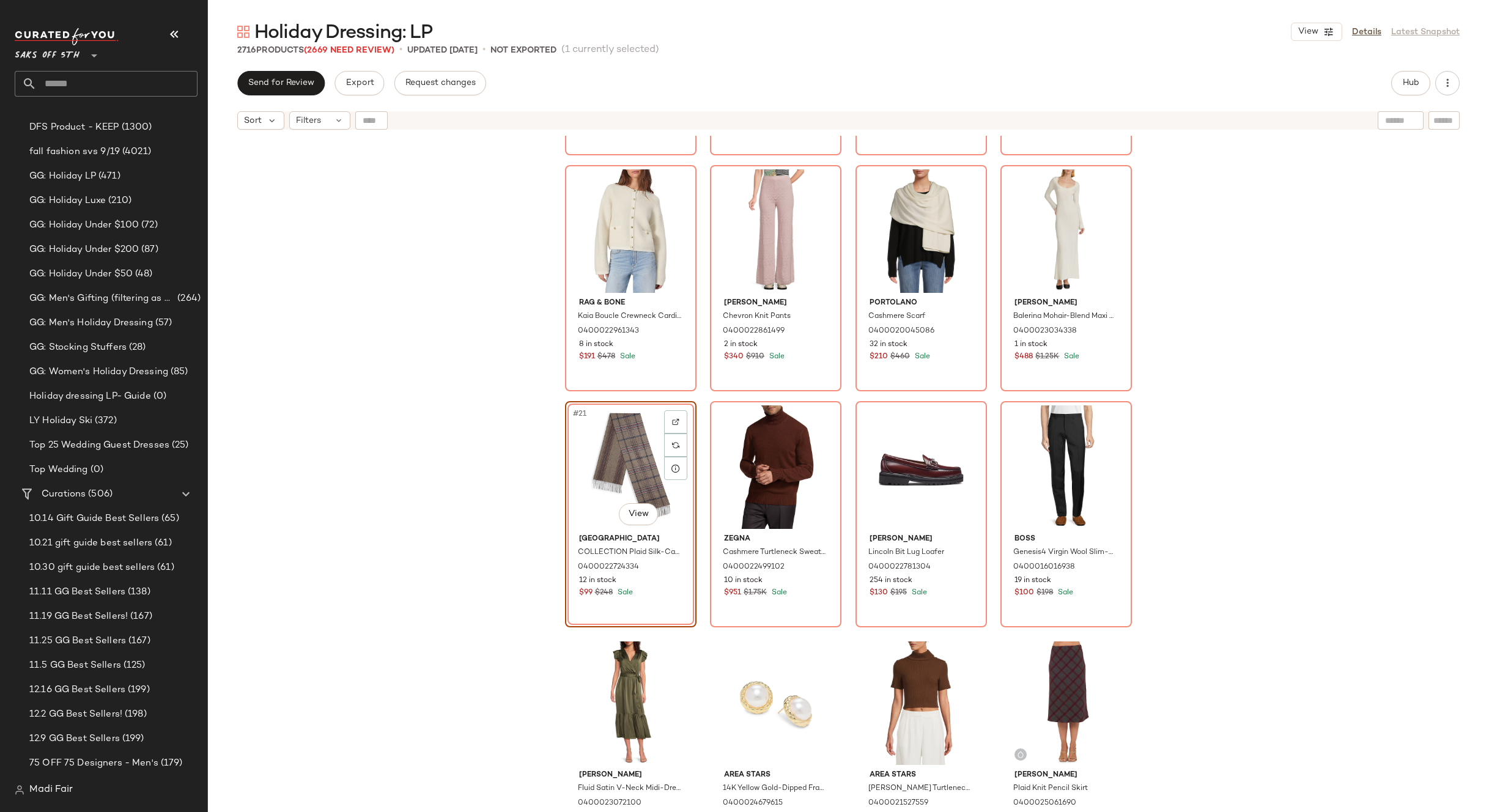
click at [1270, 467] on div "Cordova Signature Belted Ski Jumpsuit 0400019023073 5 in stock $154 $980 Sale T…" at bounding box center [849, 489] width 1282 height 707
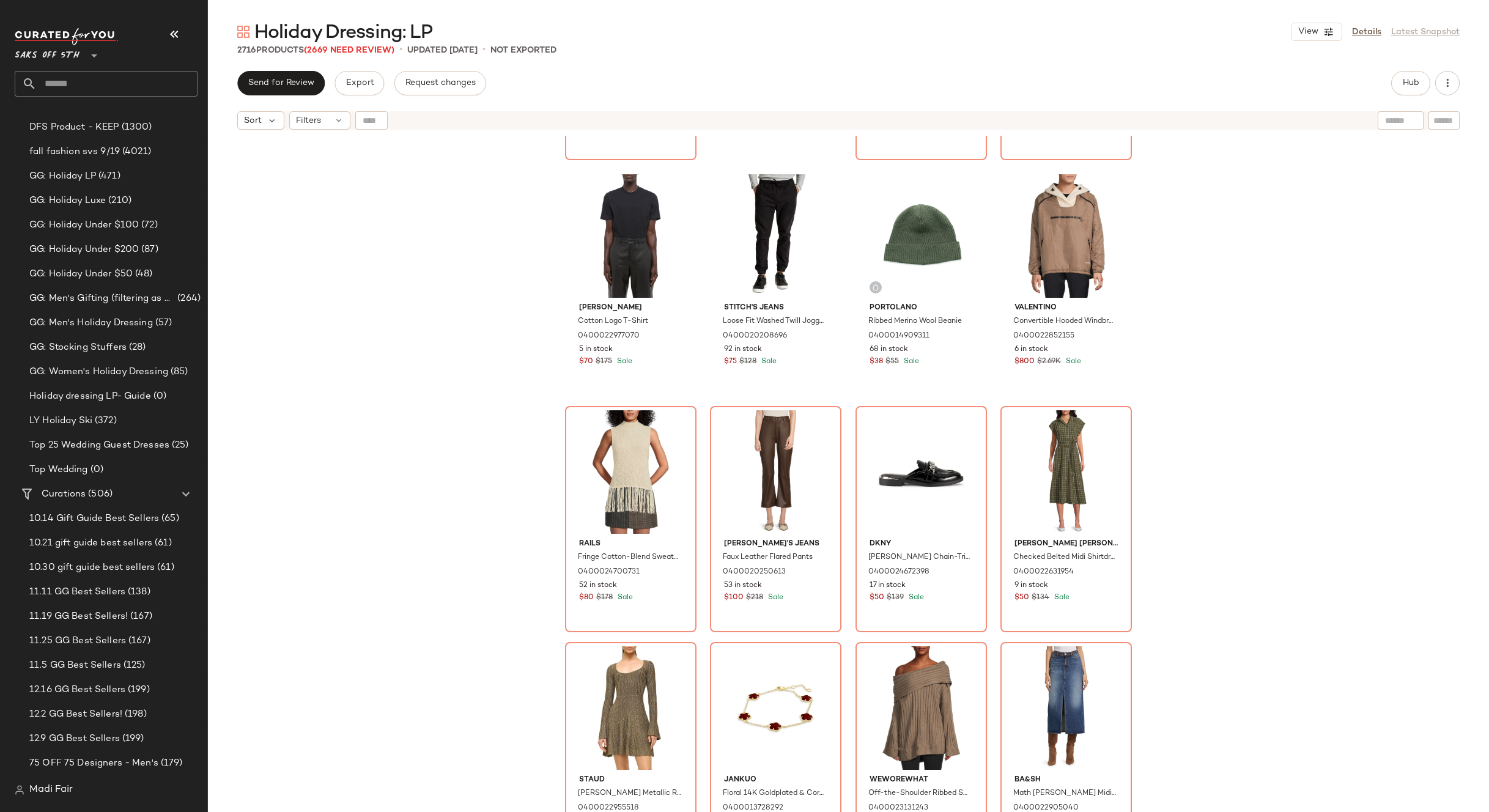
scroll to position [2577, 0]
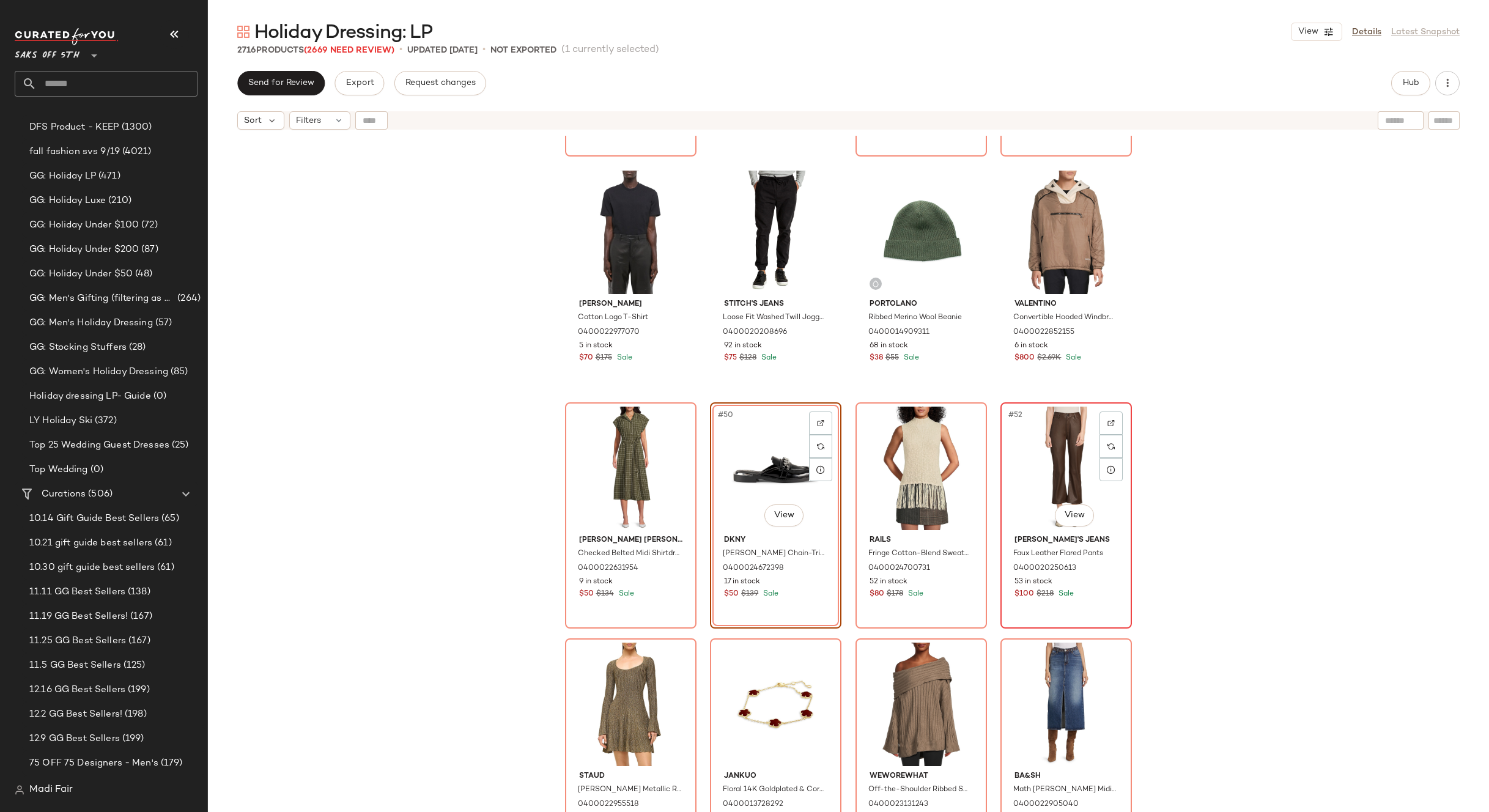
scroll to position [2822, 0]
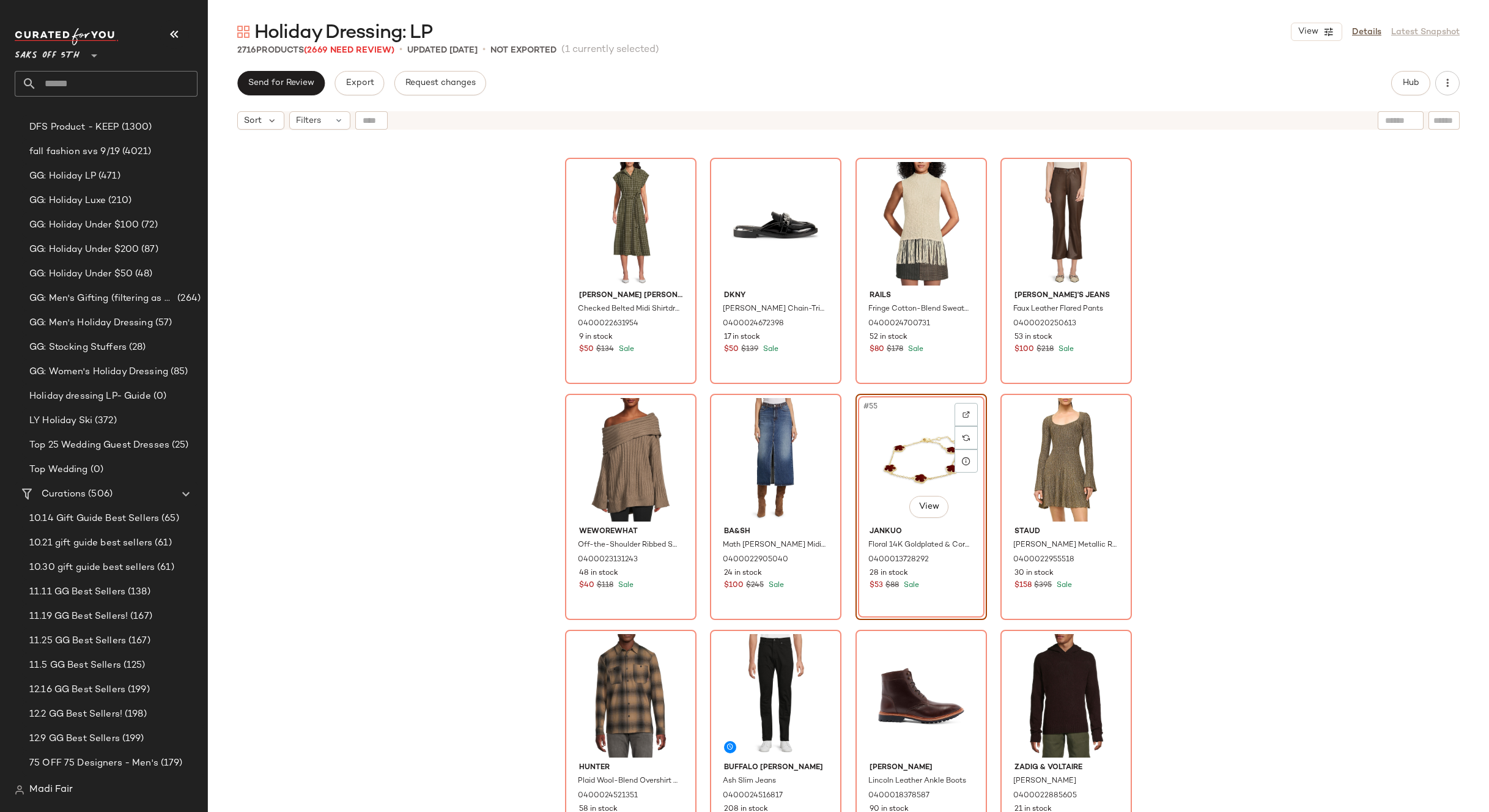
click at [1276, 479] on div "Helmut Lang Cotton Logo T-Shirt 0400022977070 5 in stock $70 $175 Sale Stitch's…" at bounding box center [849, 489] width 1282 height 707
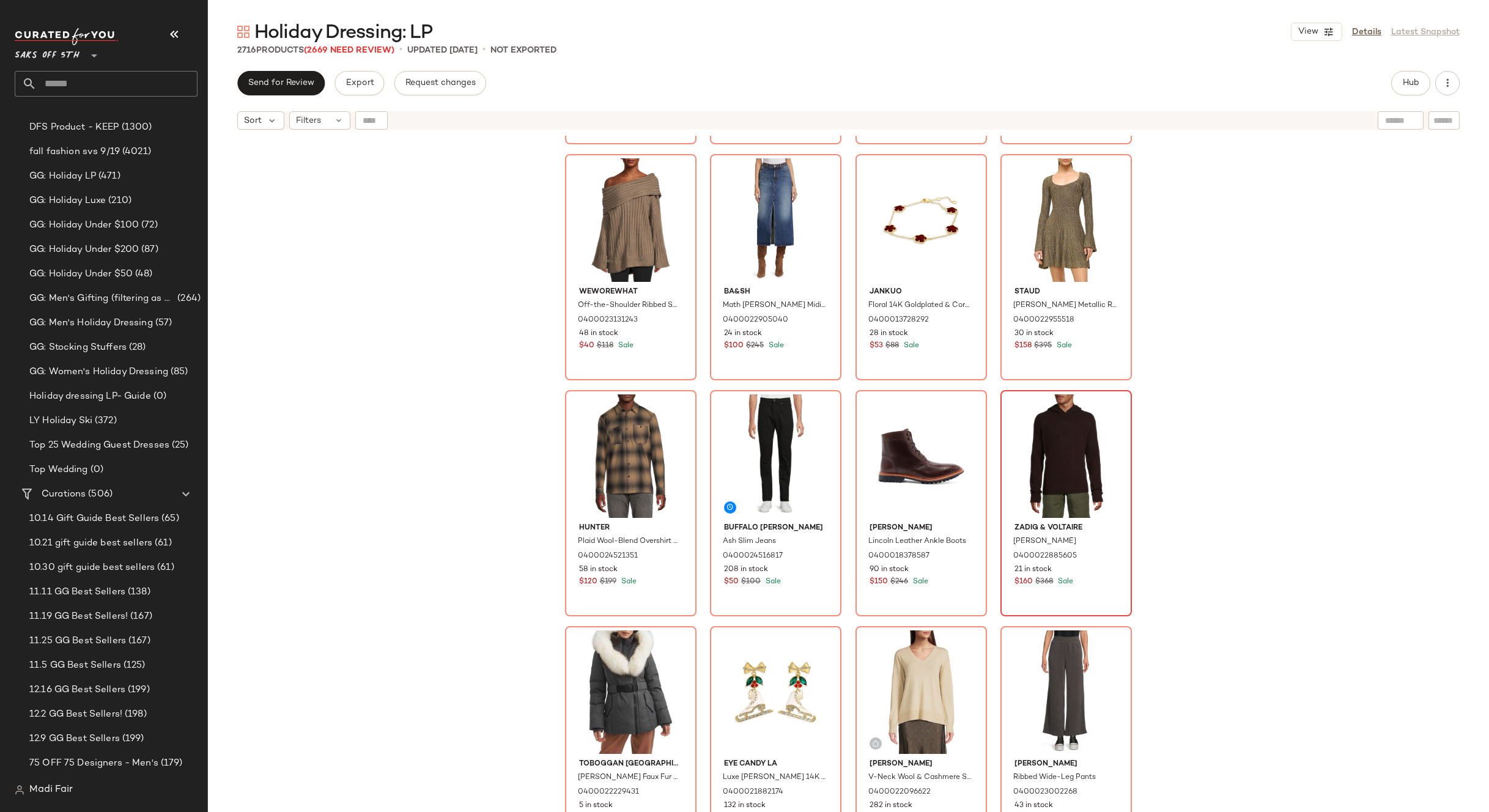
scroll to position [3067, 0]
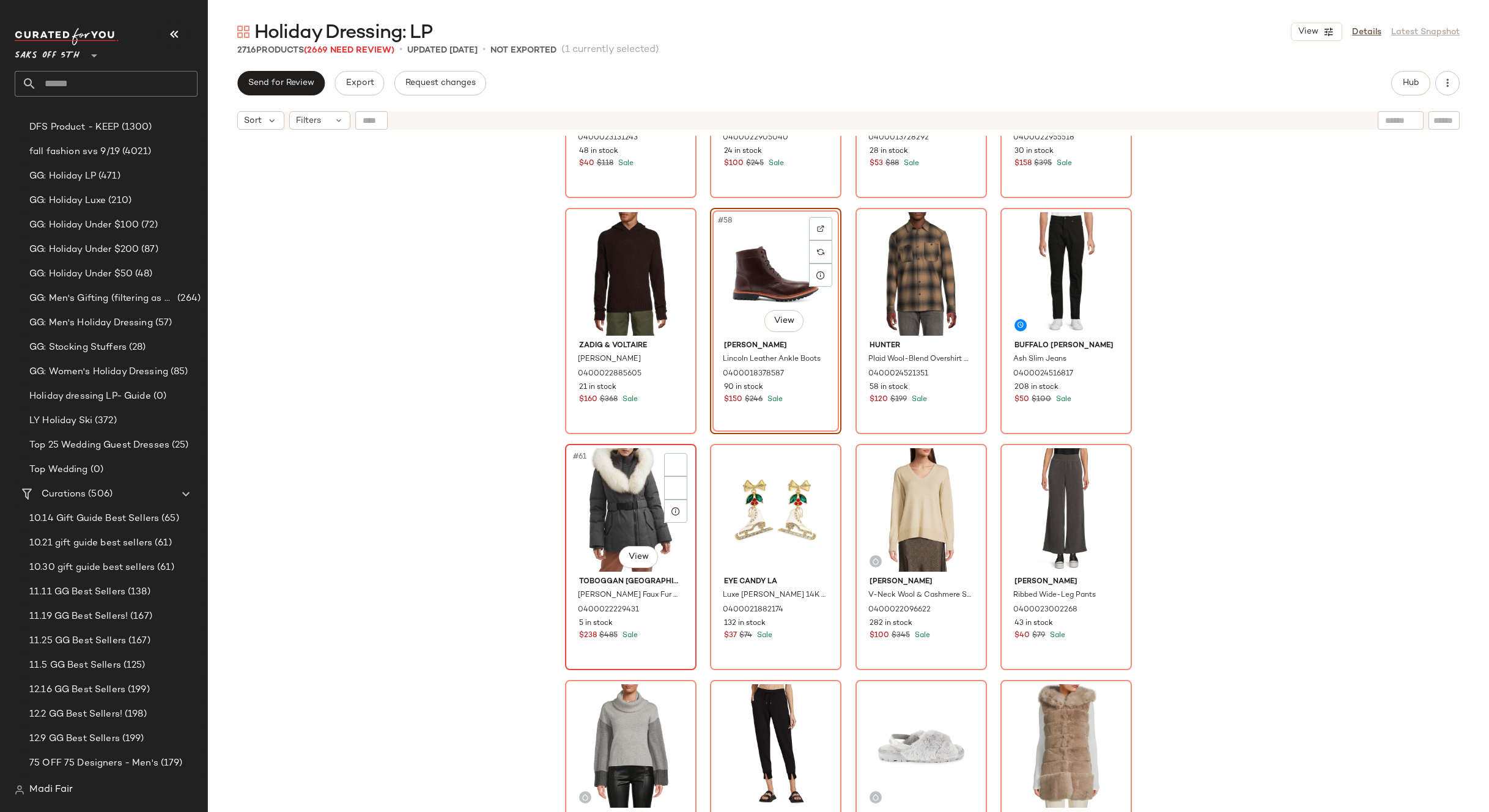
scroll to position [3250, 0]
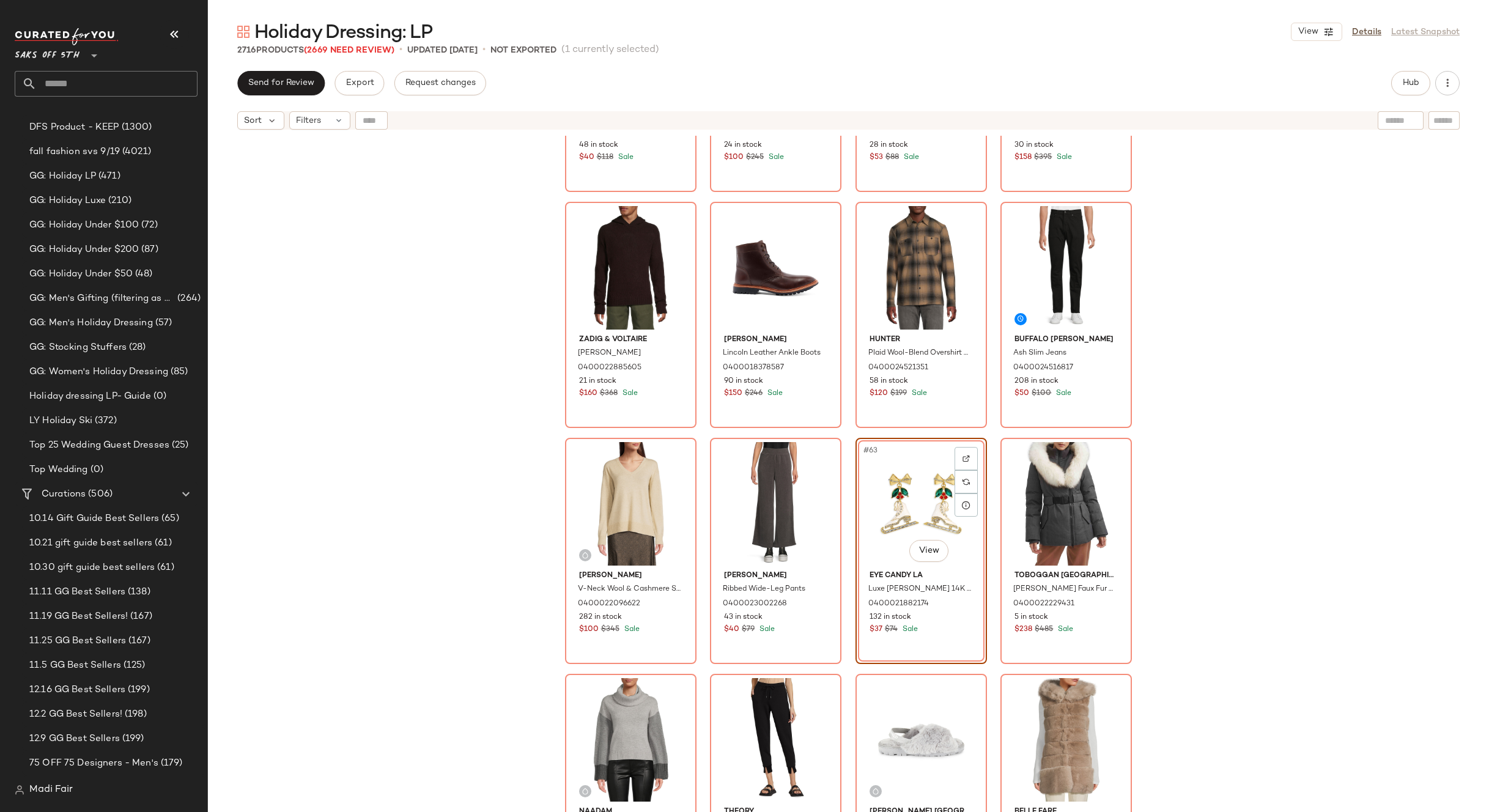
click at [1282, 510] on div "WeWoreWhat Off-the-Shoulder Ribbed Sweater 0400023131243 48 in stock $40 $118 S…" at bounding box center [849, 489] width 1282 height 707
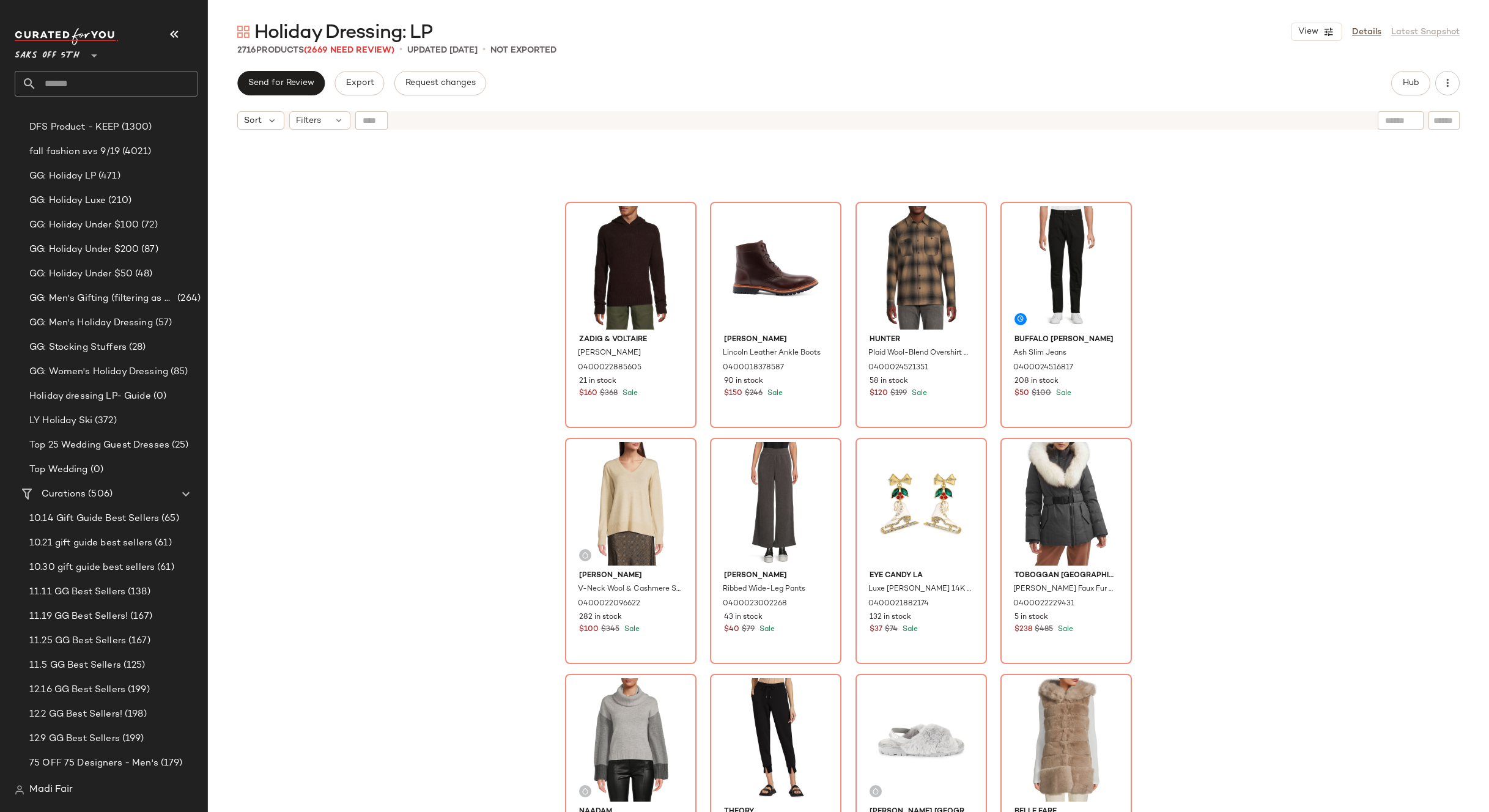
scroll to position [3494, 0]
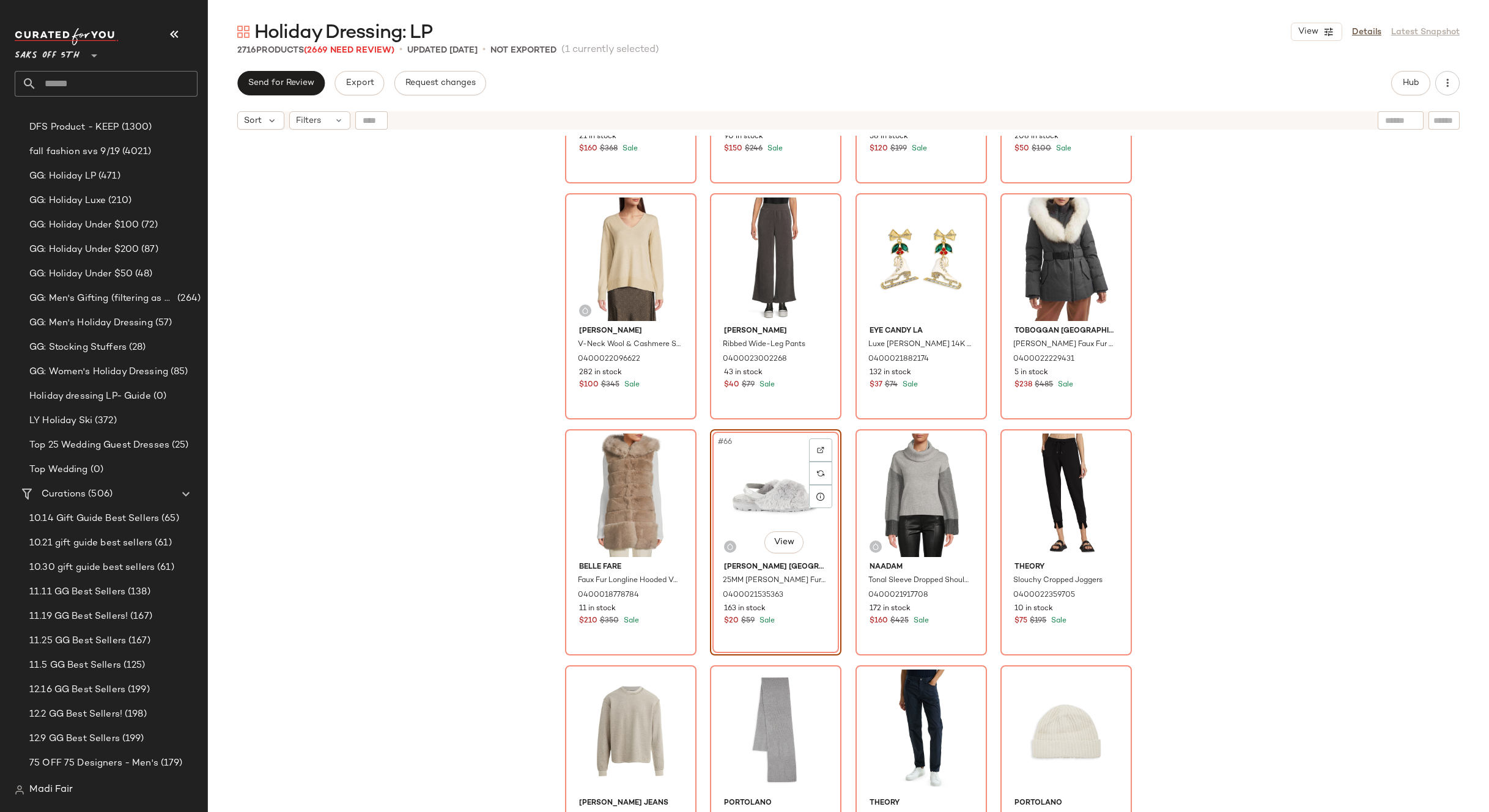
click at [1248, 530] on div "Zadig & Voltaire Jordin Merino Wool Hoodie 0400022885605 21 in stock $160 $368 …" at bounding box center [849, 489] width 1282 height 707
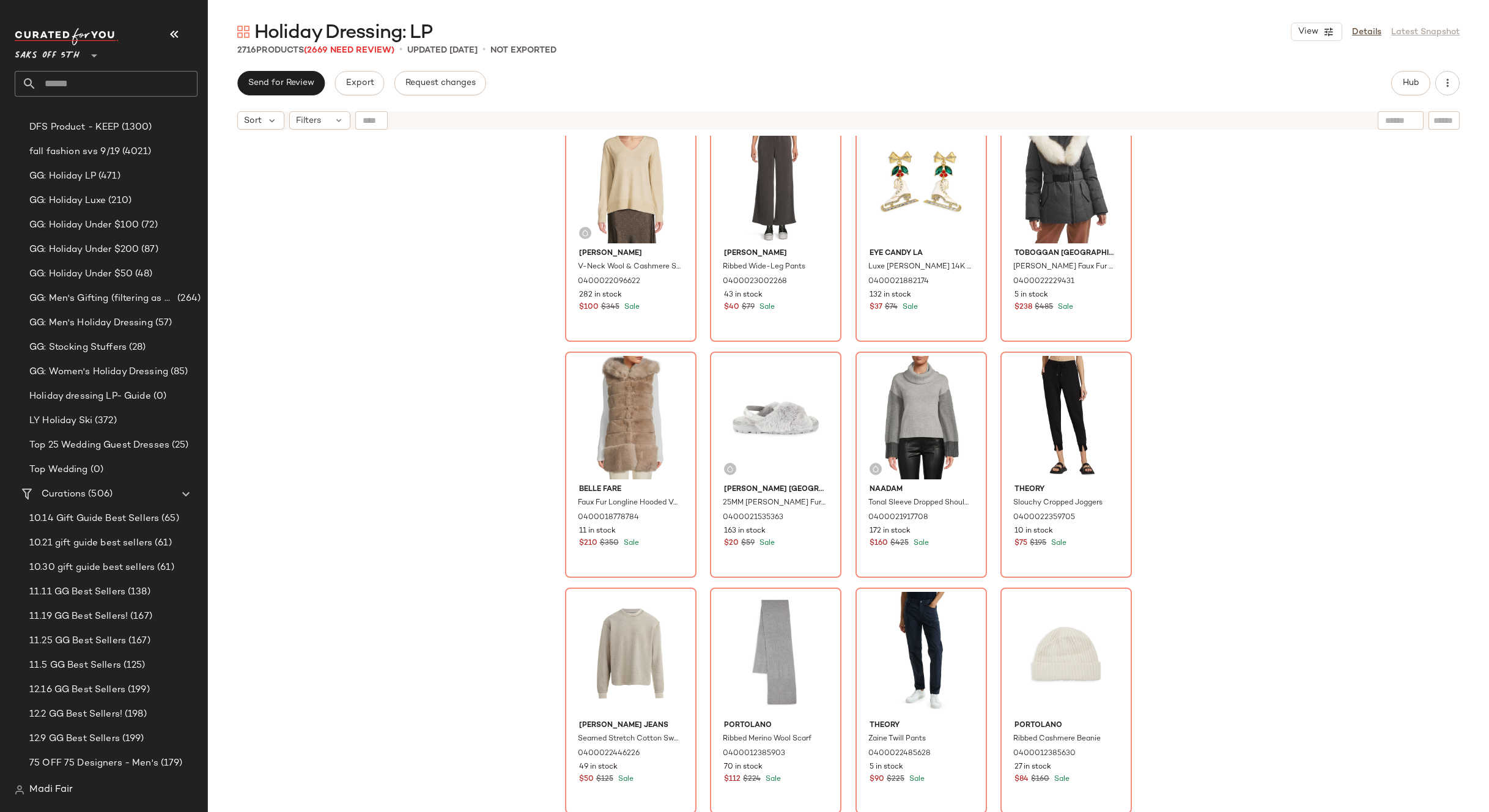
scroll to position [3739, 0]
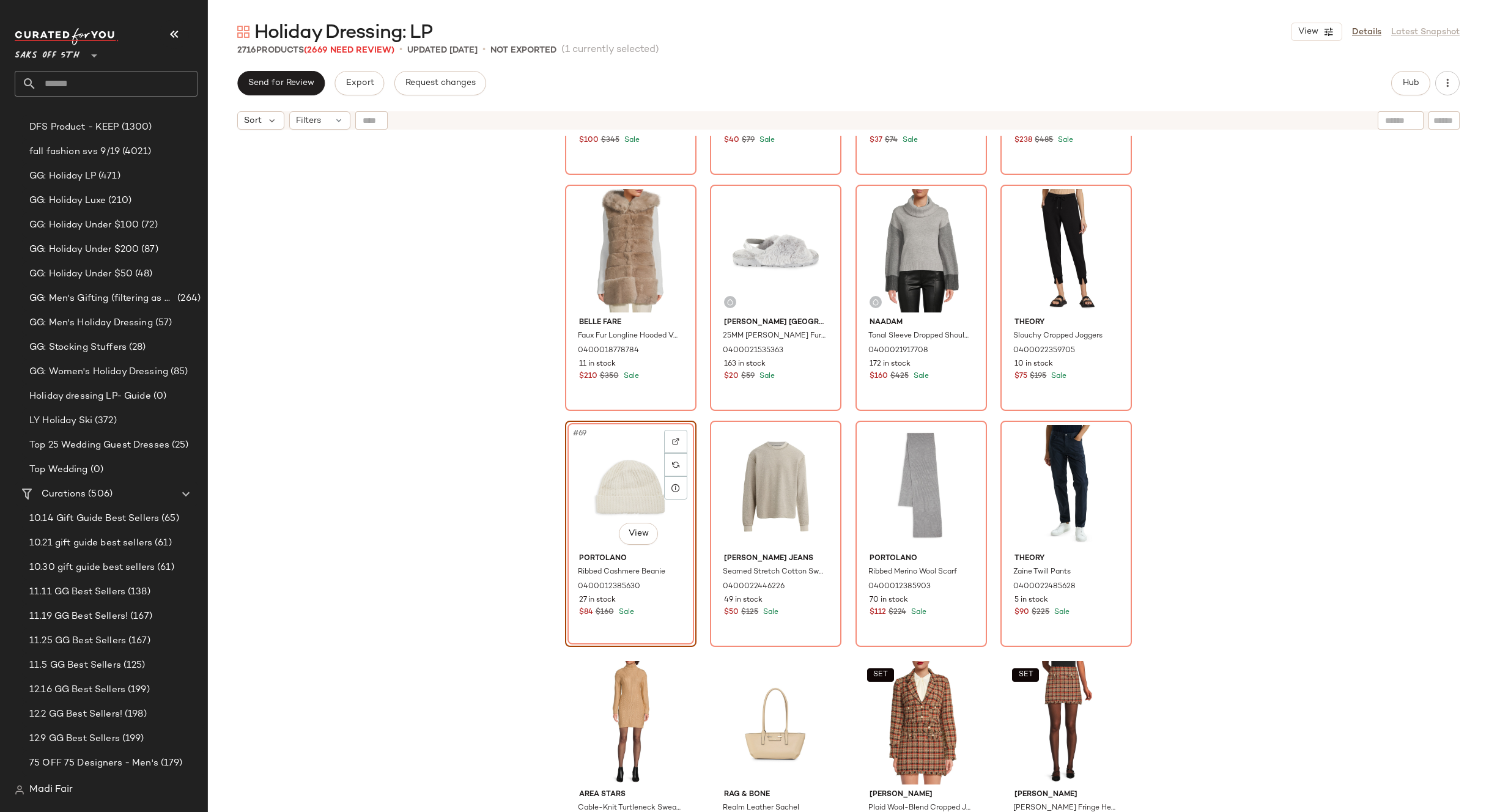
click at [1241, 532] on div "Vince V-Neck Wool & Cashmere Sweater 0400022096622 282 in stock $100 $345 Sale …" at bounding box center [849, 489] width 1282 height 707
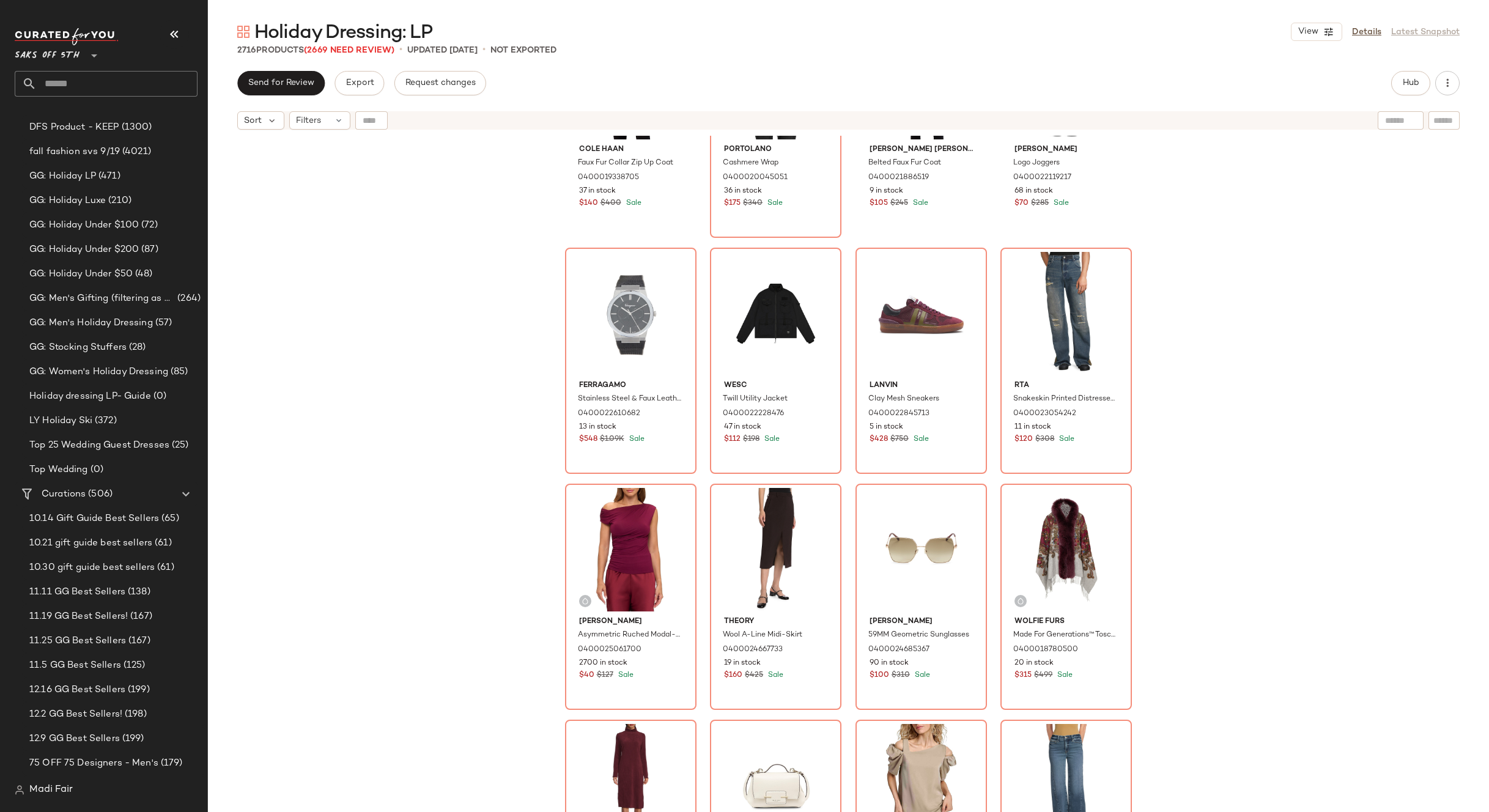
scroll to position [5144, 0]
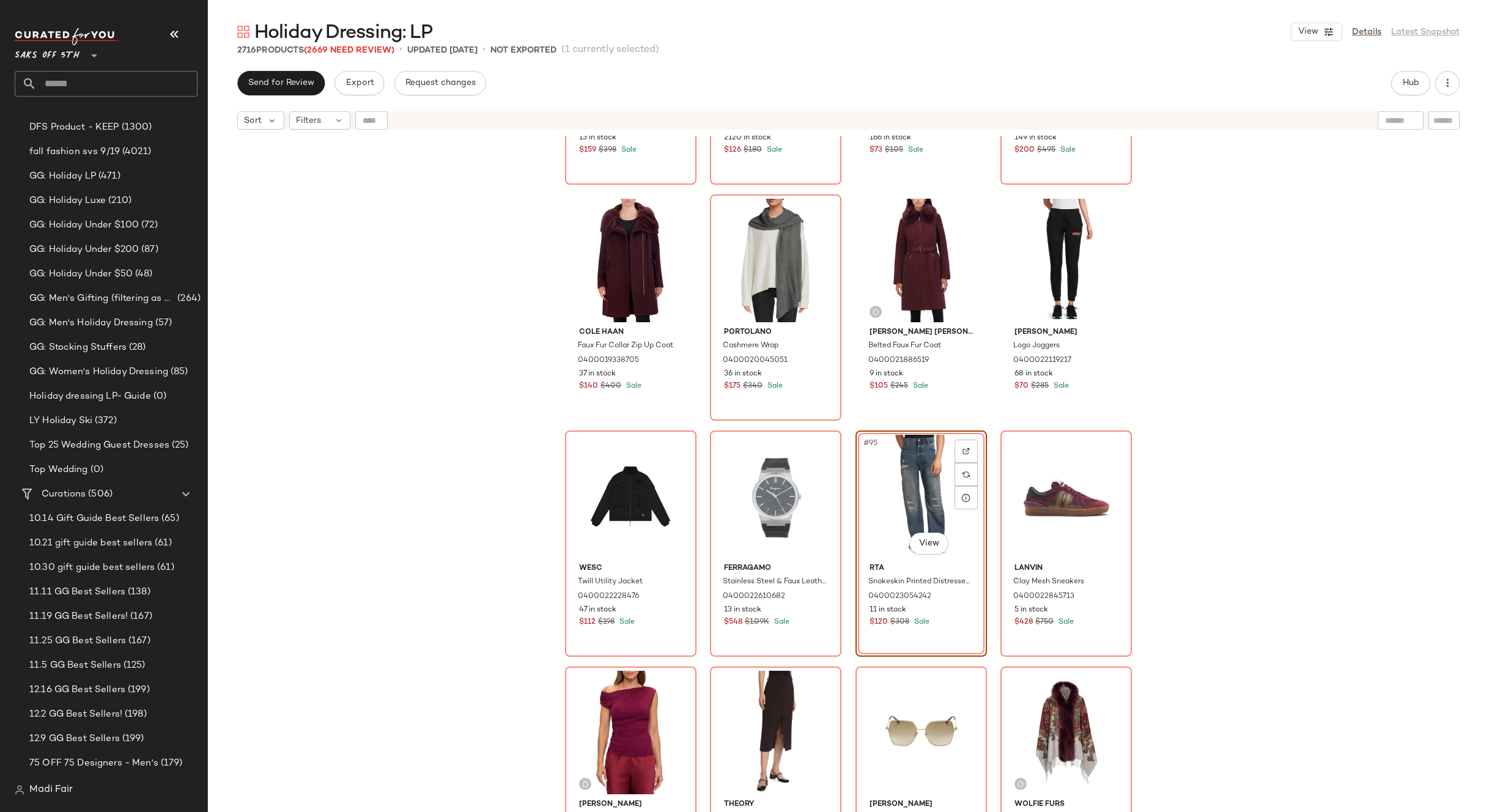
click at [1215, 536] on div "rag & bone Emmy Silk-Blend Top 0400022954682 13 in stock $159 $398 Sale Saks Fi…" at bounding box center [849, 489] width 1282 height 707
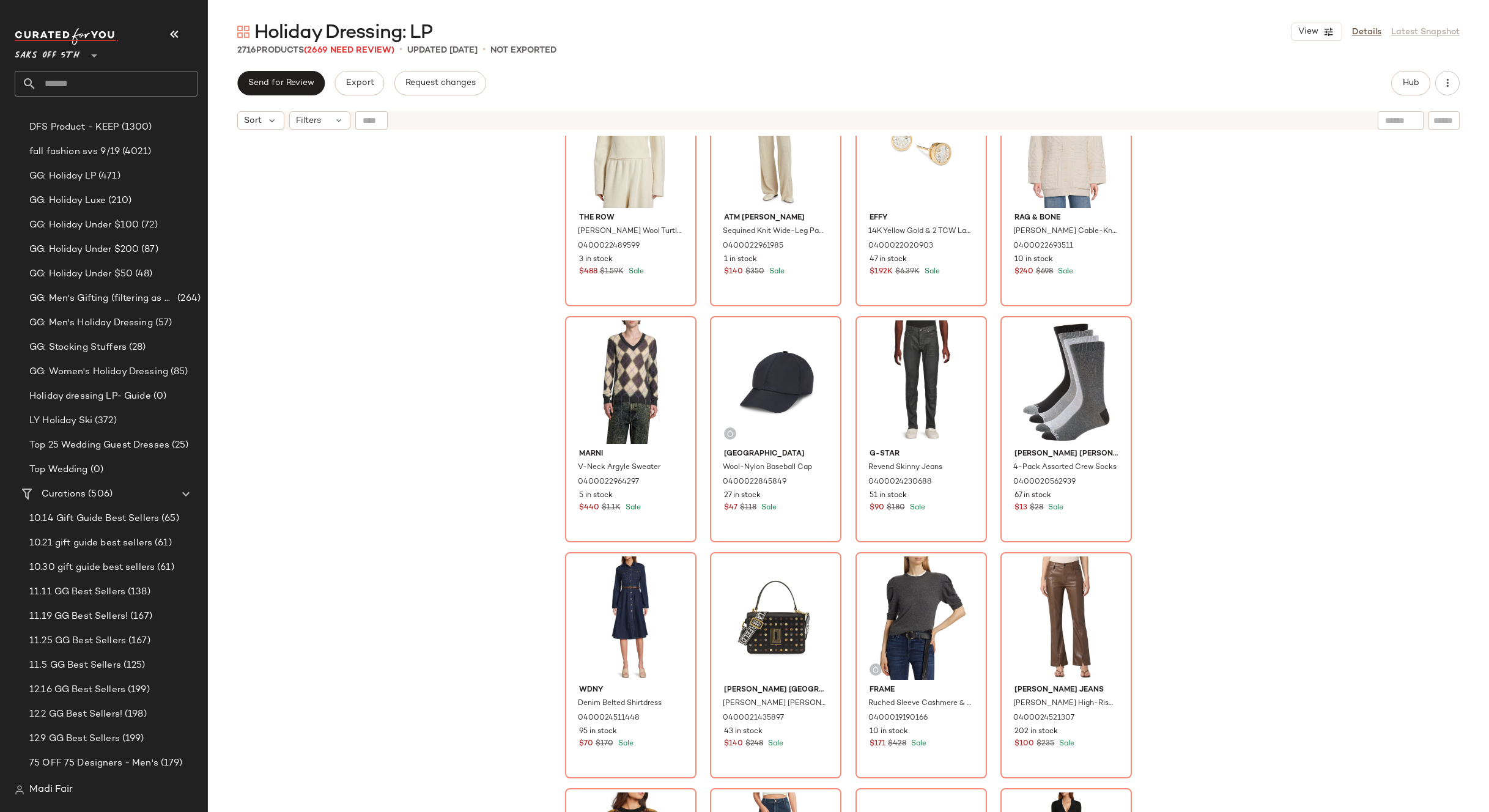
scroll to position [6673, 0]
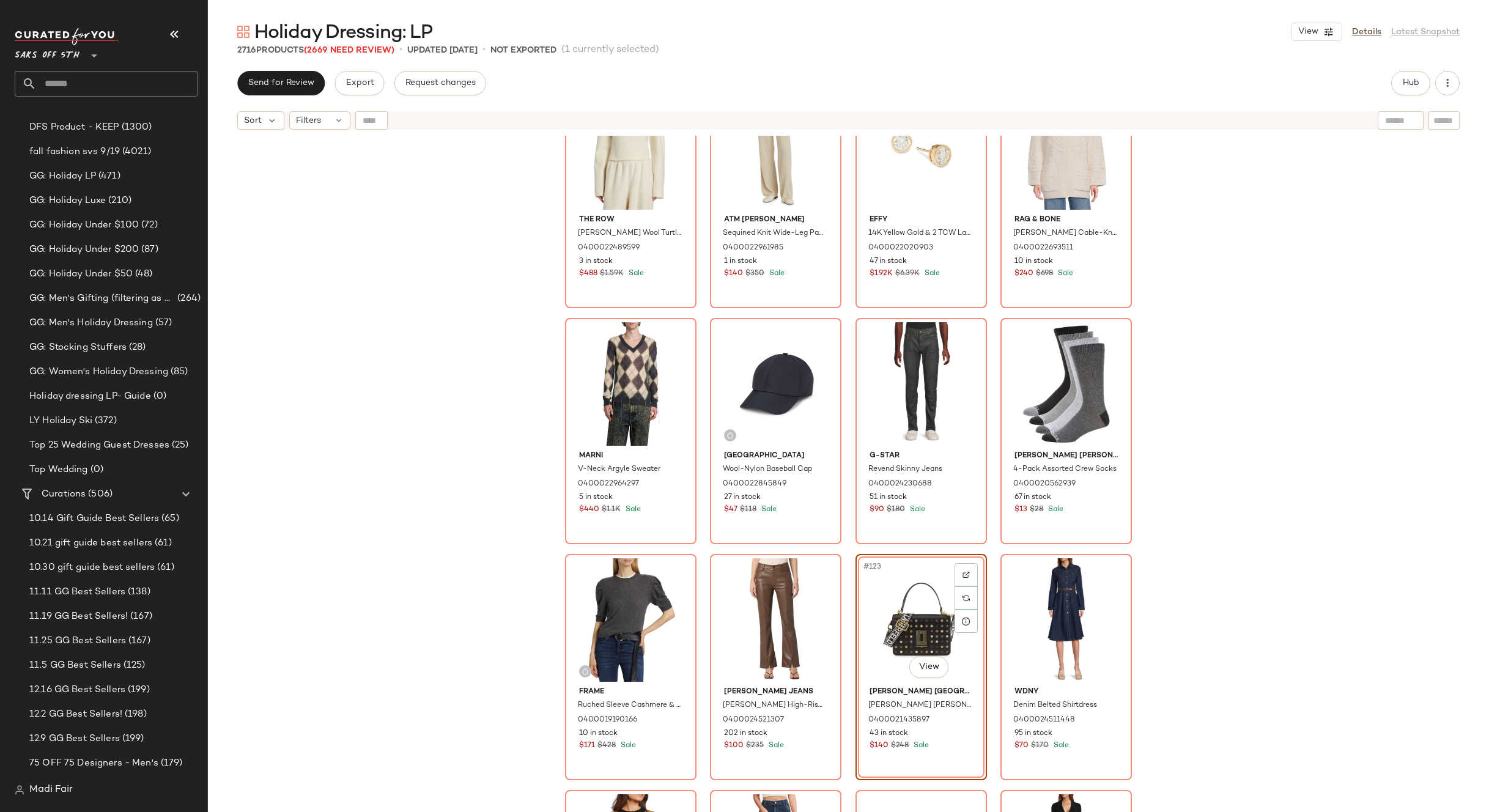
click at [1255, 572] on div "The Row Enoch Merino Wool Turtleneck Sweater 0400022489599 3 in stock $488 $1.5…" at bounding box center [849, 489] width 1282 height 707
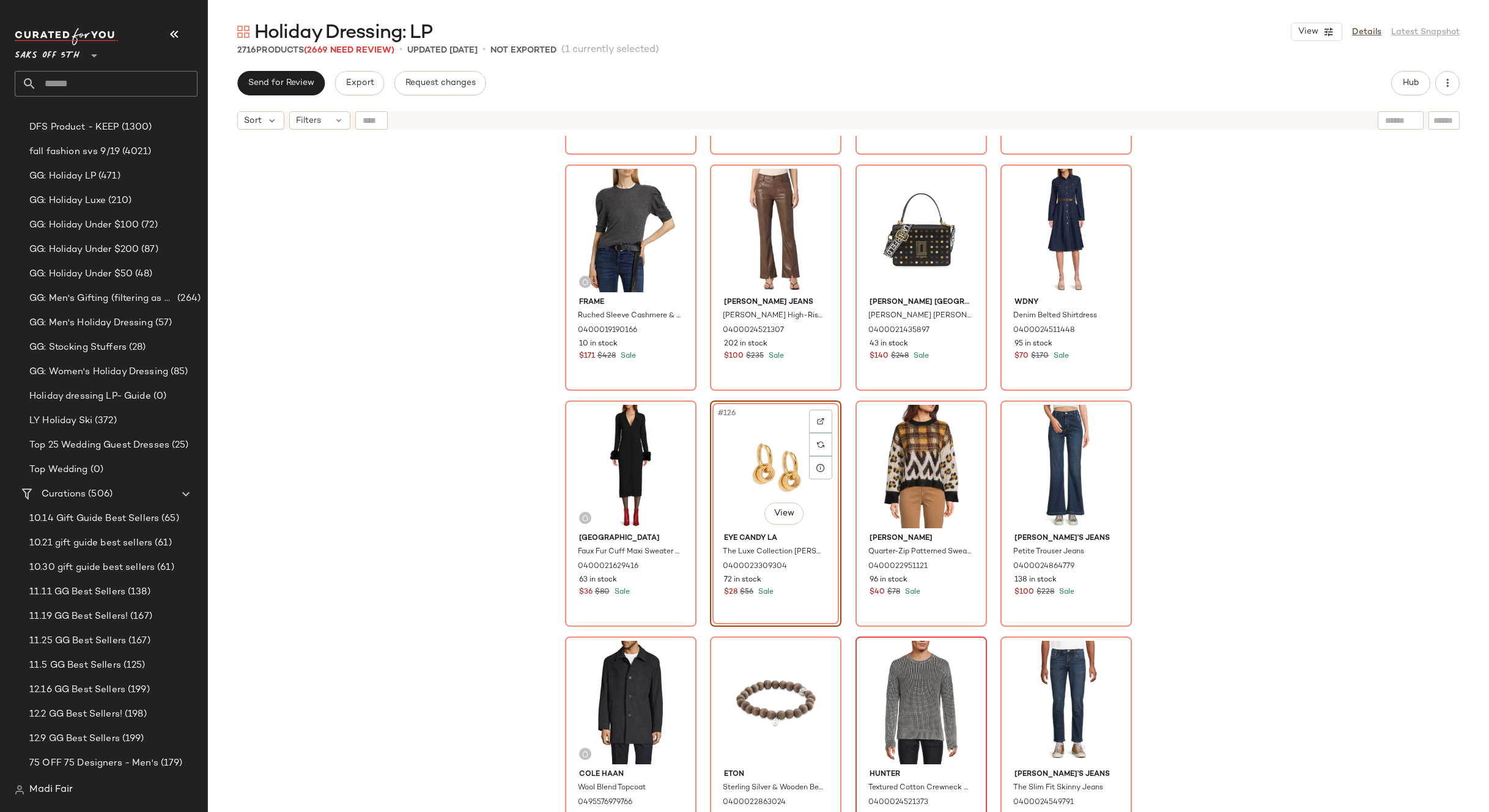
scroll to position [7407, 0]
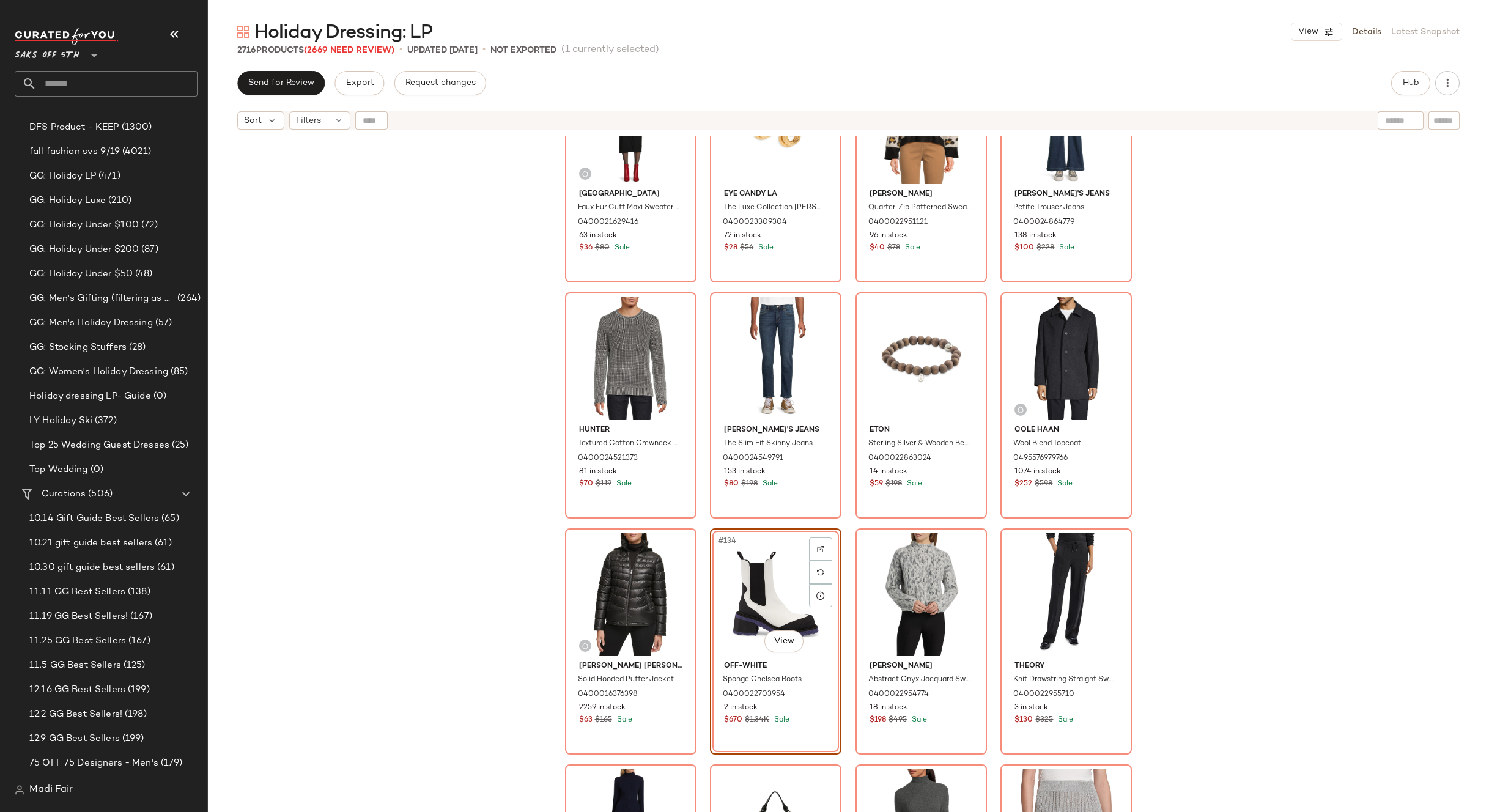
scroll to position [7773, 0]
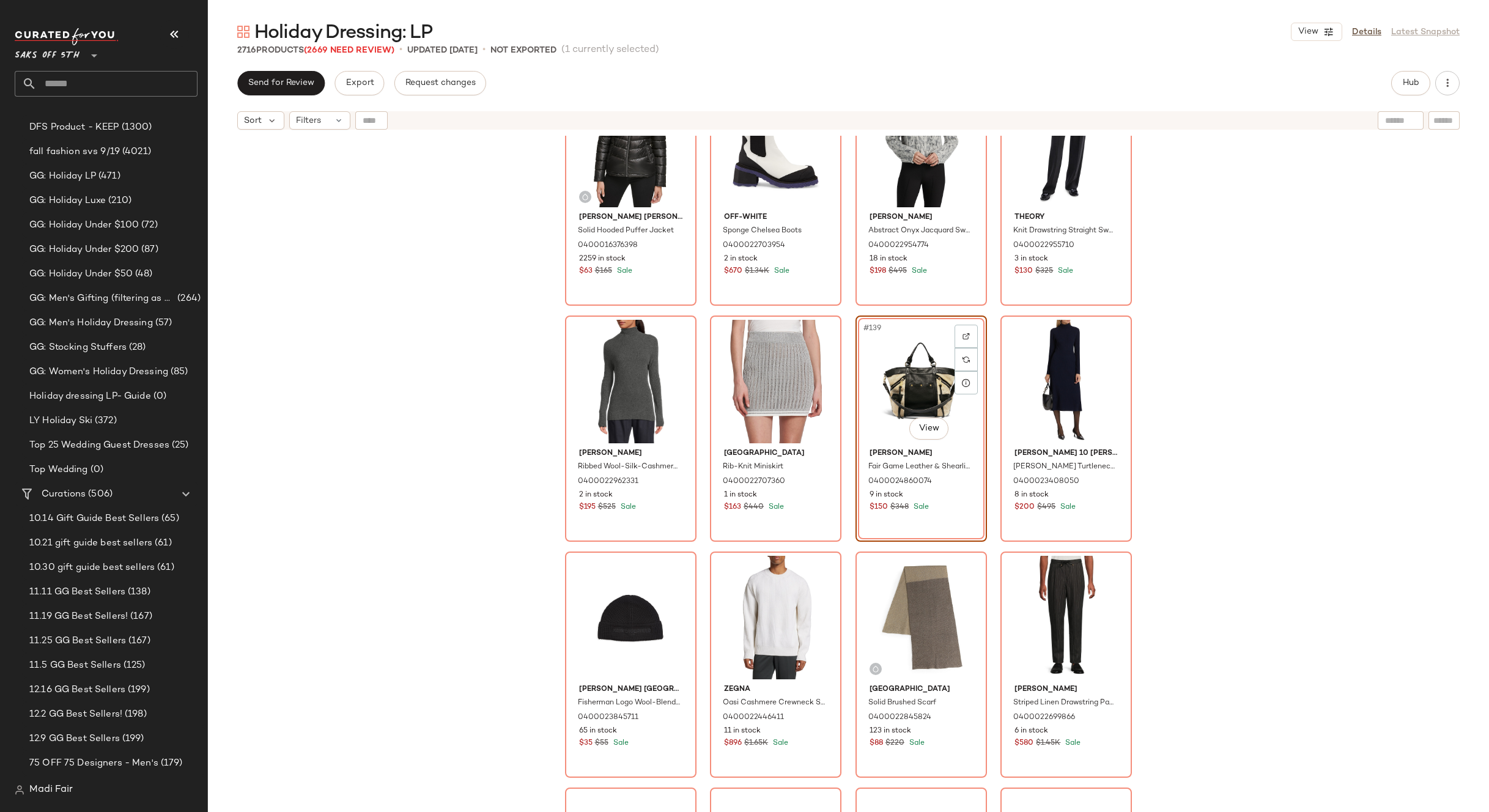
scroll to position [7957, 0]
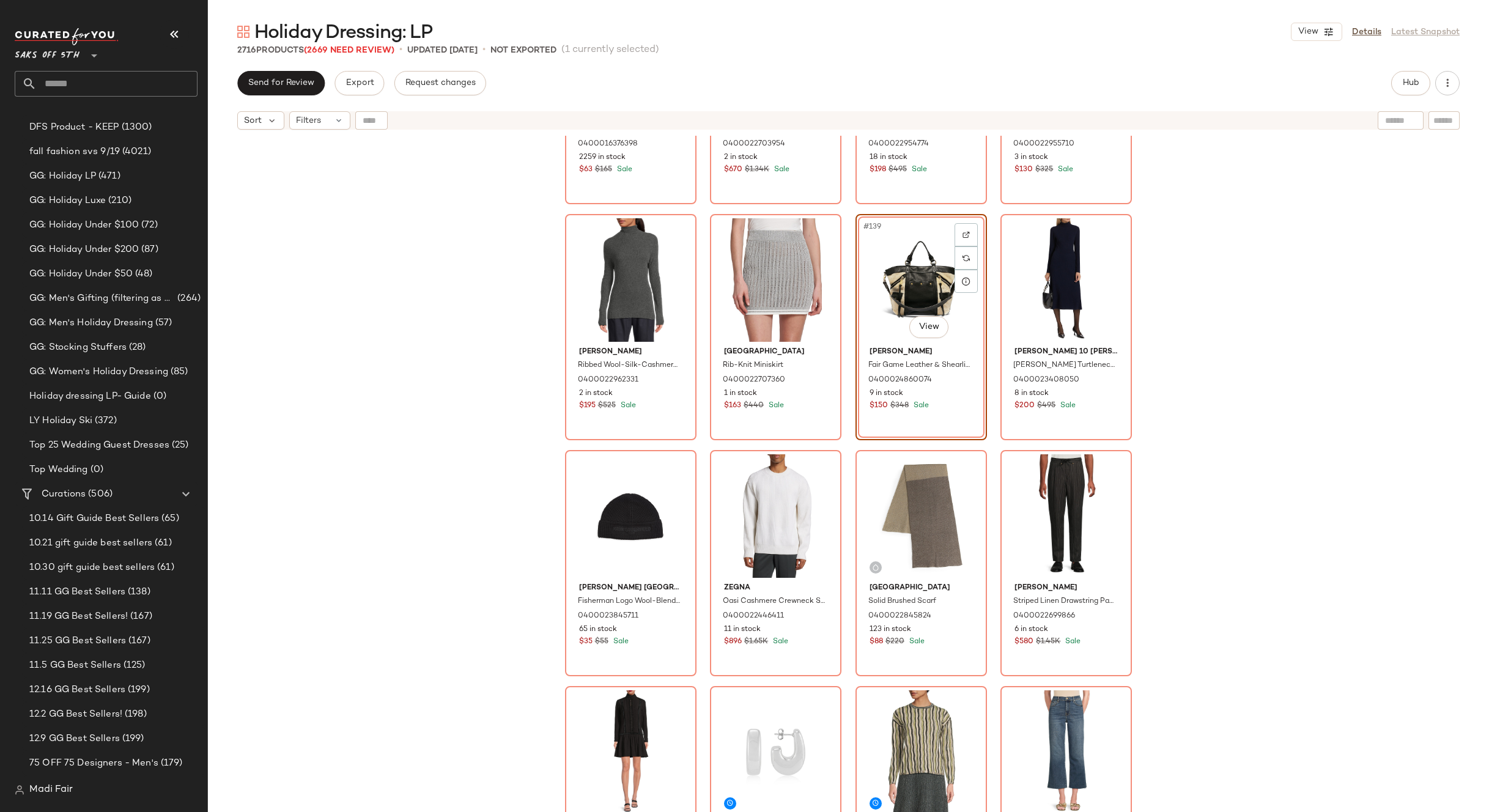
click at [1278, 504] on div "Kenneth Cole Solid Hooded Puffer Jacket 0400016376398 2259 in stock $63 $165 Sa…" at bounding box center [849, 489] width 1282 height 707
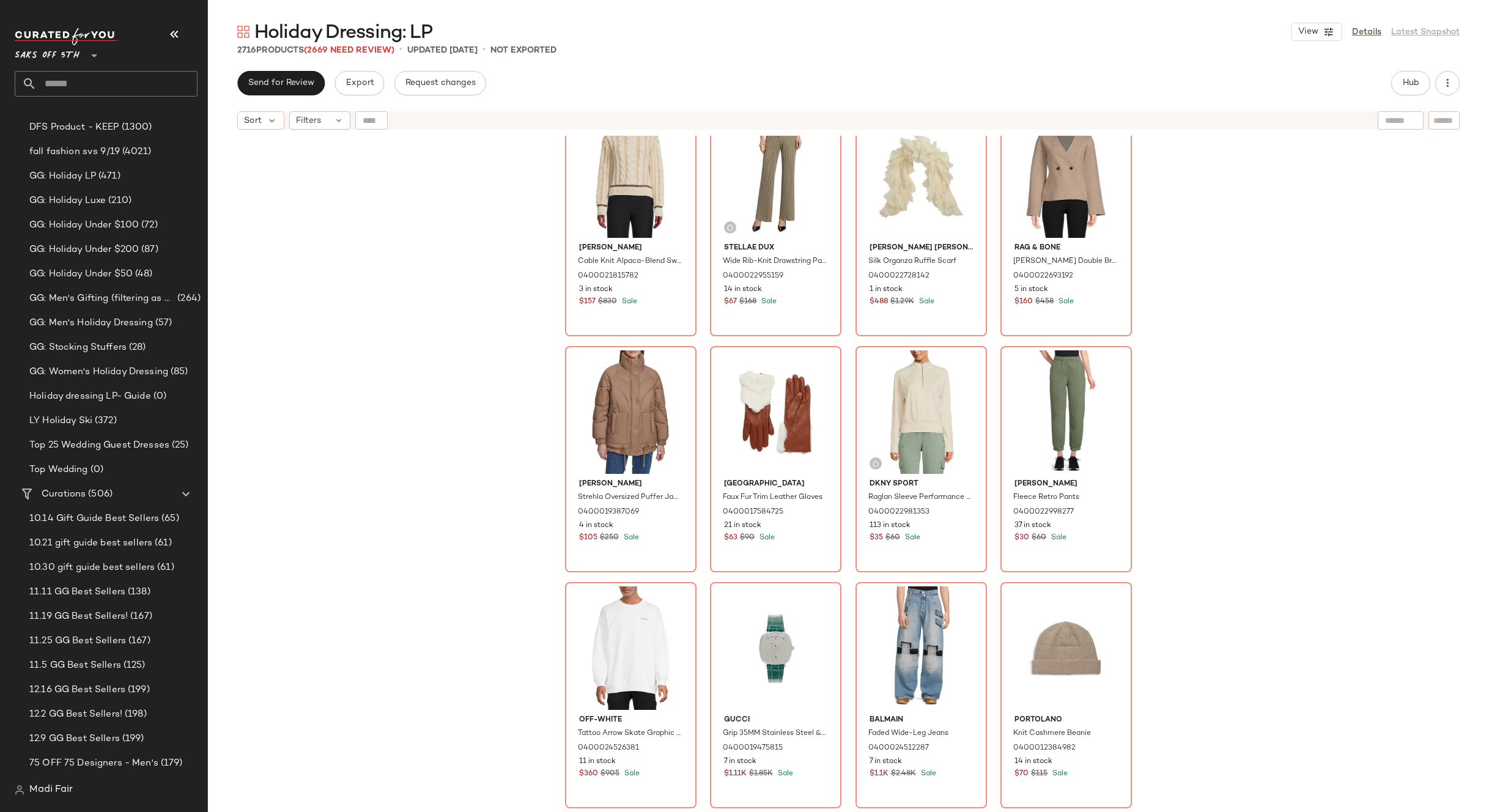
scroll to position [9362, 0]
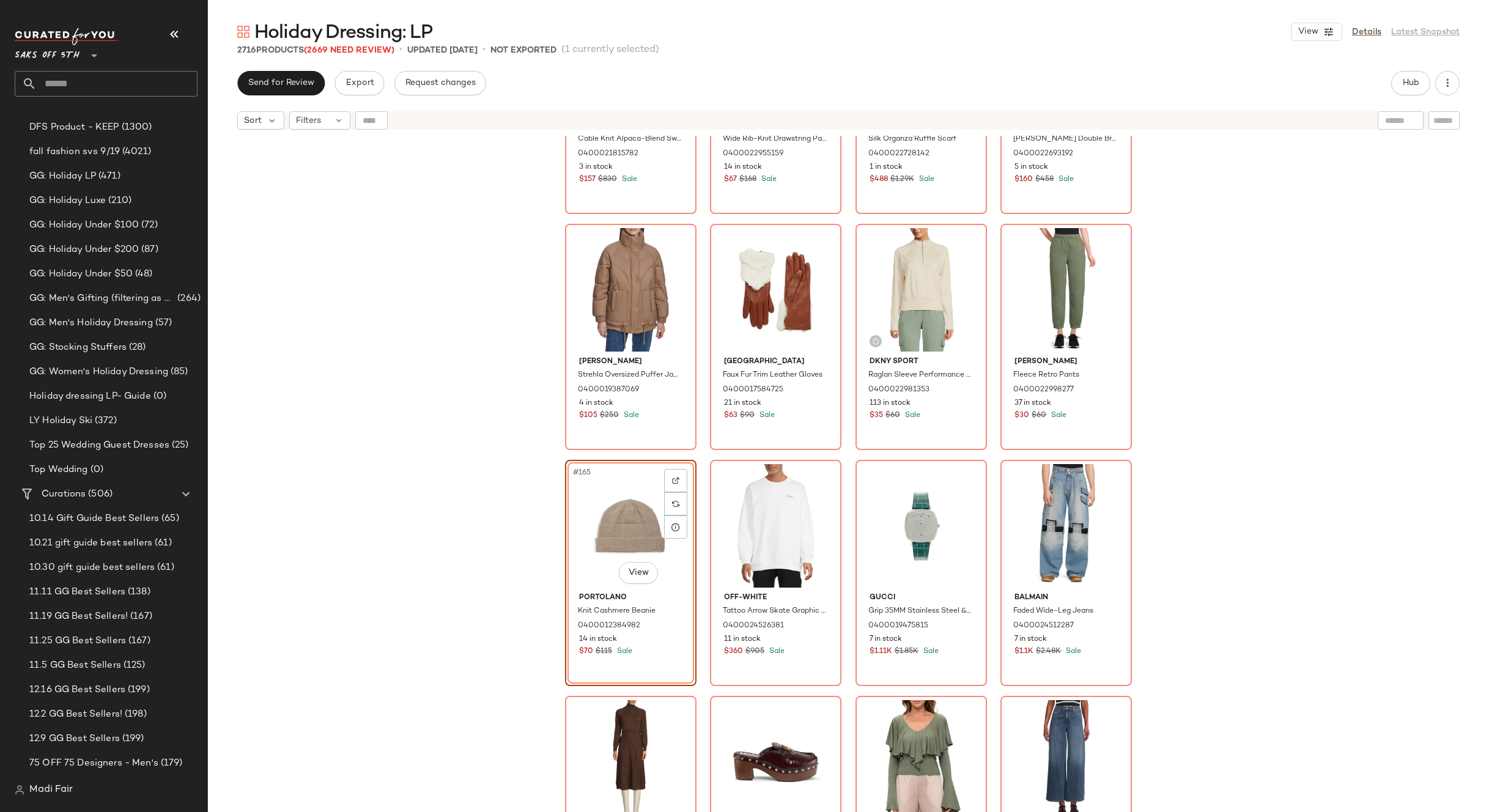
click at [1244, 536] on div "Sonia Rykiel Cable Knit Alpaca-Blend Sweater 0400021815782 3 in stock $157 $830…" at bounding box center [849, 489] width 1282 height 707
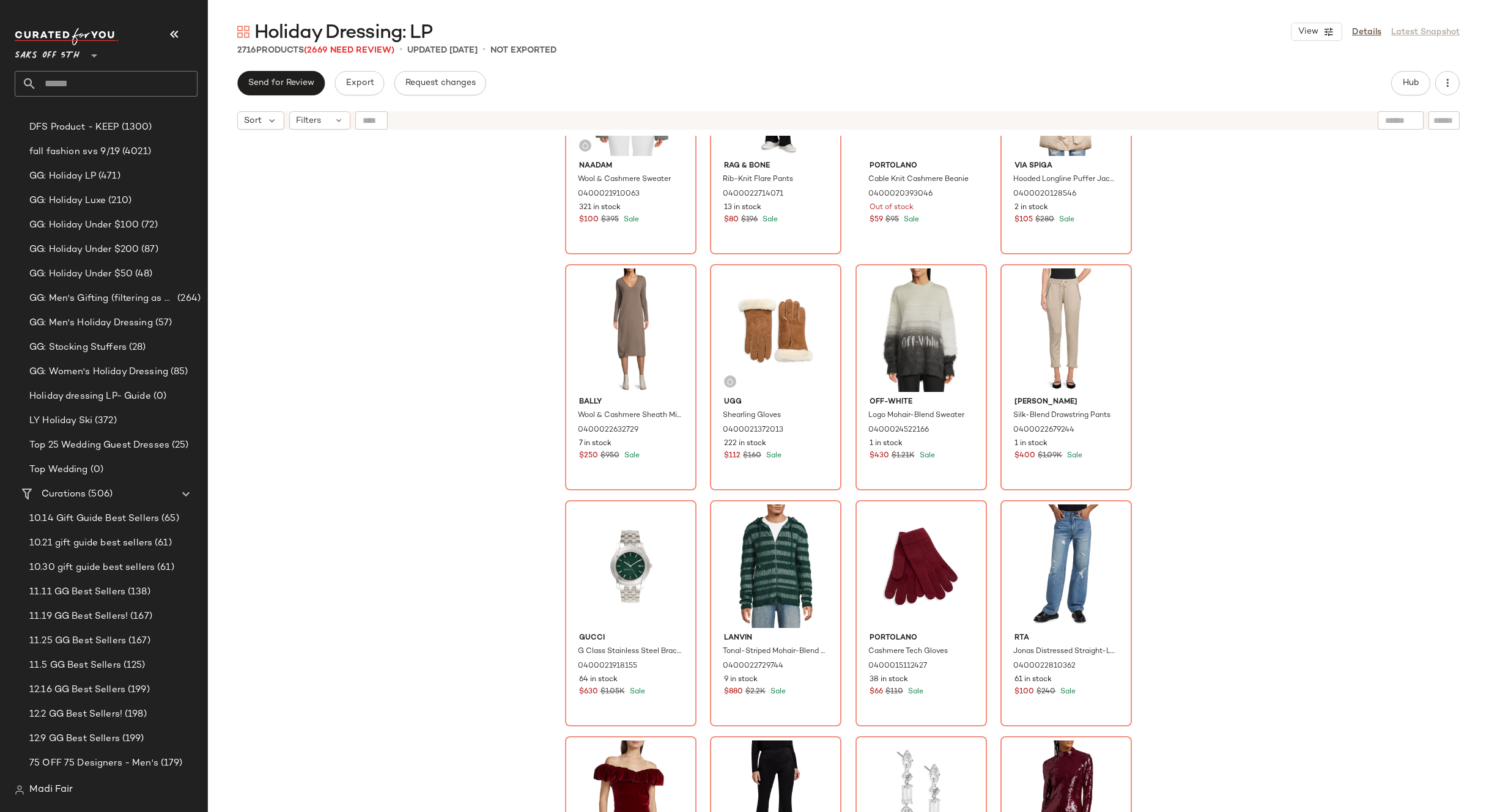
scroll to position [10891, 0]
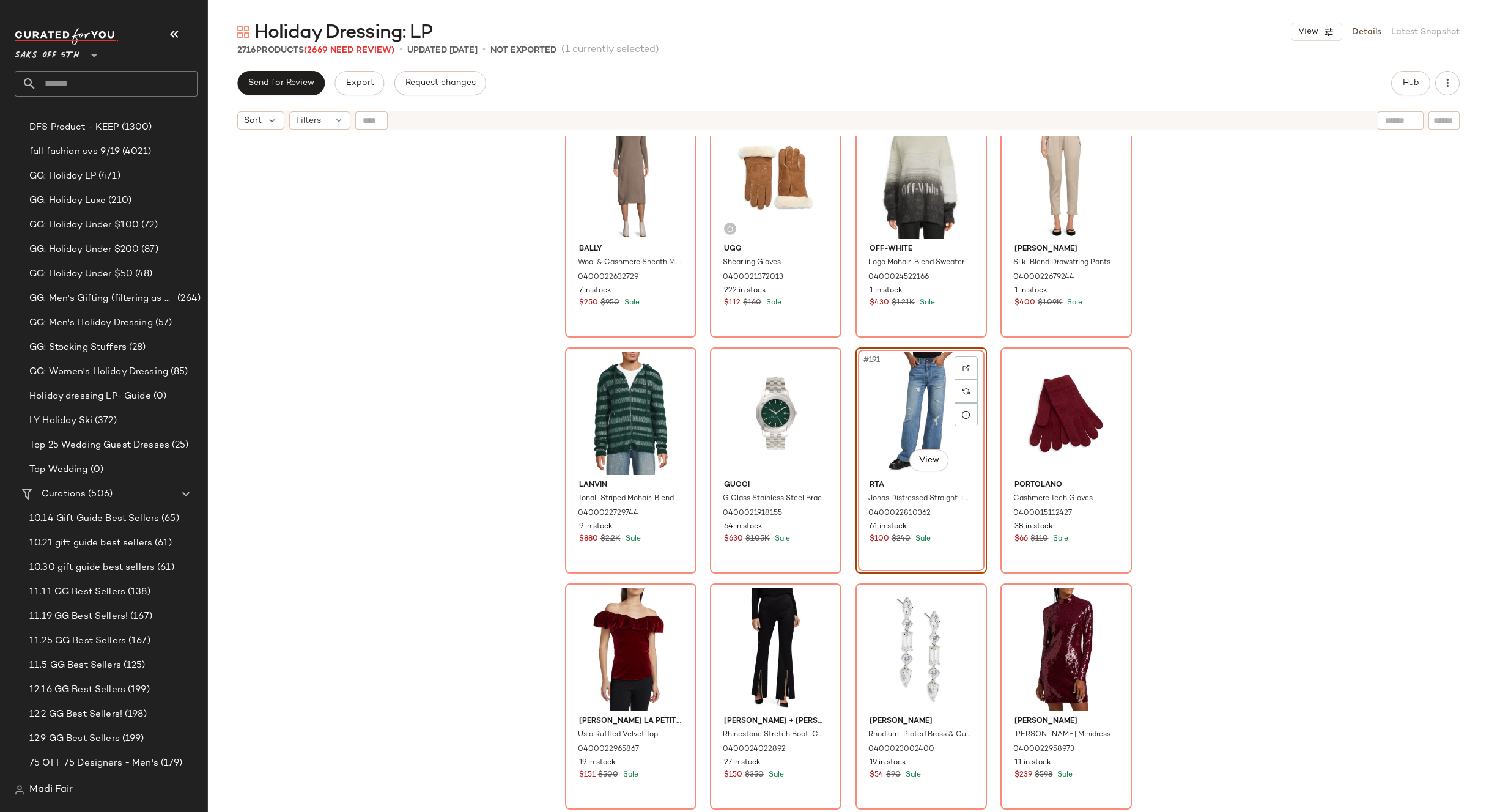
click at [1245, 437] on div "Bally Wool & Cashmere Sheath Midi-Dress 0400022632729 7 in stock $250 $950 Sale…" at bounding box center [849, 489] width 1282 height 707
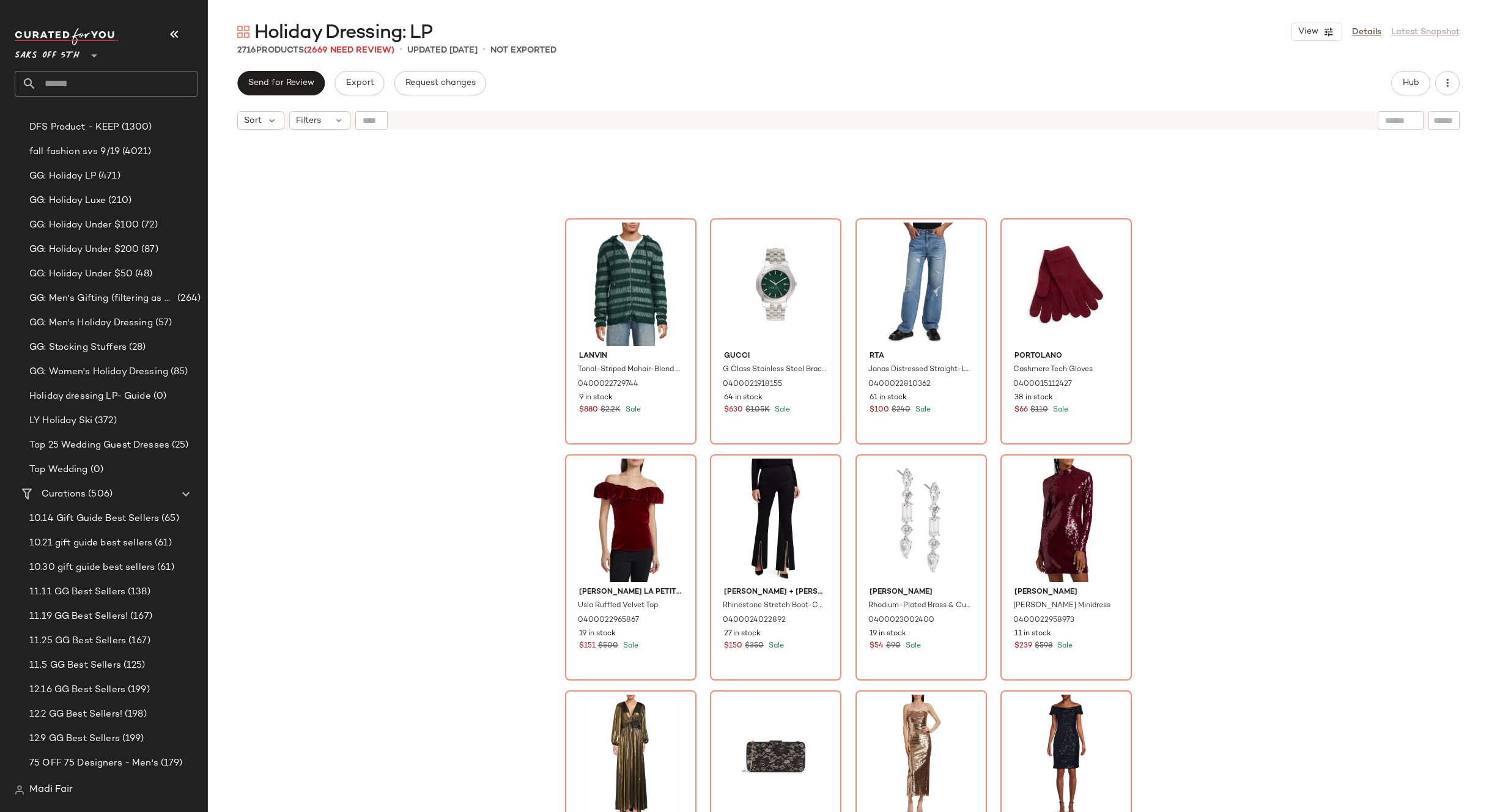
scroll to position [11013, 0]
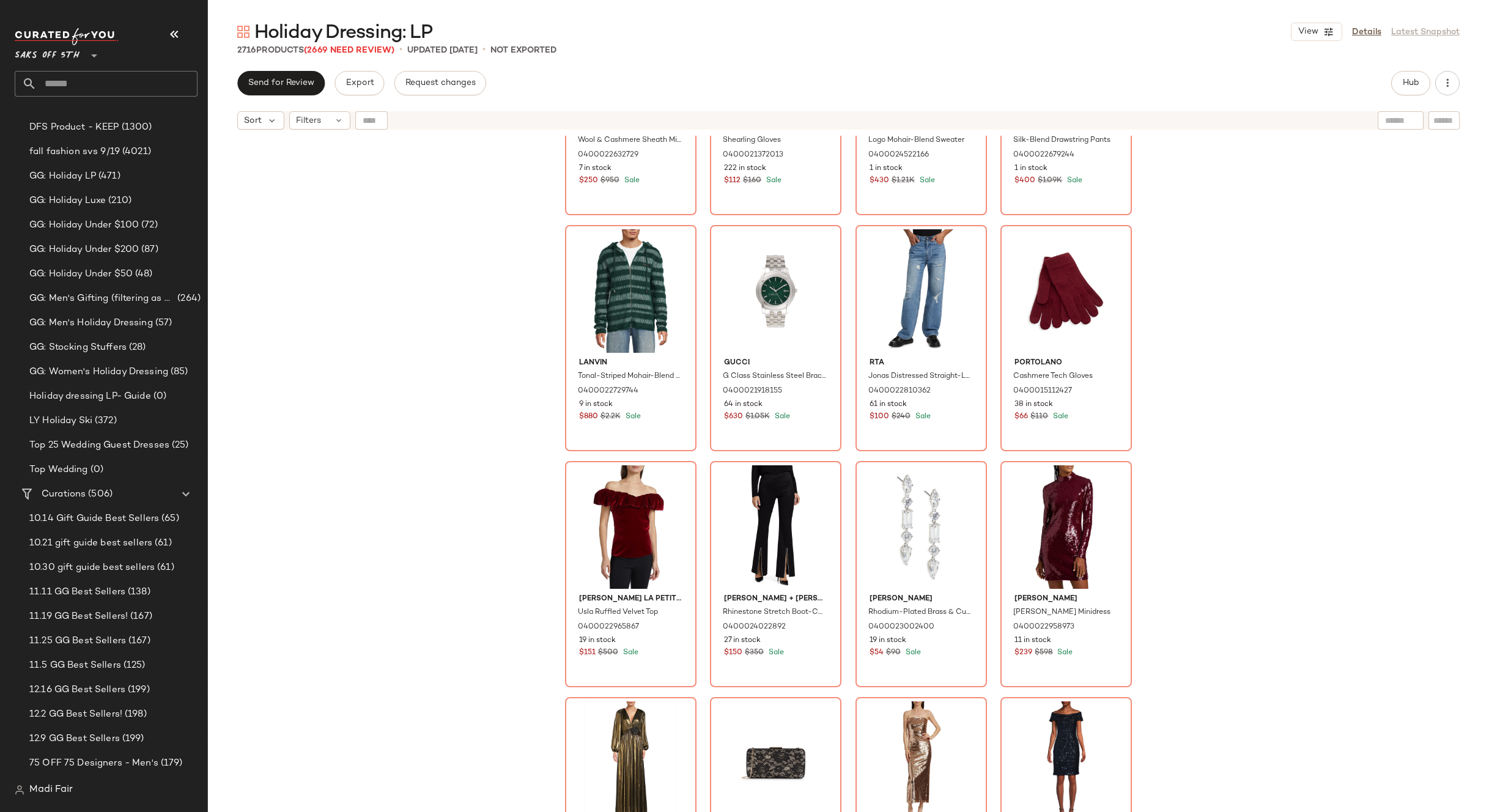
click at [489, 512] on div "Bally Wool & Cashmere Sheath Midi-Dress 0400022632729 7 in stock $250 $950 Sale…" at bounding box center [849, 489] width 1282 height 707
click at [288, 82] on span "Send for Review" at bounding box center [281, 83] width 67 height 10
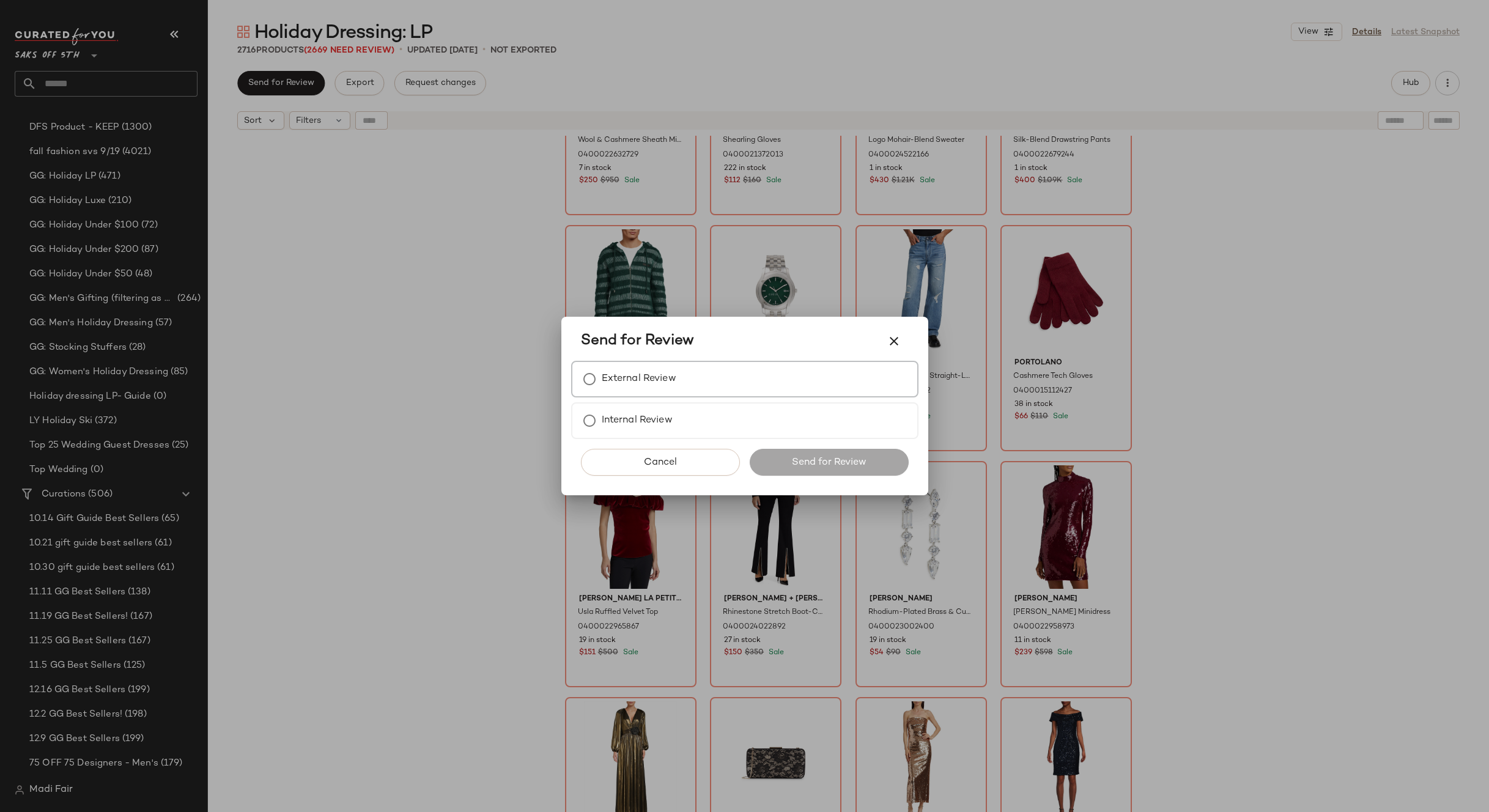
click at [622, 376] on label "External Review" at bounding box center [639, 379] width 74 height 24
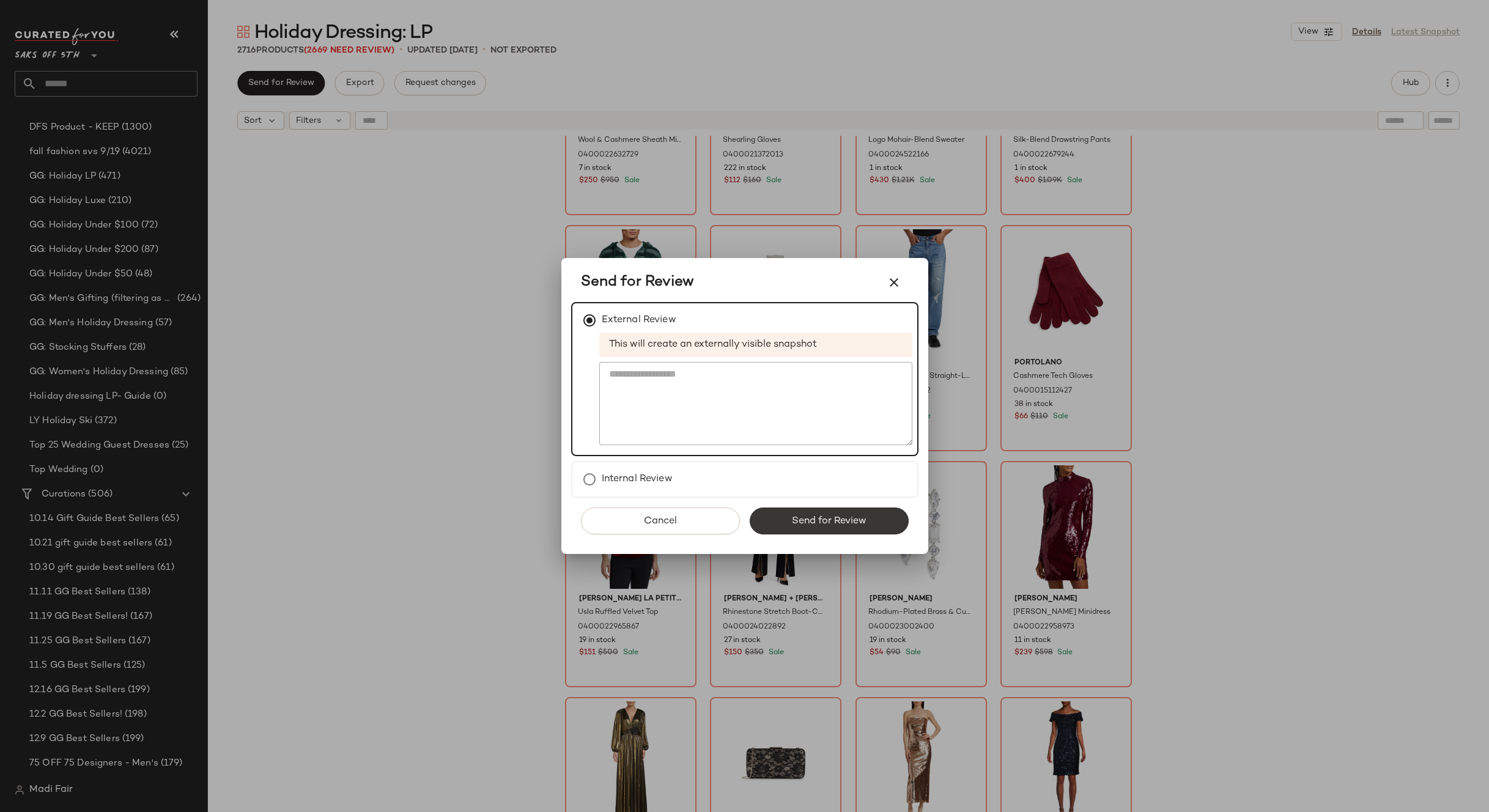
click at [817, 517] on span "Send for Review" at bounding box center [828, 521] width 75 height 11
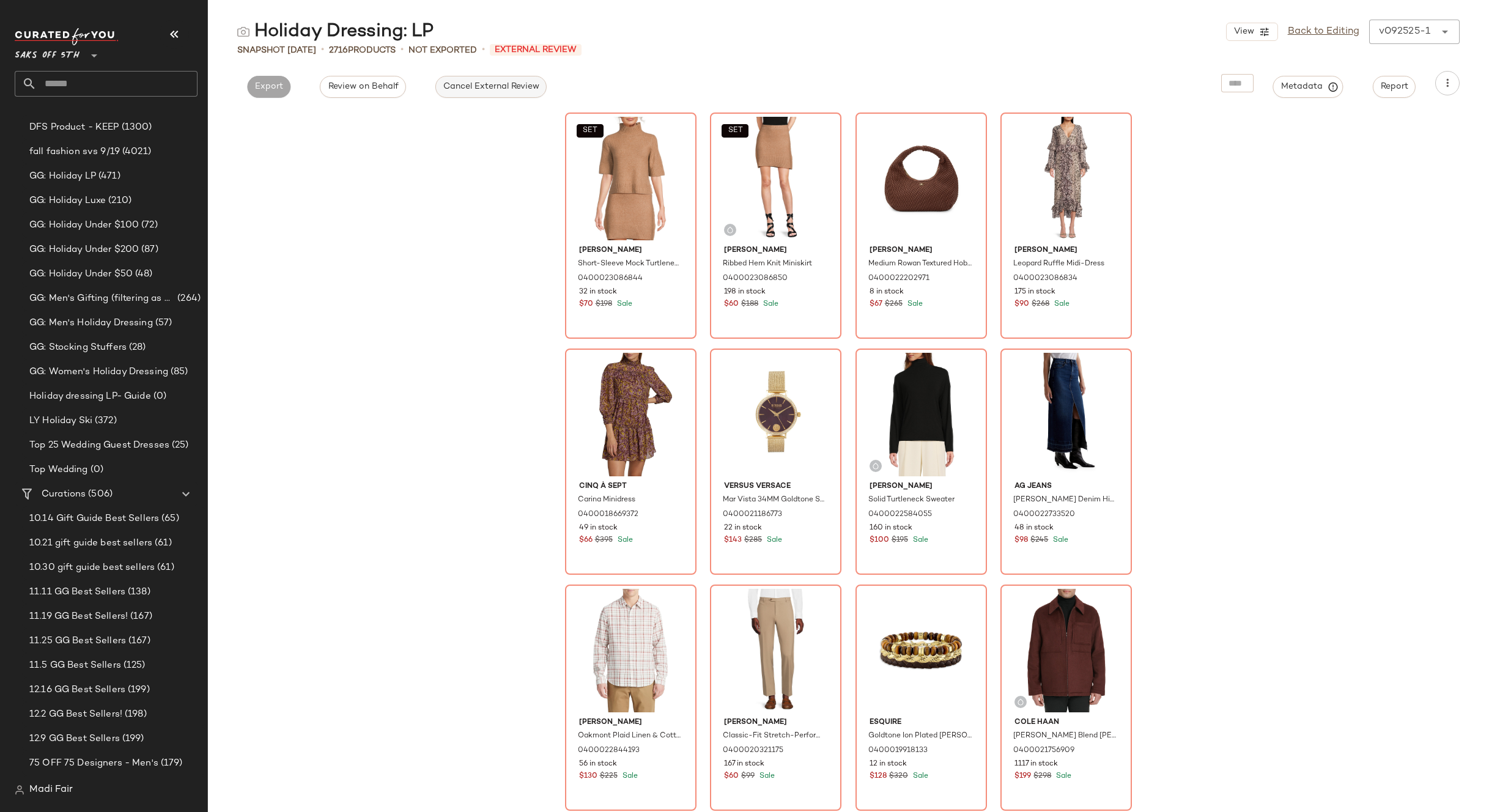
click at [459, 92] on span "Cancel External Review" at bounding box center [491, 87] width 96 height 10
click at [1325, 33] on link "Back to Editing" at bounding box center [1323, 31] width 71 height 14
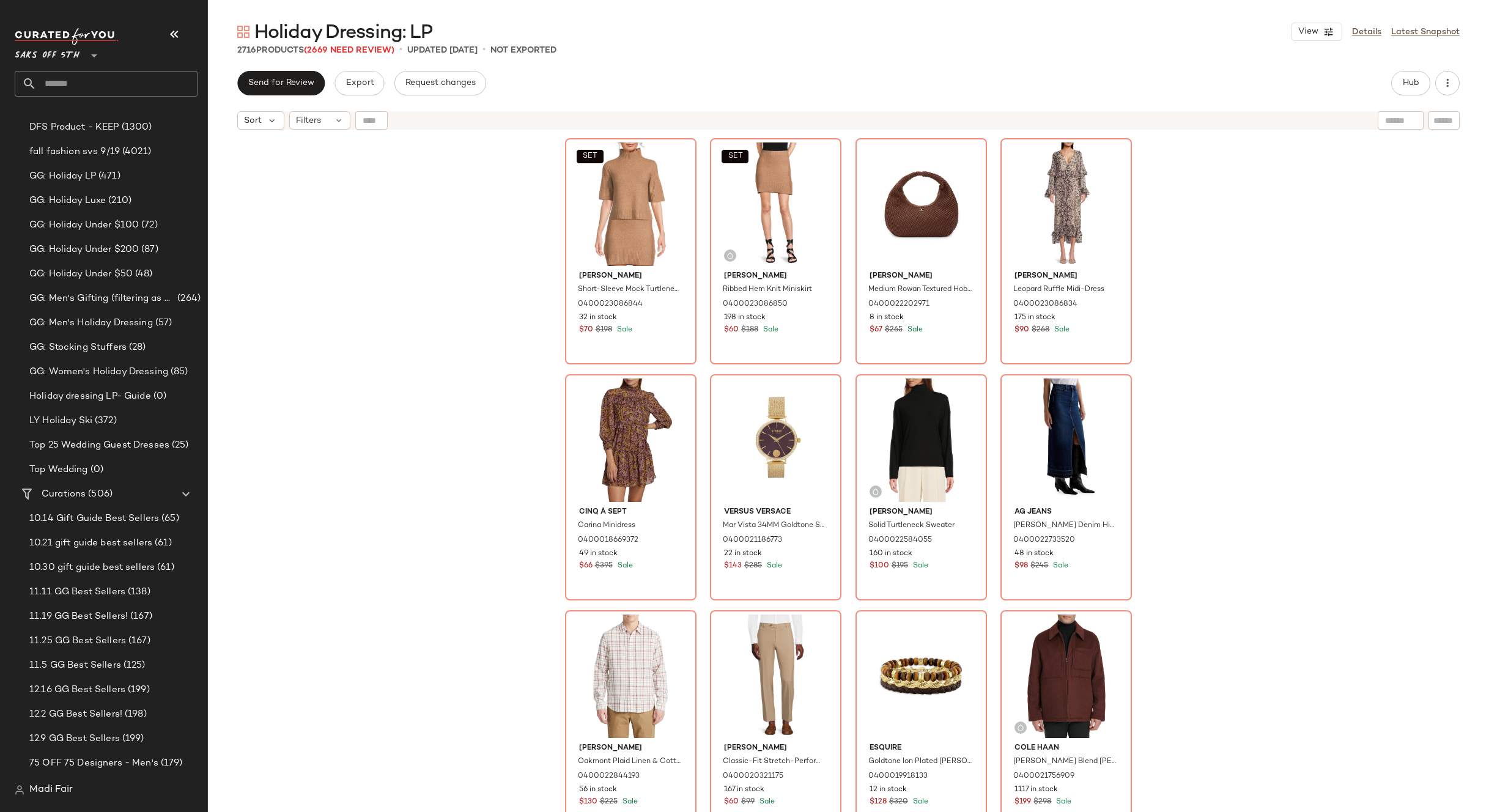
click at [417, 172] on div "SET Walter Baker Short-Sleeve Mock Turtleneck Sweater 0400023086844 32 in stock…" at bounding box center [849, 489] width 1282 height 707
click at [77, 52] on span "Saks OFF 5TH" at bounding box center [46, 52] width 65 height 22
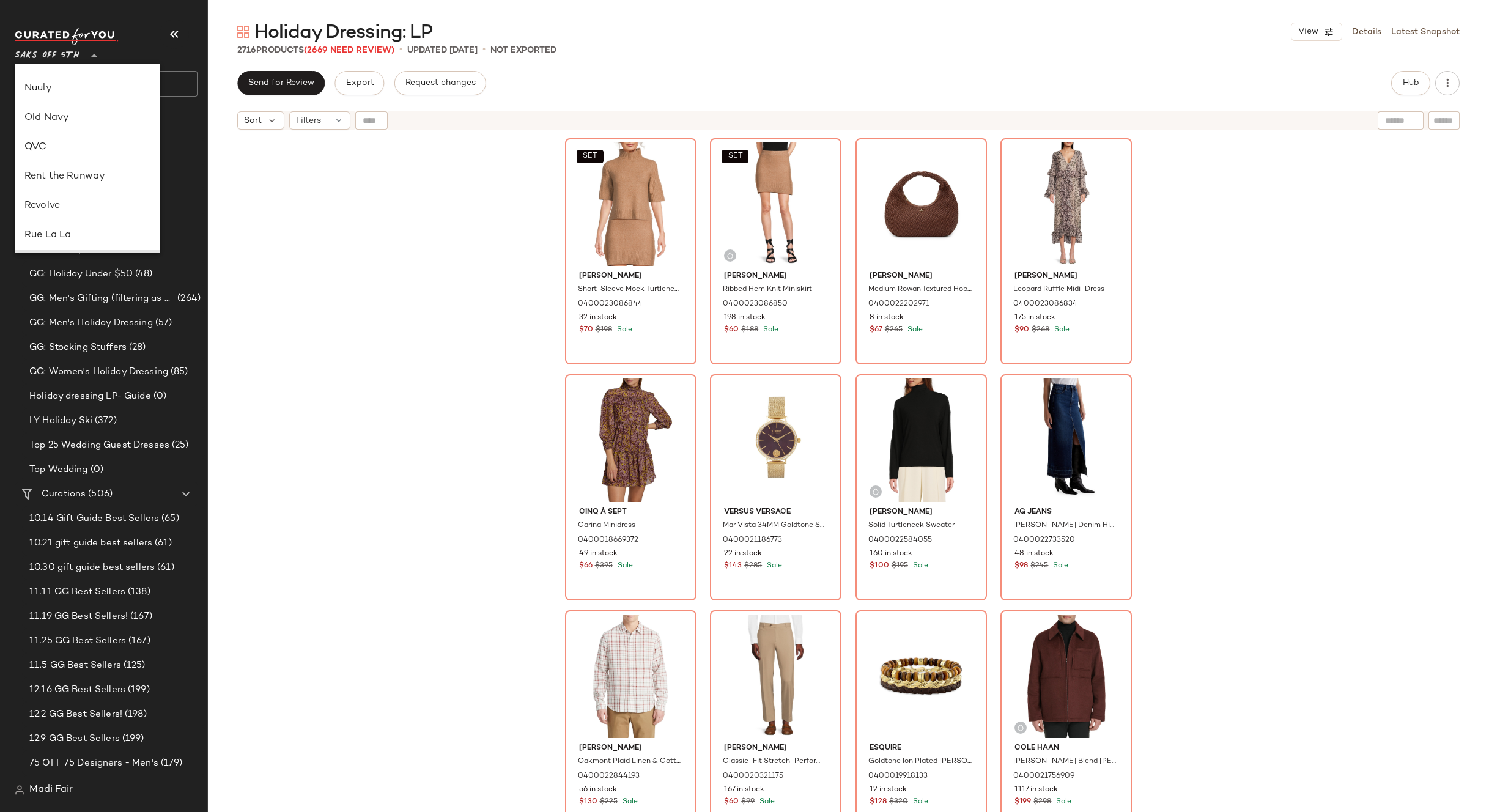
scroll to position [462, 0]
click at [109, 181] on div "Rent the Runway" at bounding box center [87, 178] width 126 height 14
type input "**"
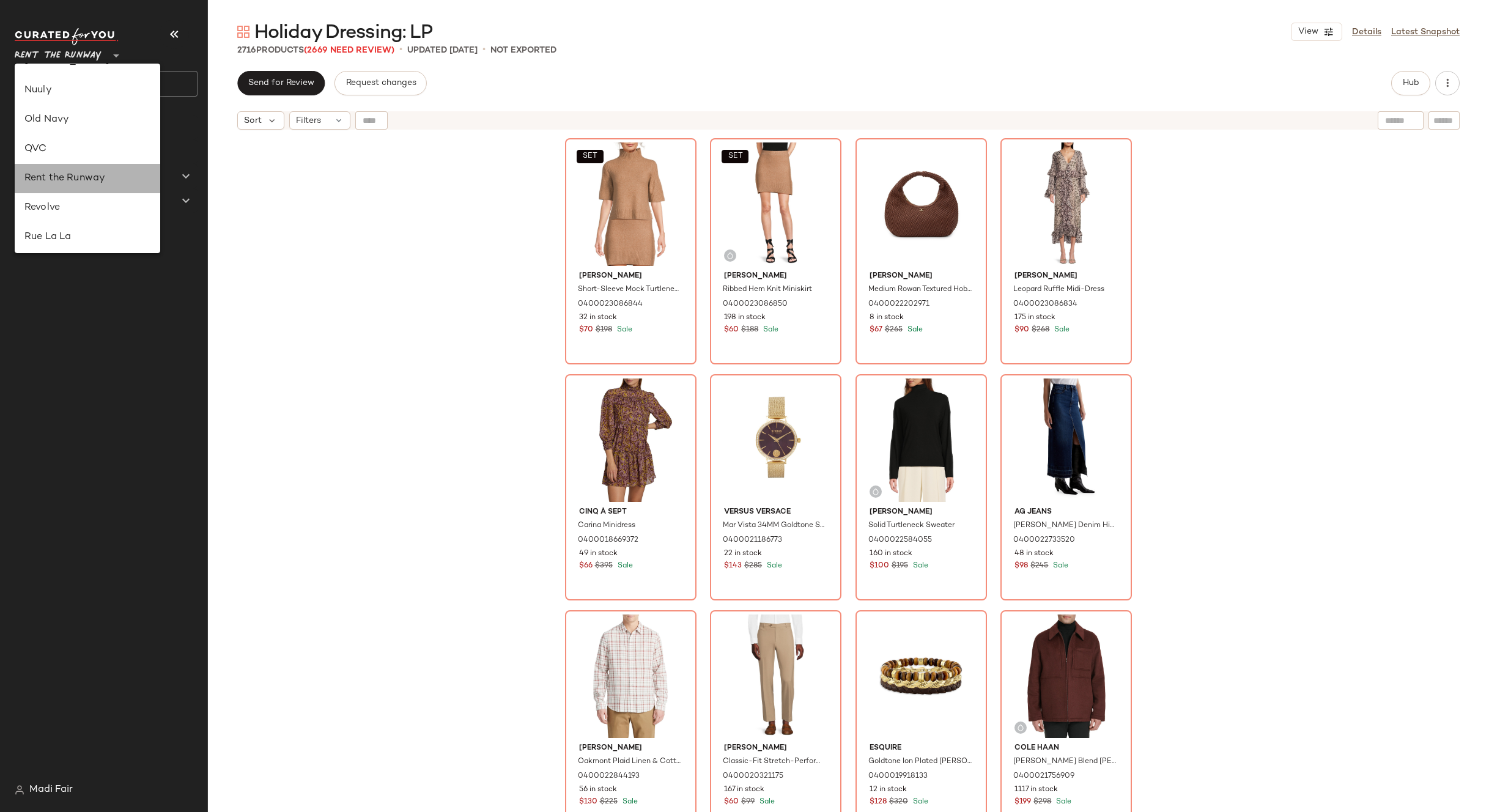
scroll to position [0, 0]
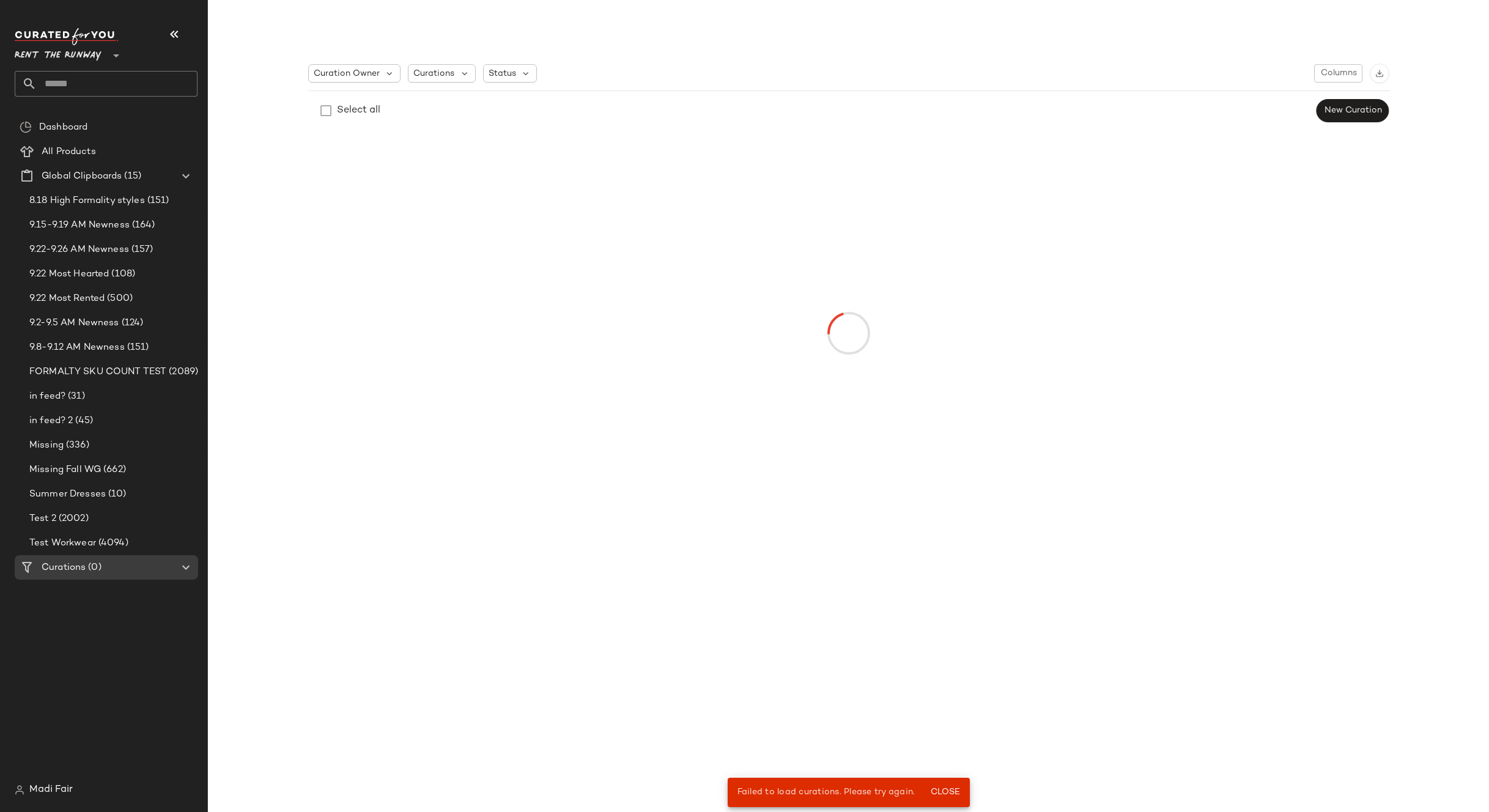
drag, startPoint x: 942, startPoint y: 794, endPoint x: 705, endPoint y: 458, distance: 411.2
click at [942, 793] on span "Close" at bounding box center [944, 792] width 30 height 10
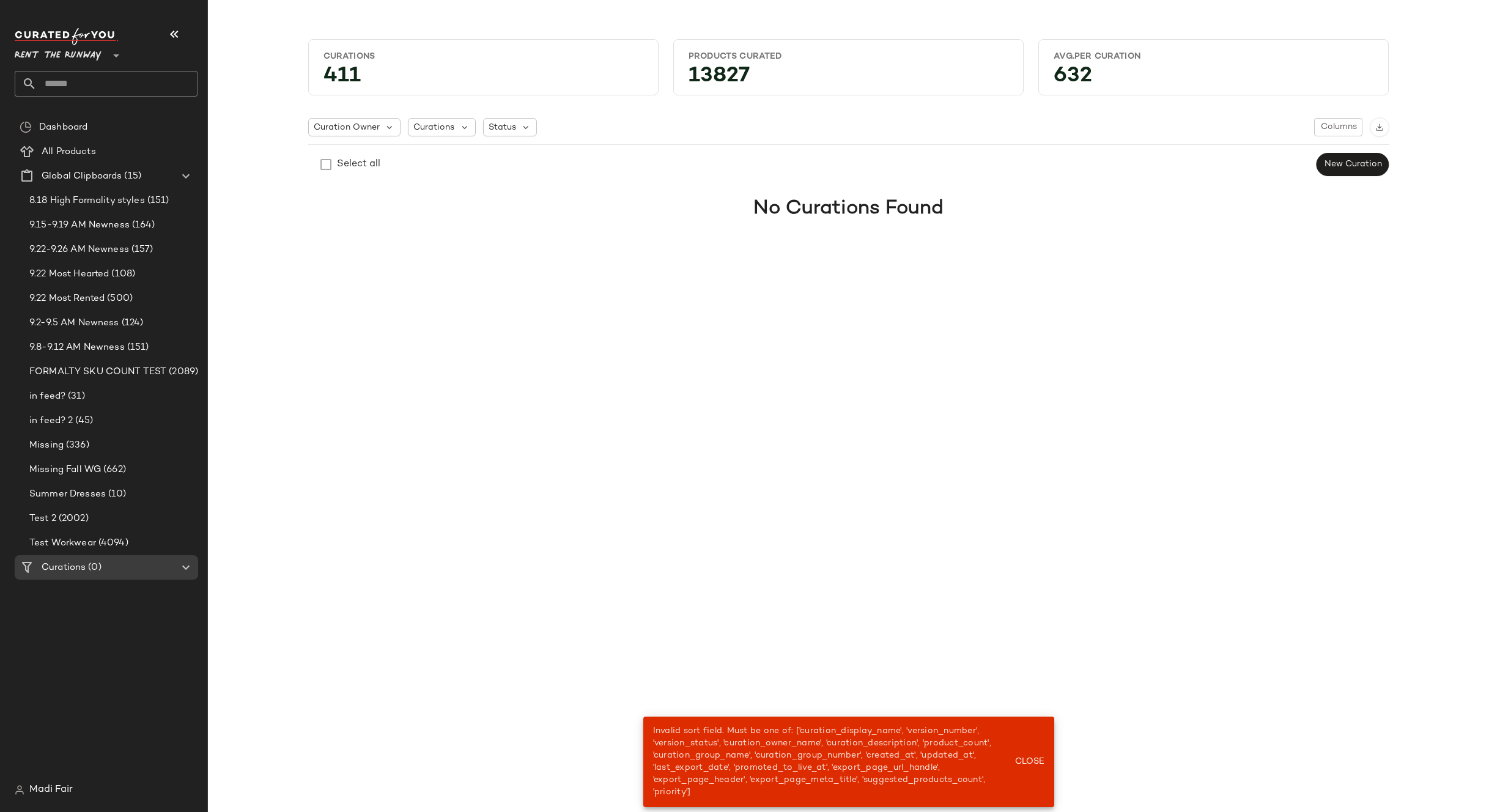
drag, startPoint x: 1025, startPoint y: 758, endPoint x: 945, endPoint y: 658, distance: 128.1
click at [1024, 757] on span "Close" at bounding box center [1029, 761] width 30 height 10
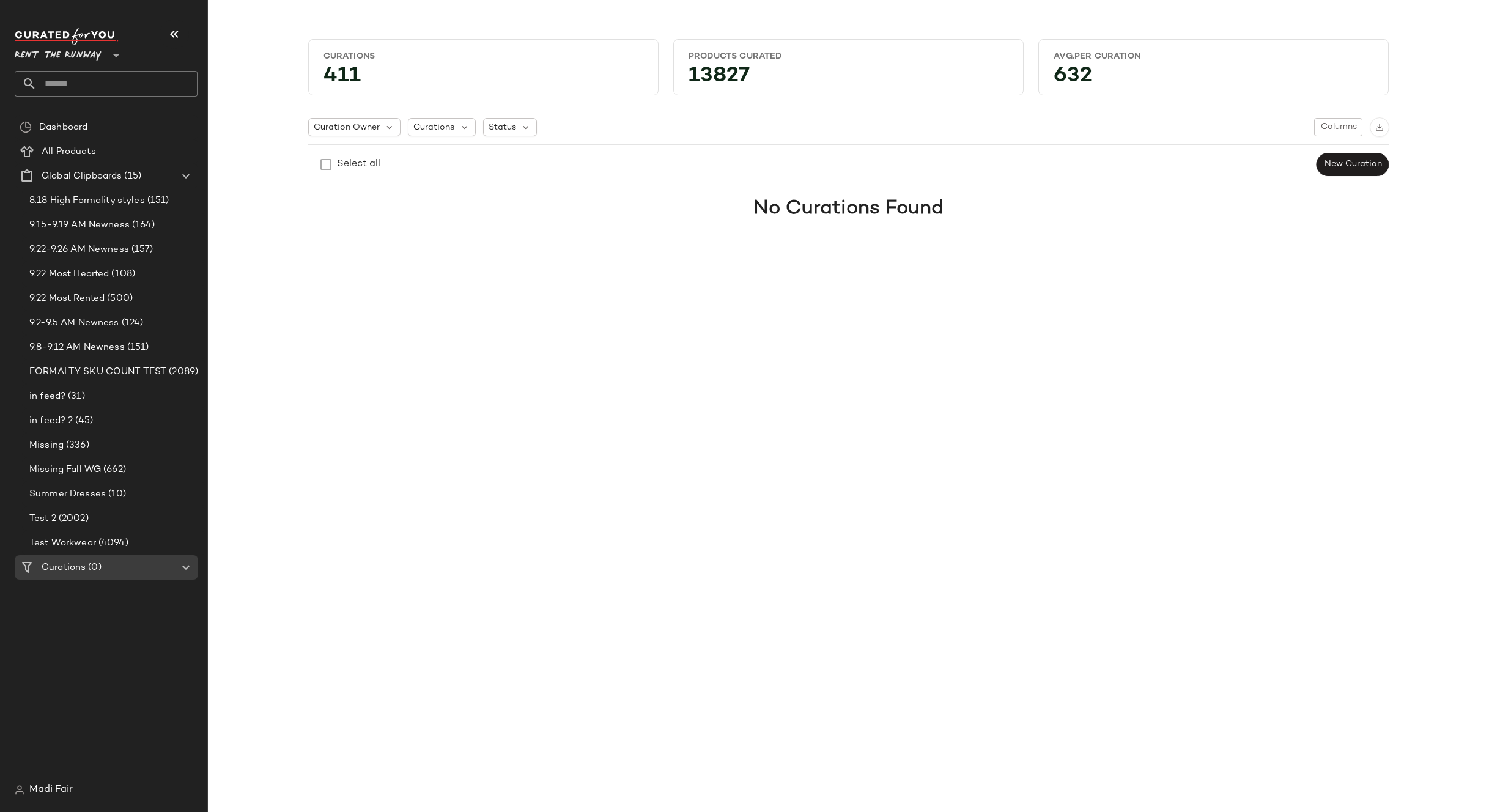
click at [106, 95] on input "text" at bounding box center [117, 83] width 161 height 26
type input "*****"
click at [90, 127] on div "Total Showstoppers" at bounding box center [106, 118] width 183 height 25
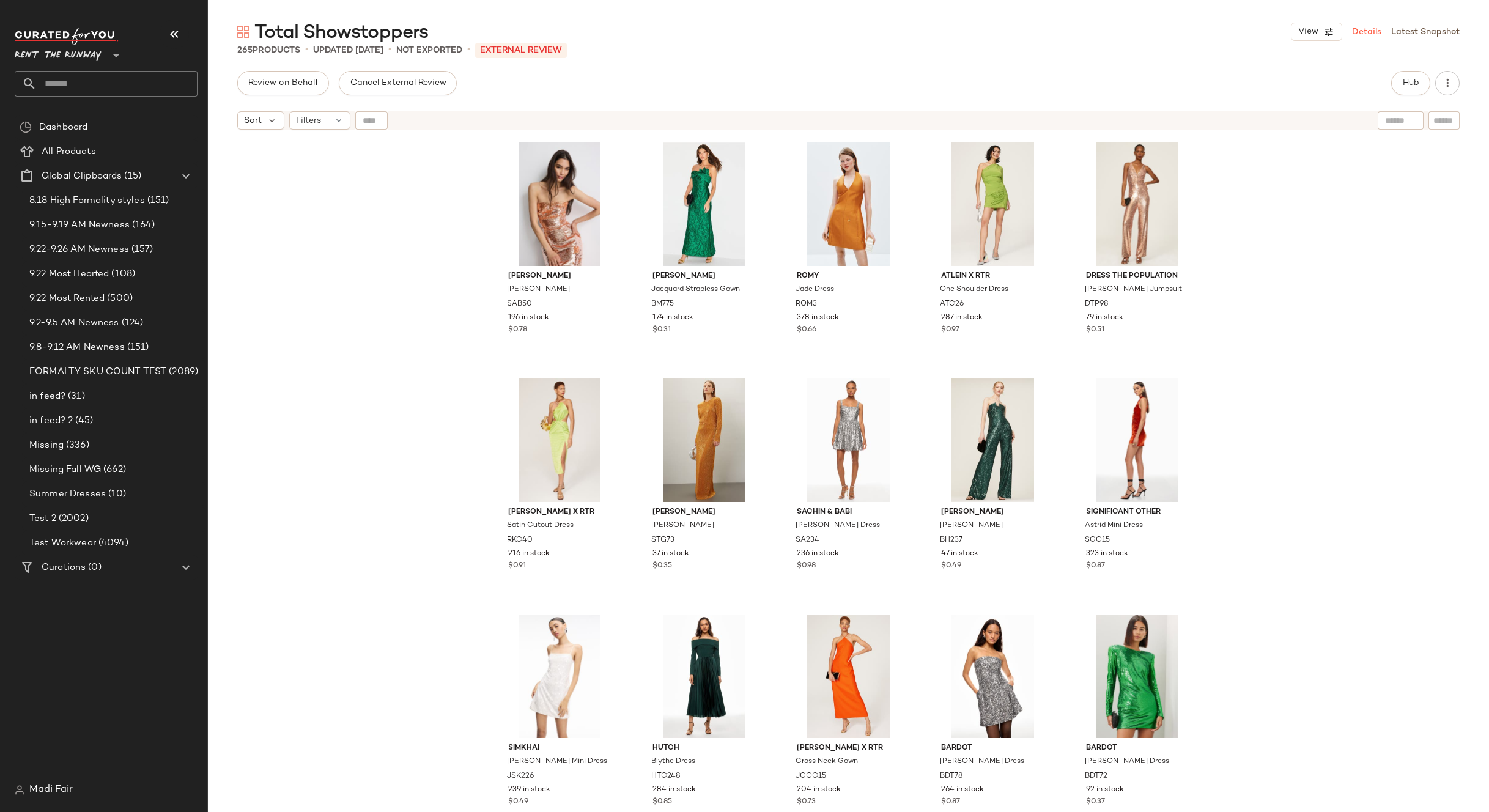
click at [1376, 30] on link "Details" at bounding box center [1367, 32] width 30 height 13
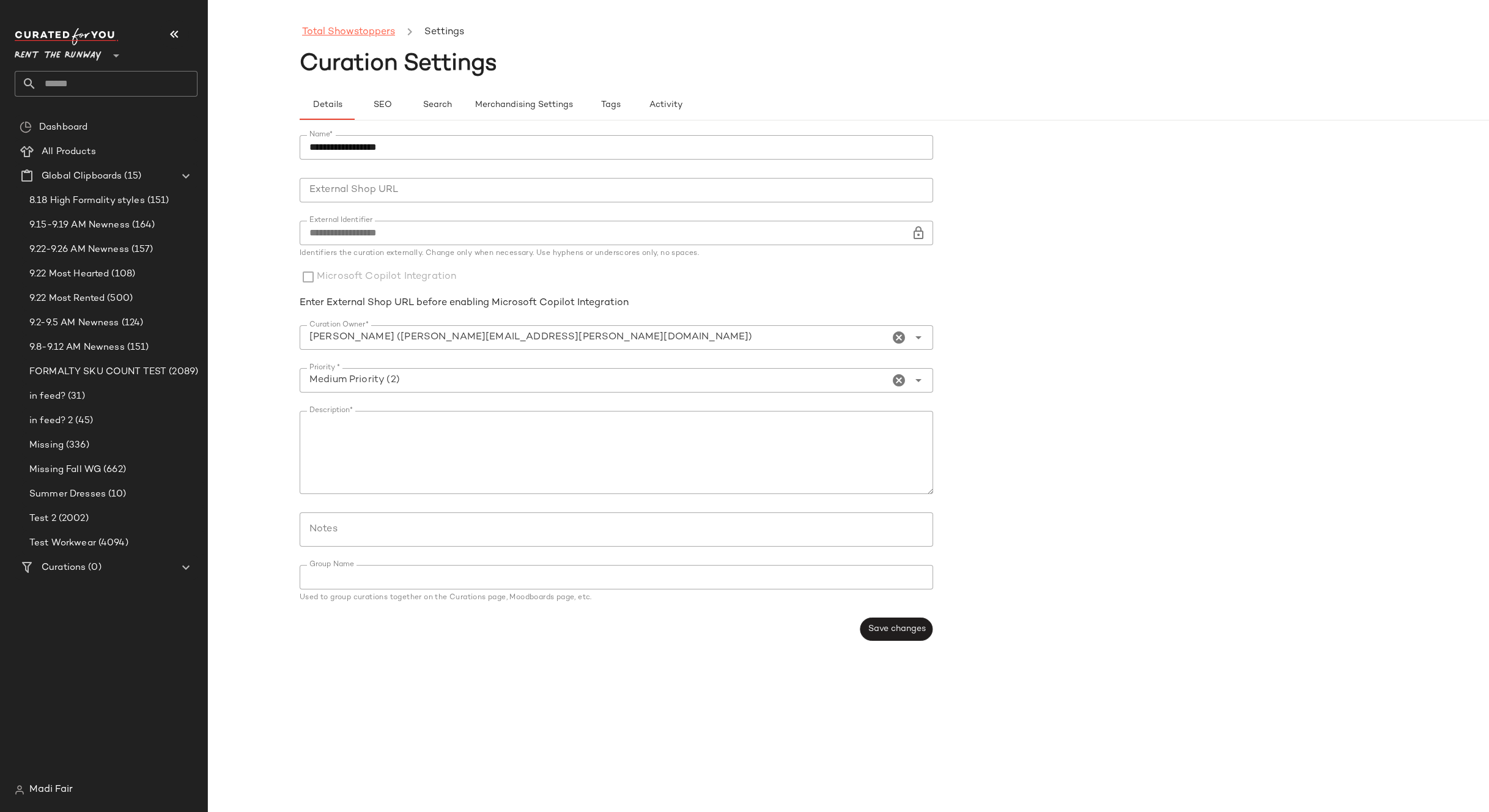
click at [339, 36] on link "Total Showstoppers" at bounding box center [349, 32] width 93 height 16
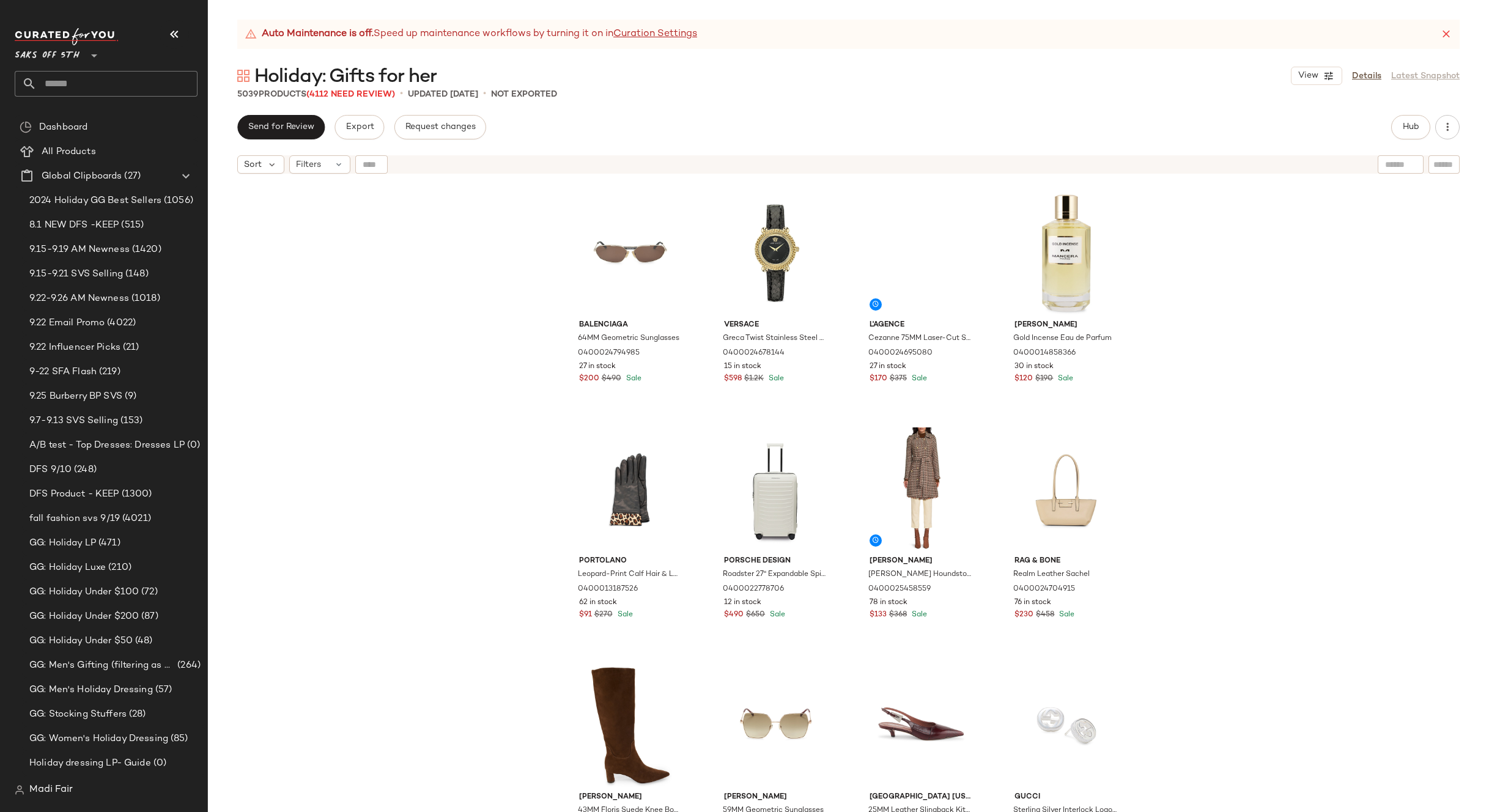
scroll to position [3433, 0]
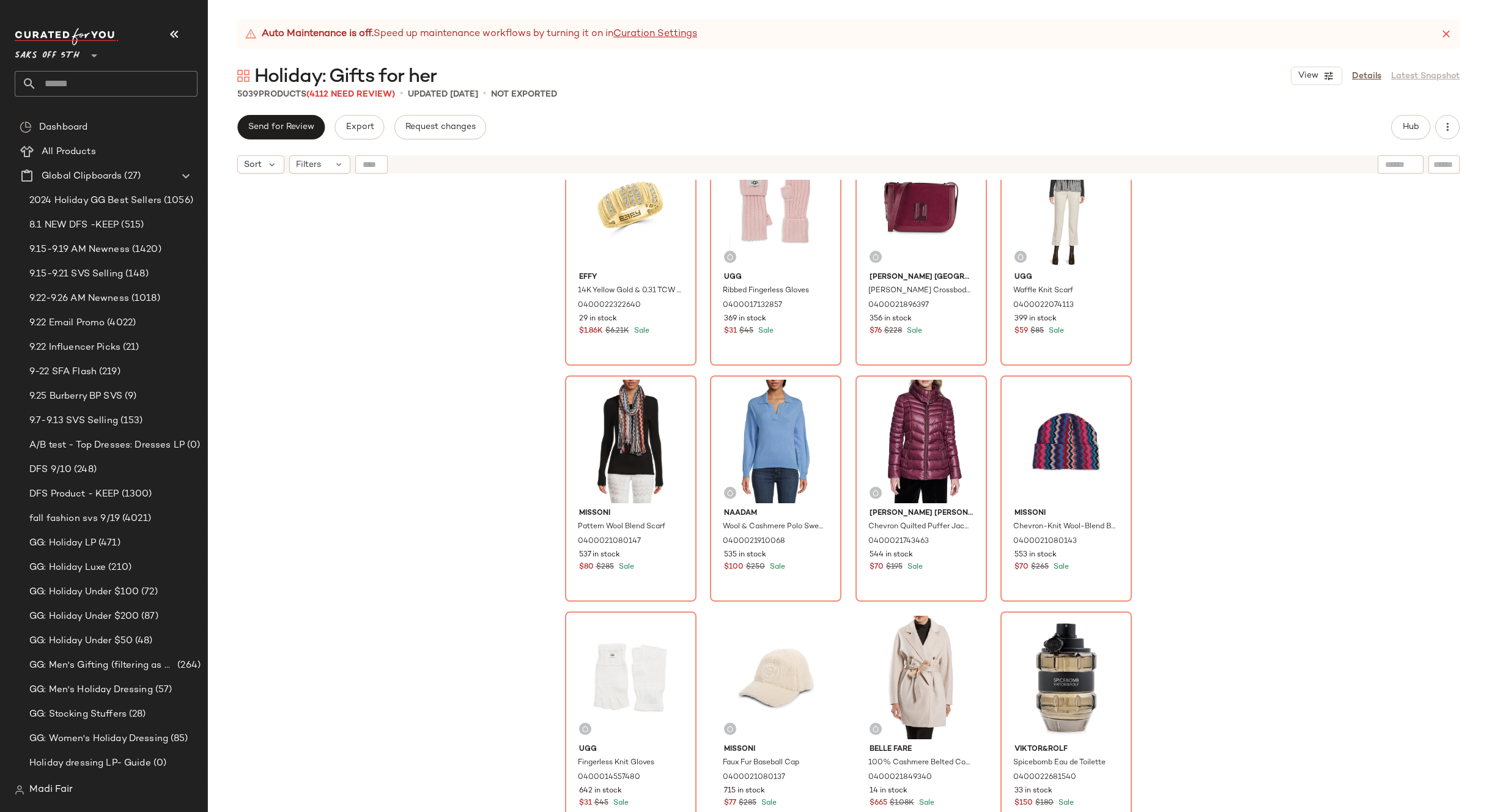
scroll to position [2883, 0]
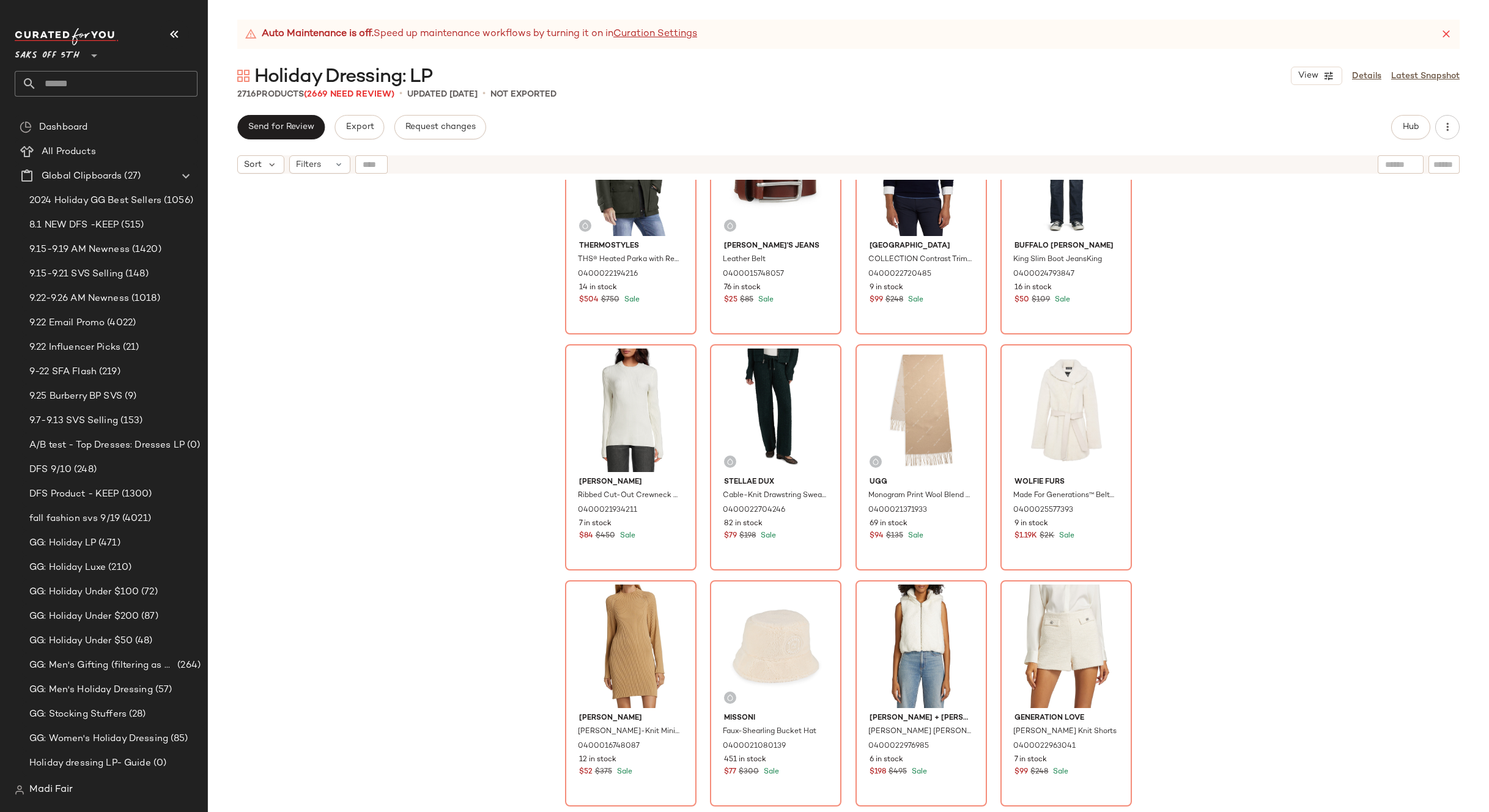
scroll to position [17615, 0]
